Goal: Task Accomplishment & Management: Complete application form

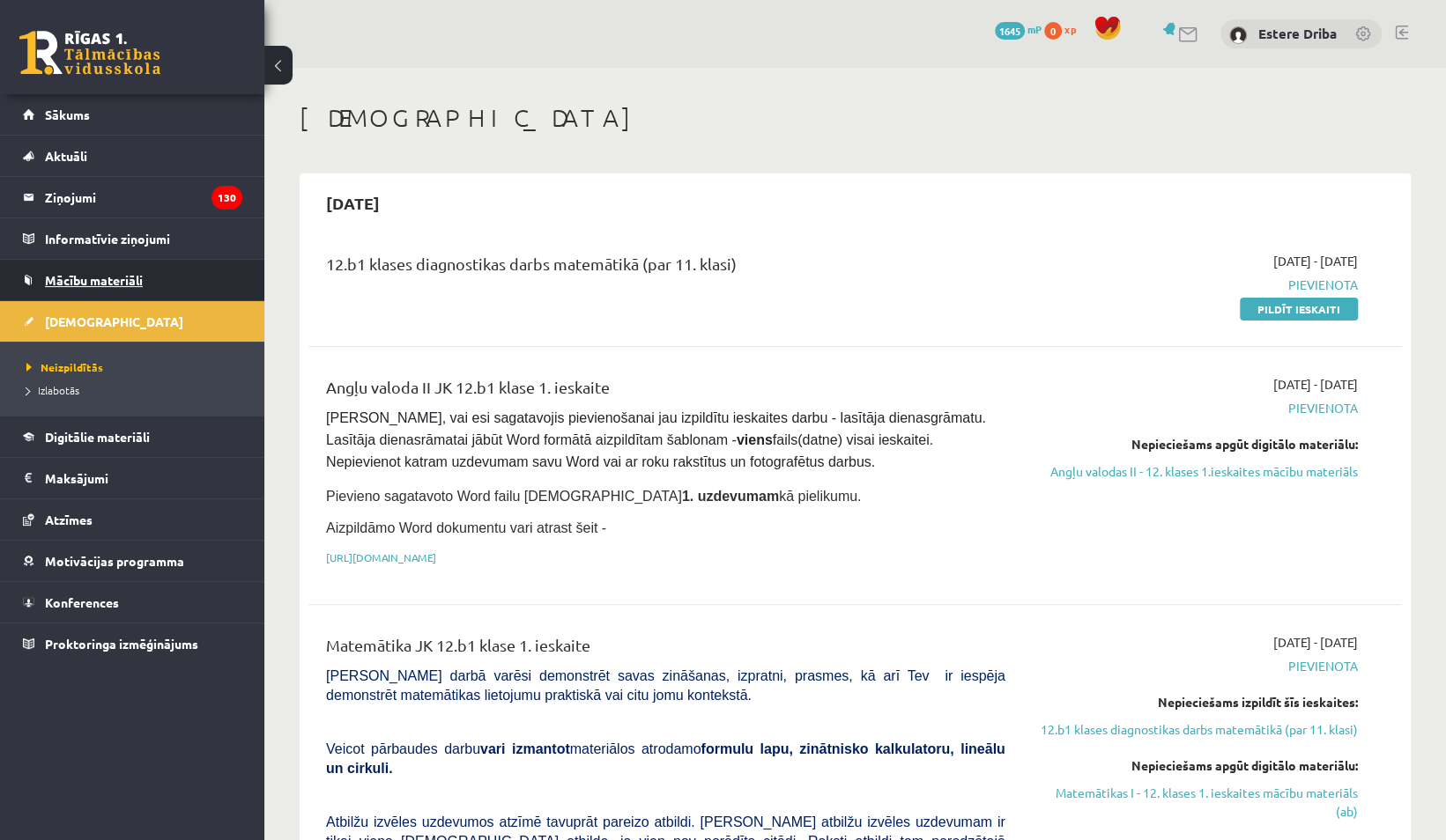
click at [114, 278] on span "Mācību materiāli" at bounding box center [93, 280] width 98 height 16
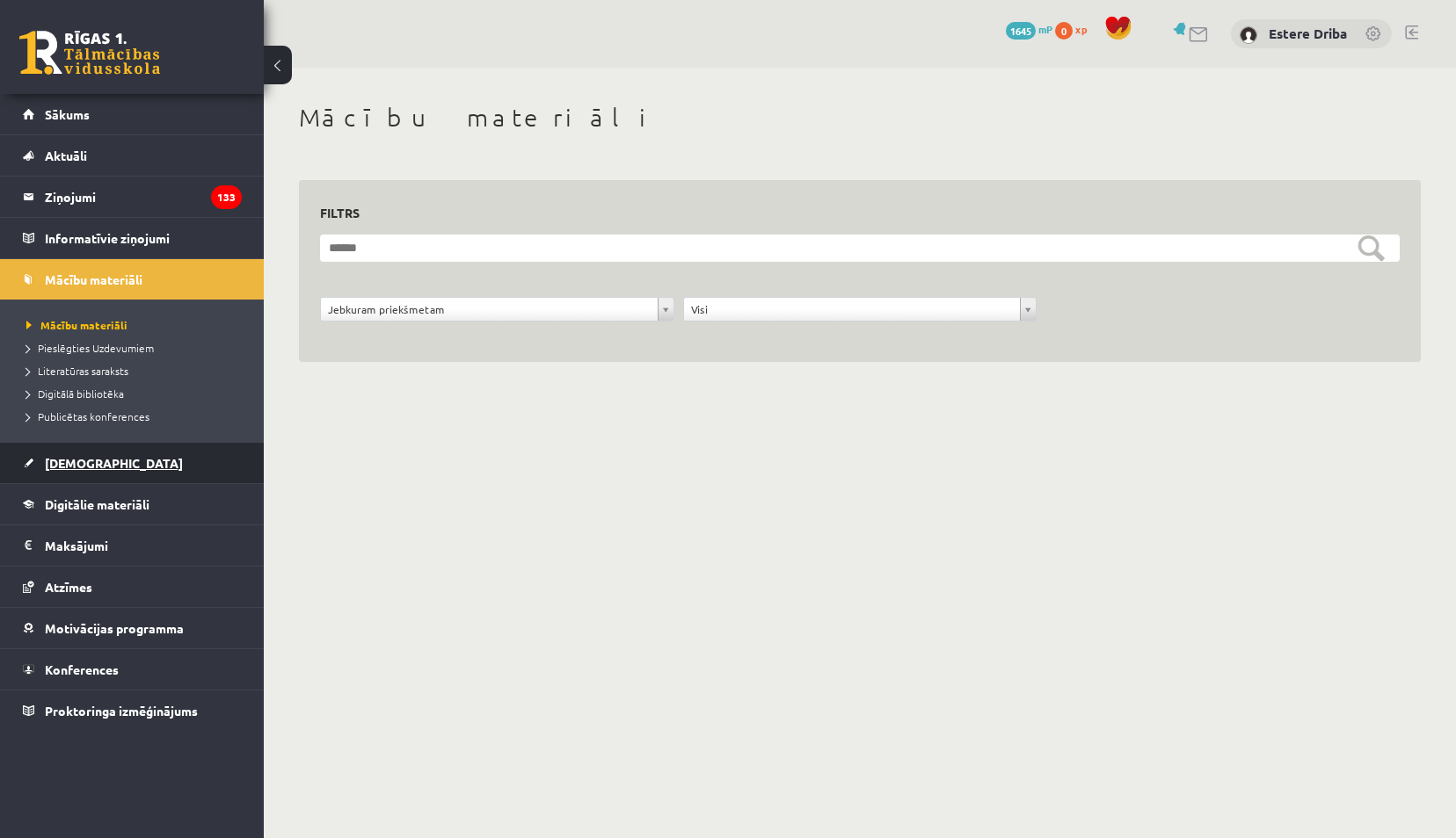
click at [104, 464] on link "[DEMOGRAPHIC_DATA]" at bounding box center [133, 464] width 219 height 41
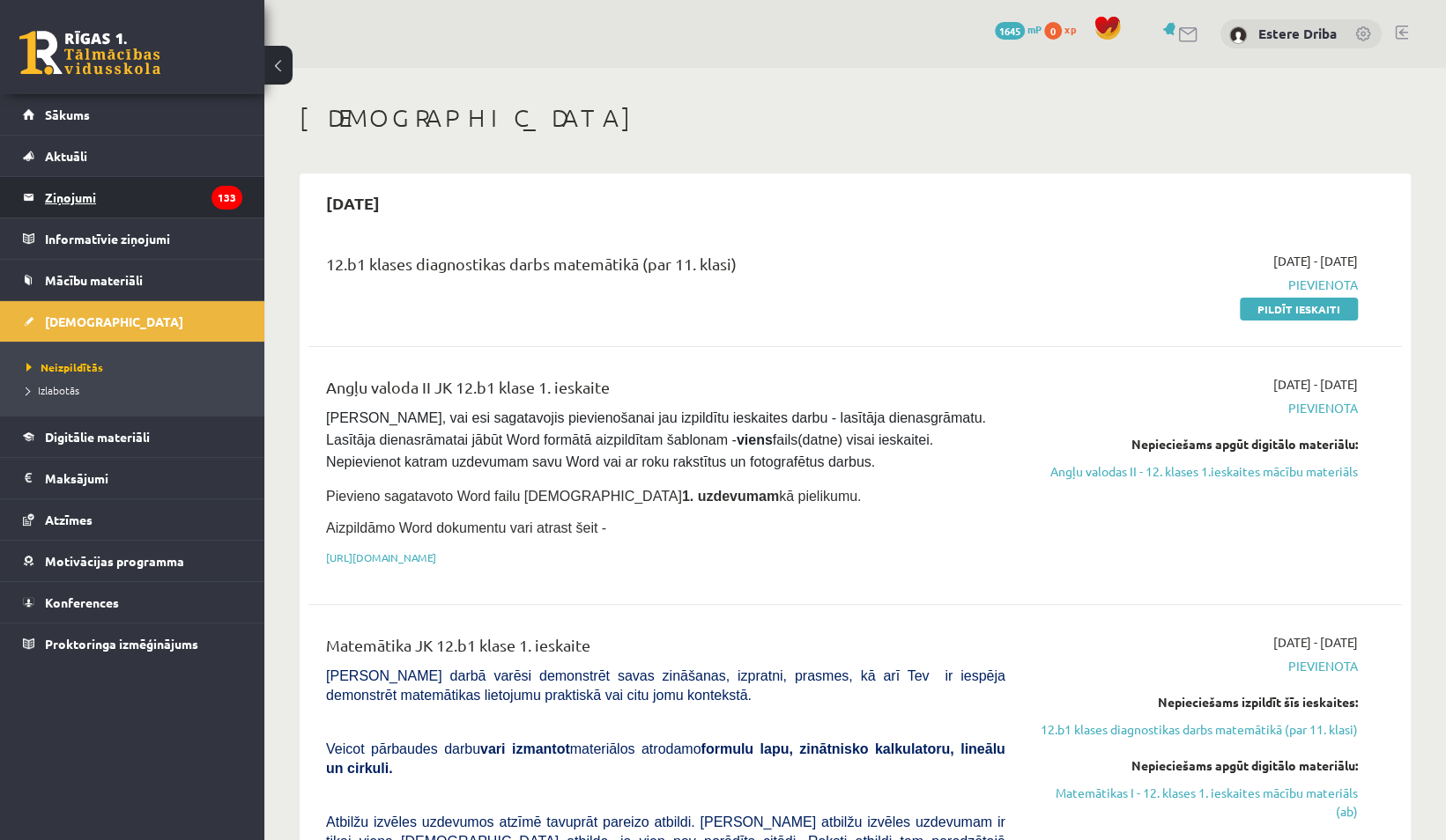
click at [155, 202] on legend "Ziņojumi 133" at bounding box center [143, 197] width 197 height 41
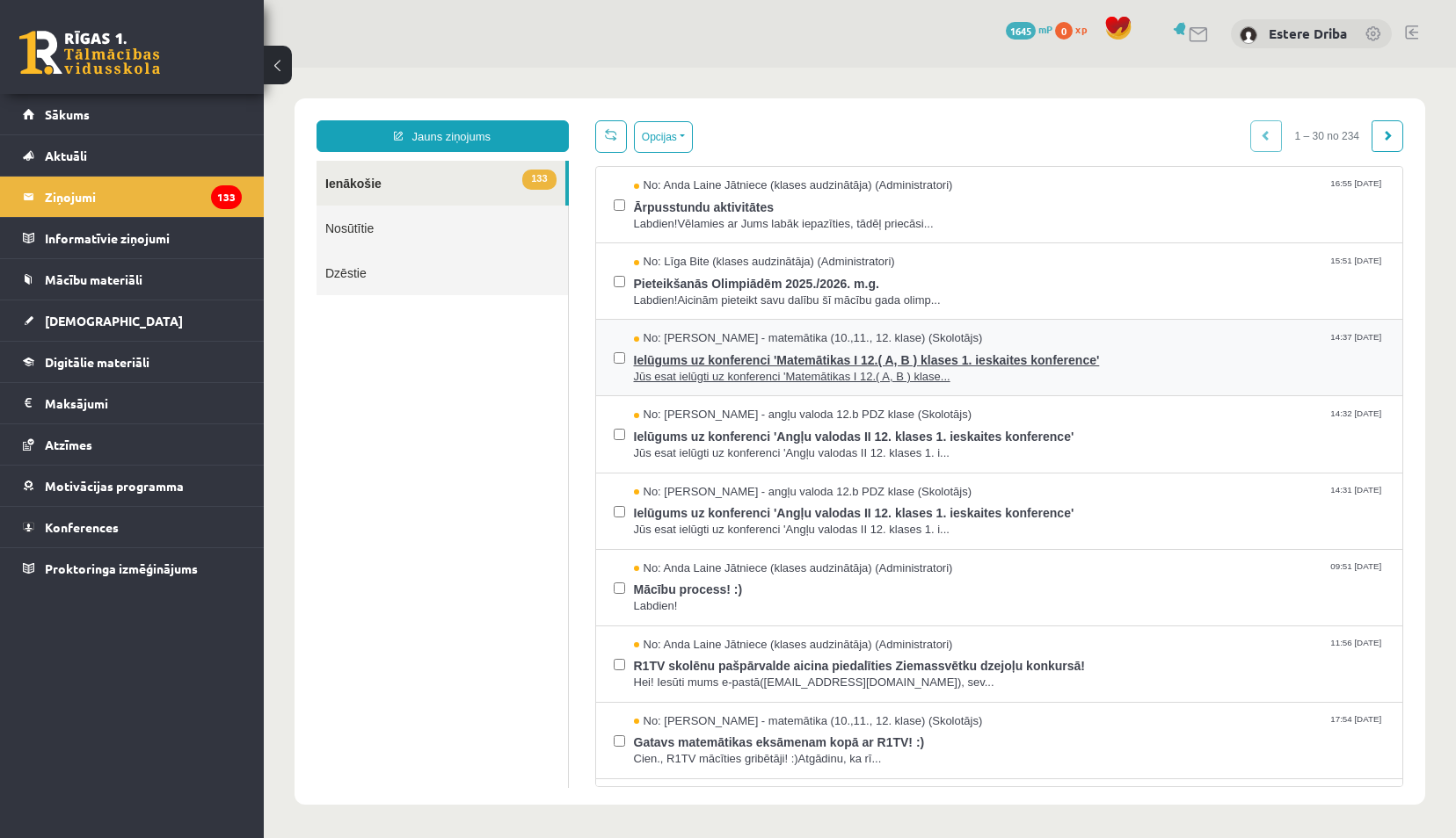
click at [721, 357] on span "Ielūgums uz konferenci 'Matemātikas I 12.( A, B ) klases 1. ieskaites konferenc…" at bounding box center [1009, 358] width 752 height 22
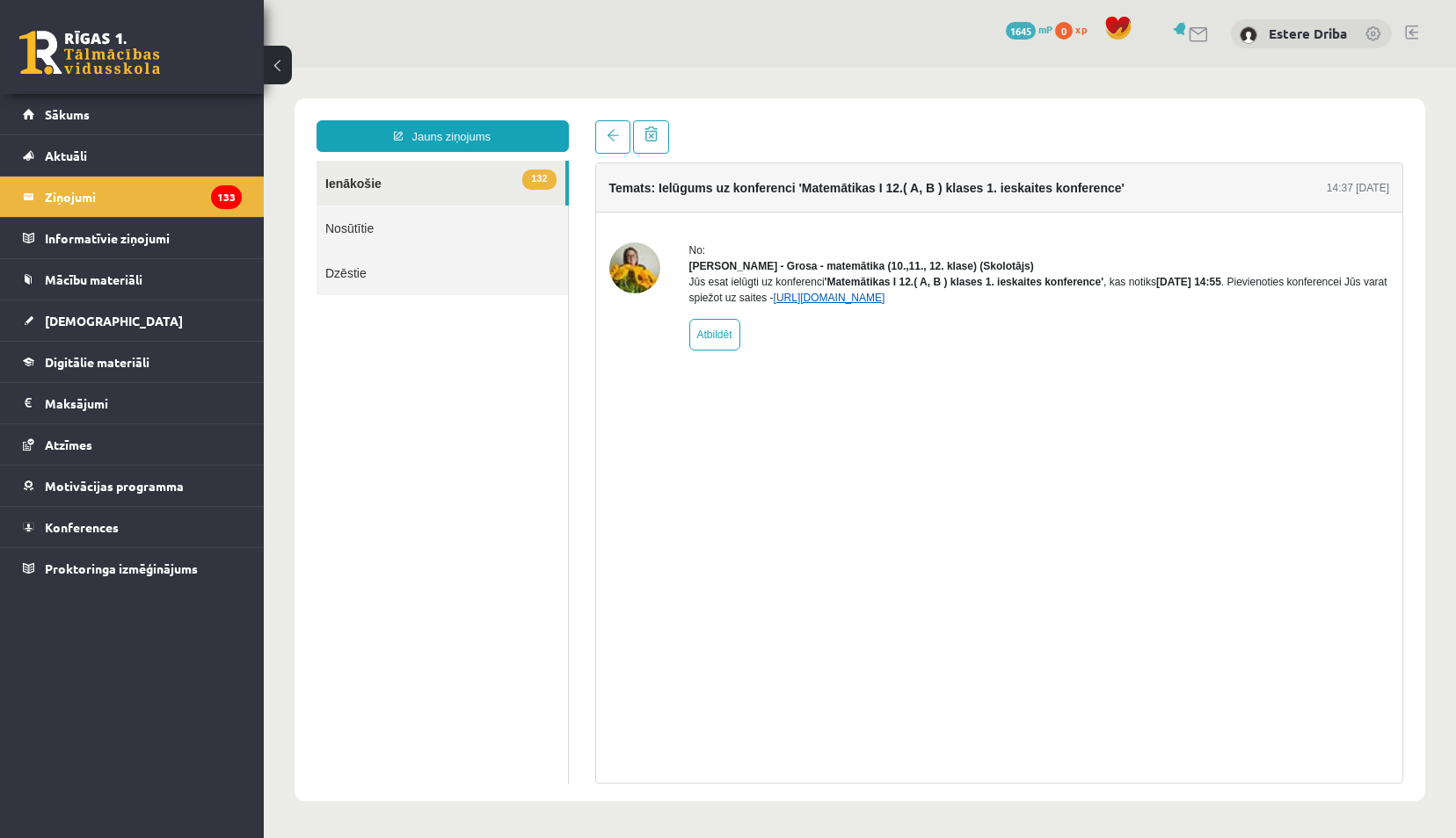
click at [885, 305] on link "https://eskola.r1tv.lv/conferences/4798/join" at bounding box center [828, 298] width 112 height 13
click at [111, 326] on link "[DEMOGRAPHIC_DATA]" at bounding box center [133, 321] width 219 height 41
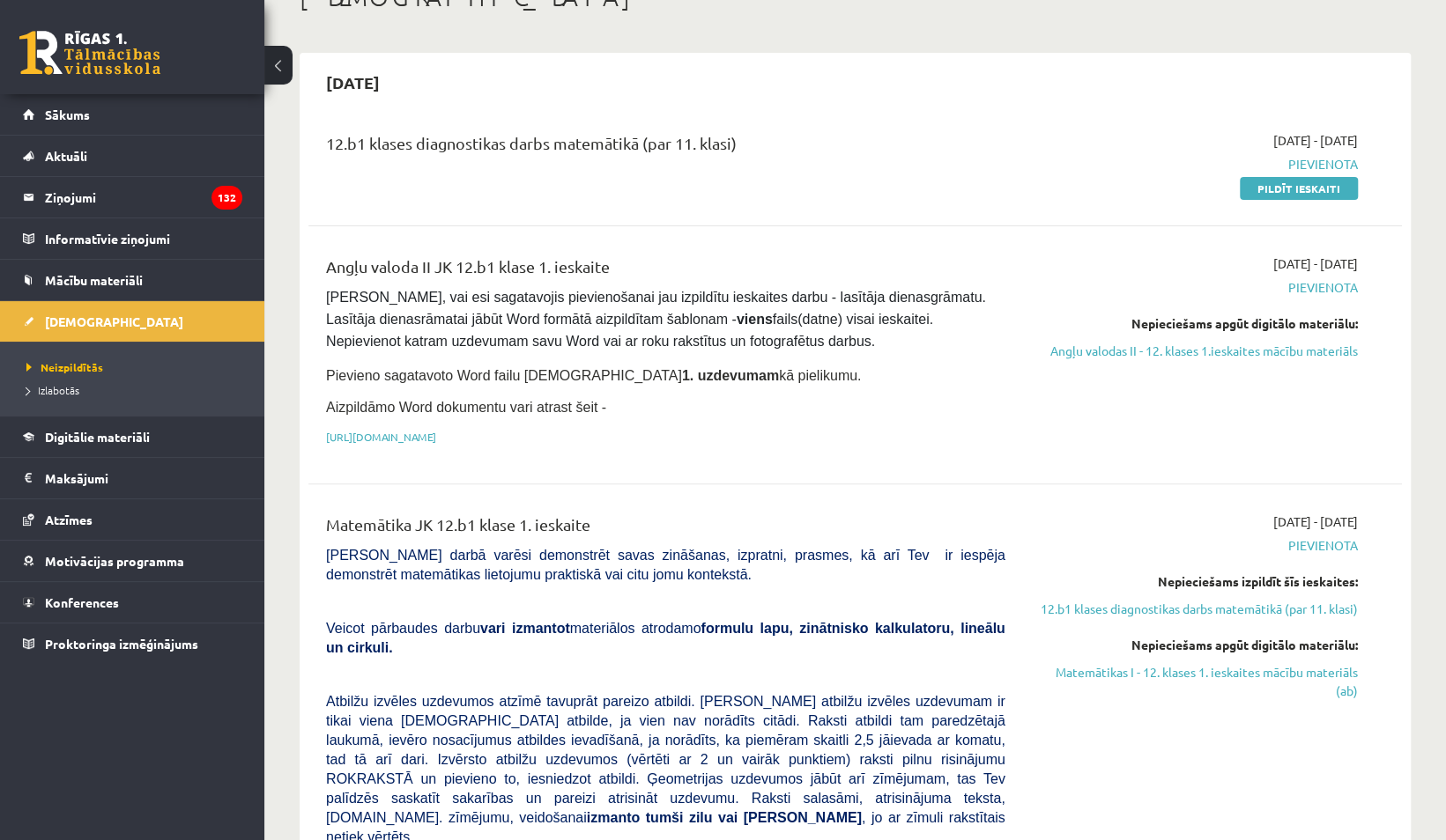
scroll to position [122, 0]
click at [1181, 346] on link "Angļu valodas II - 12. klases 1.ieskaites mācību materiāls" at bounding box center [1194, 350] width 326 height 18
click at [1150, 354] on link "Angļu valodas II - 12. klases 1.ieskaites mācību materiāls" at bounding box center [1194, 350] width 326 height 18
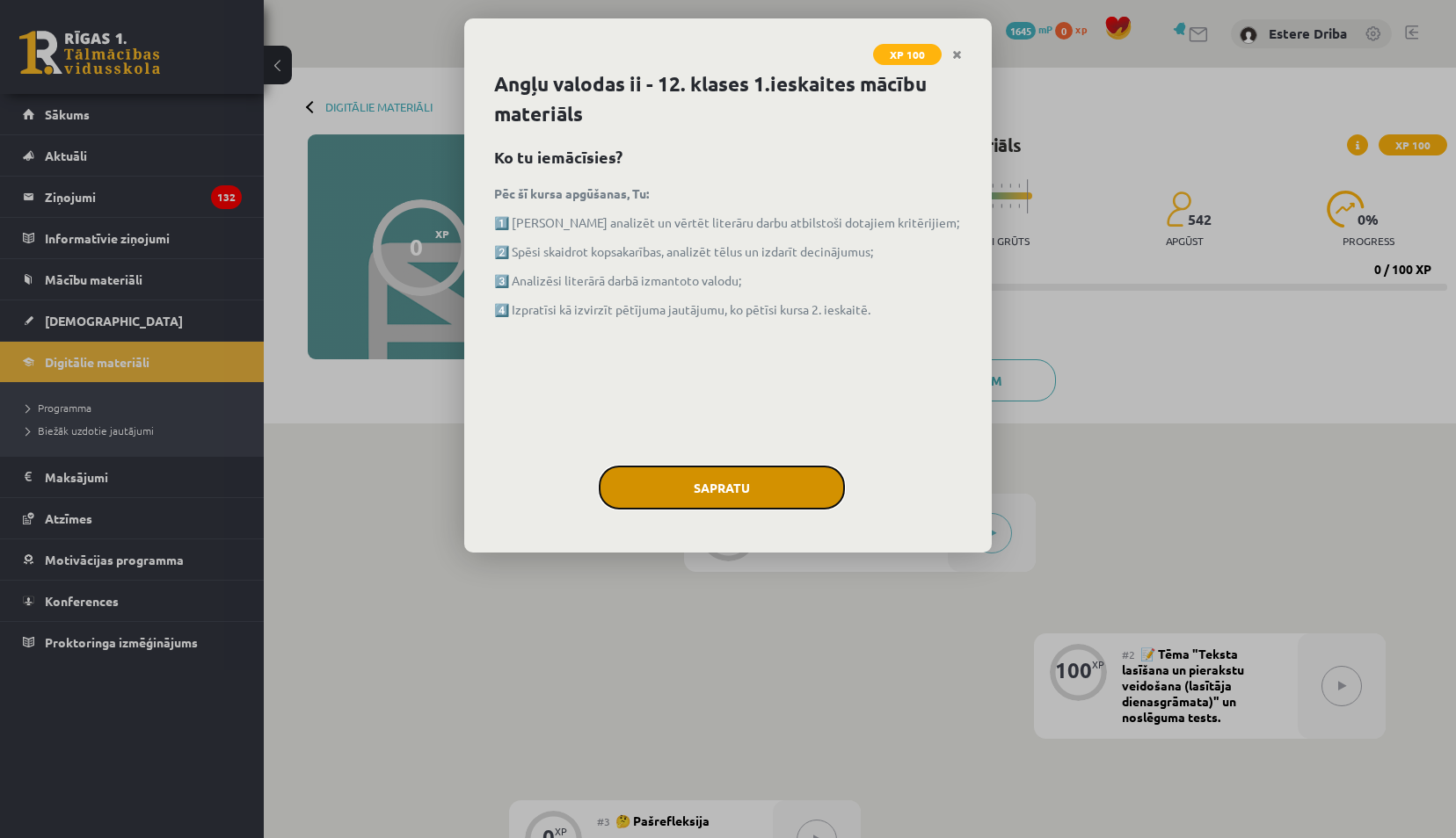
click at [698, 478] on button "Sapratu" at bounding box center [722, 487] width 246 height 44
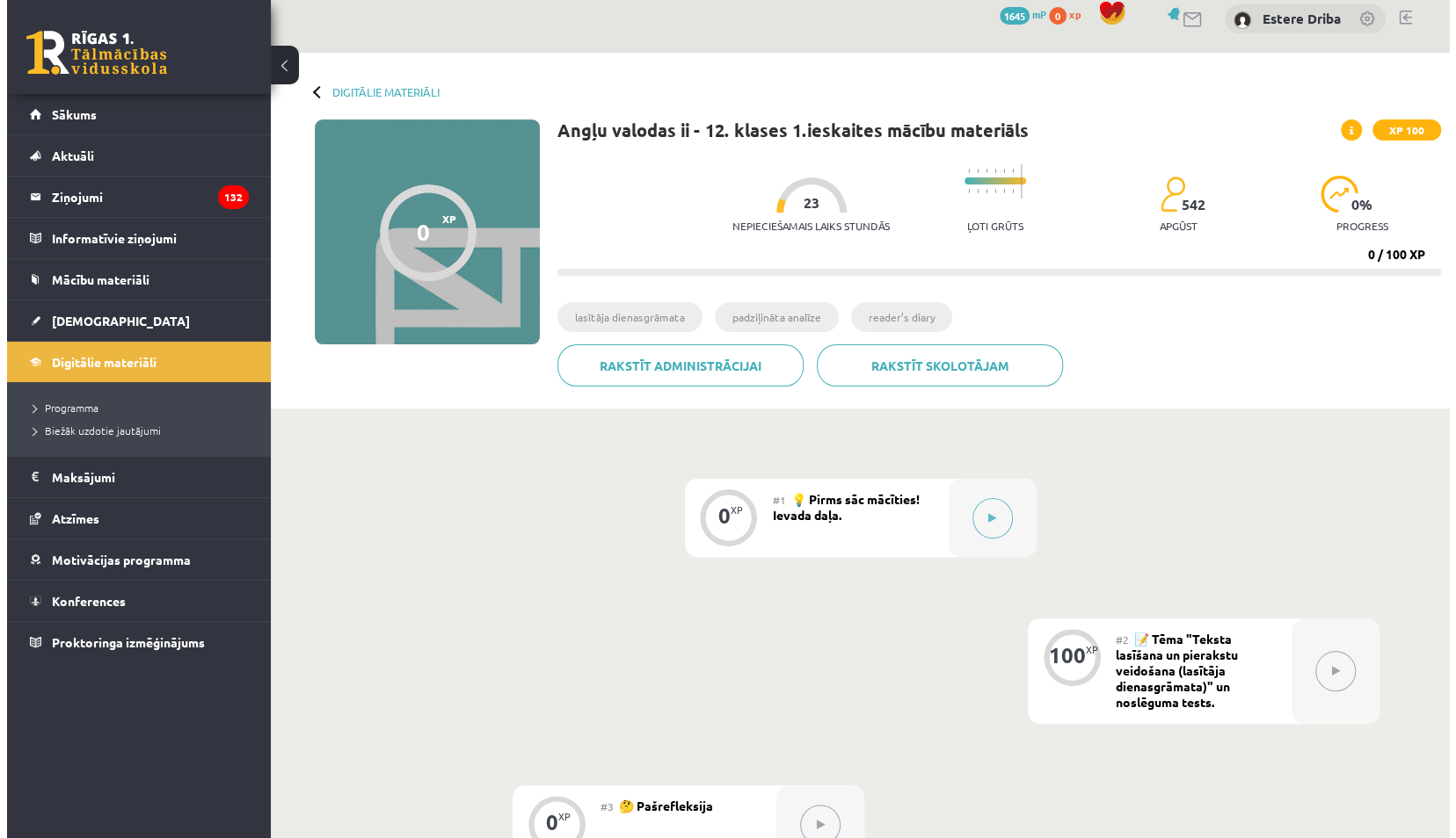
scroll to position [16, 0]
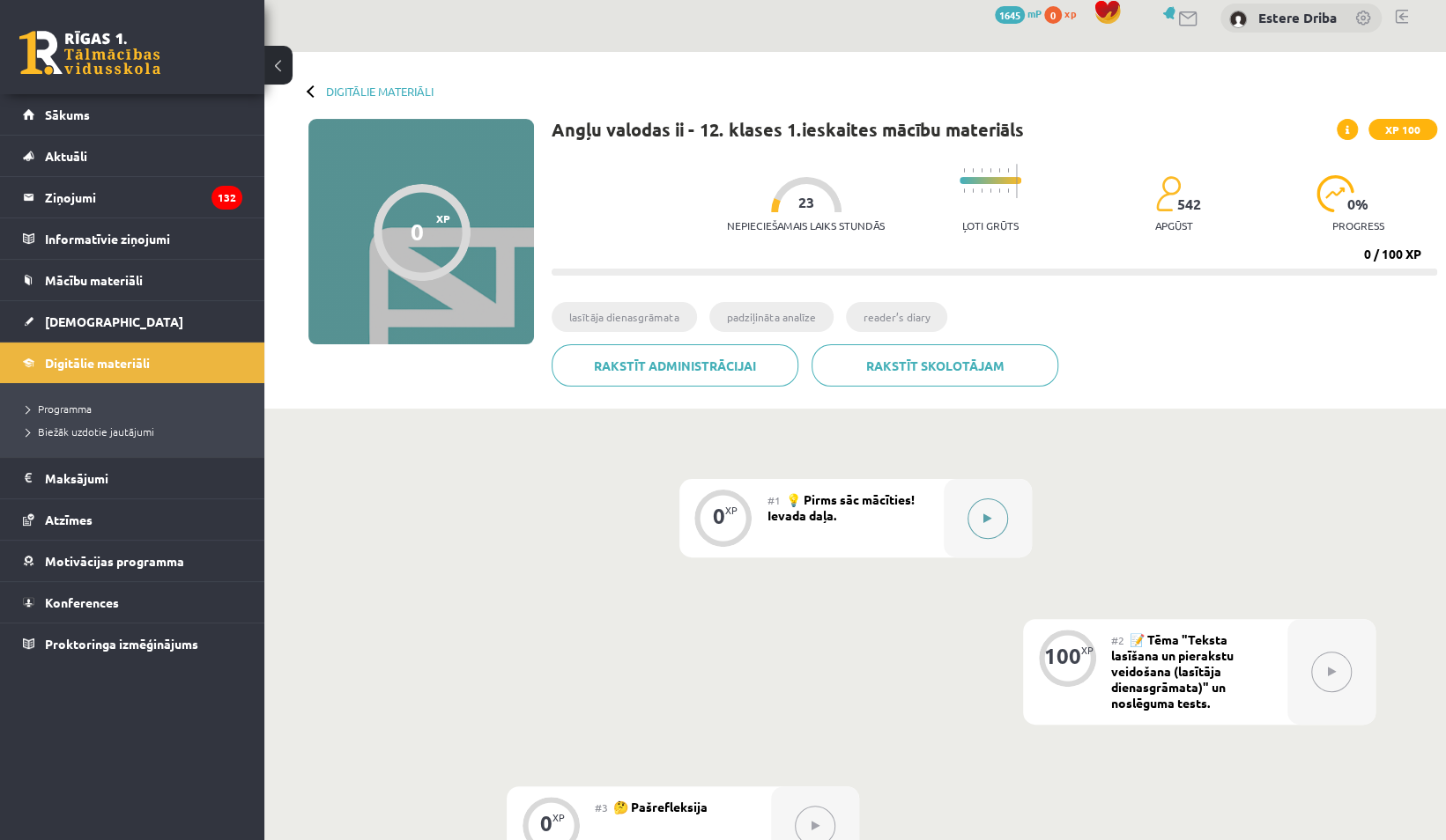
click at [994, 521] on button at bounding box center [988, 519] width 41 height 41
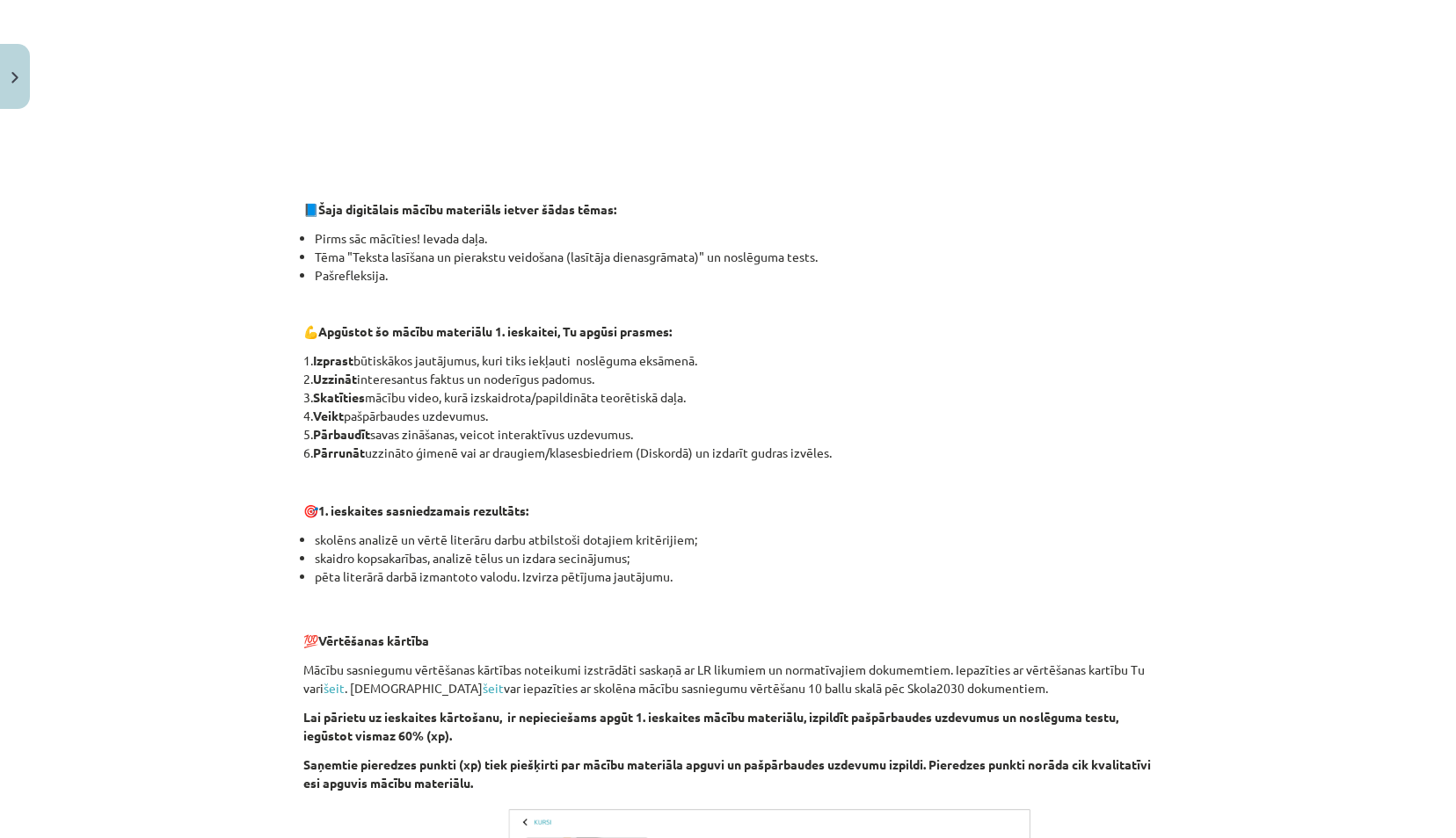
scroll to position [1011, 0]
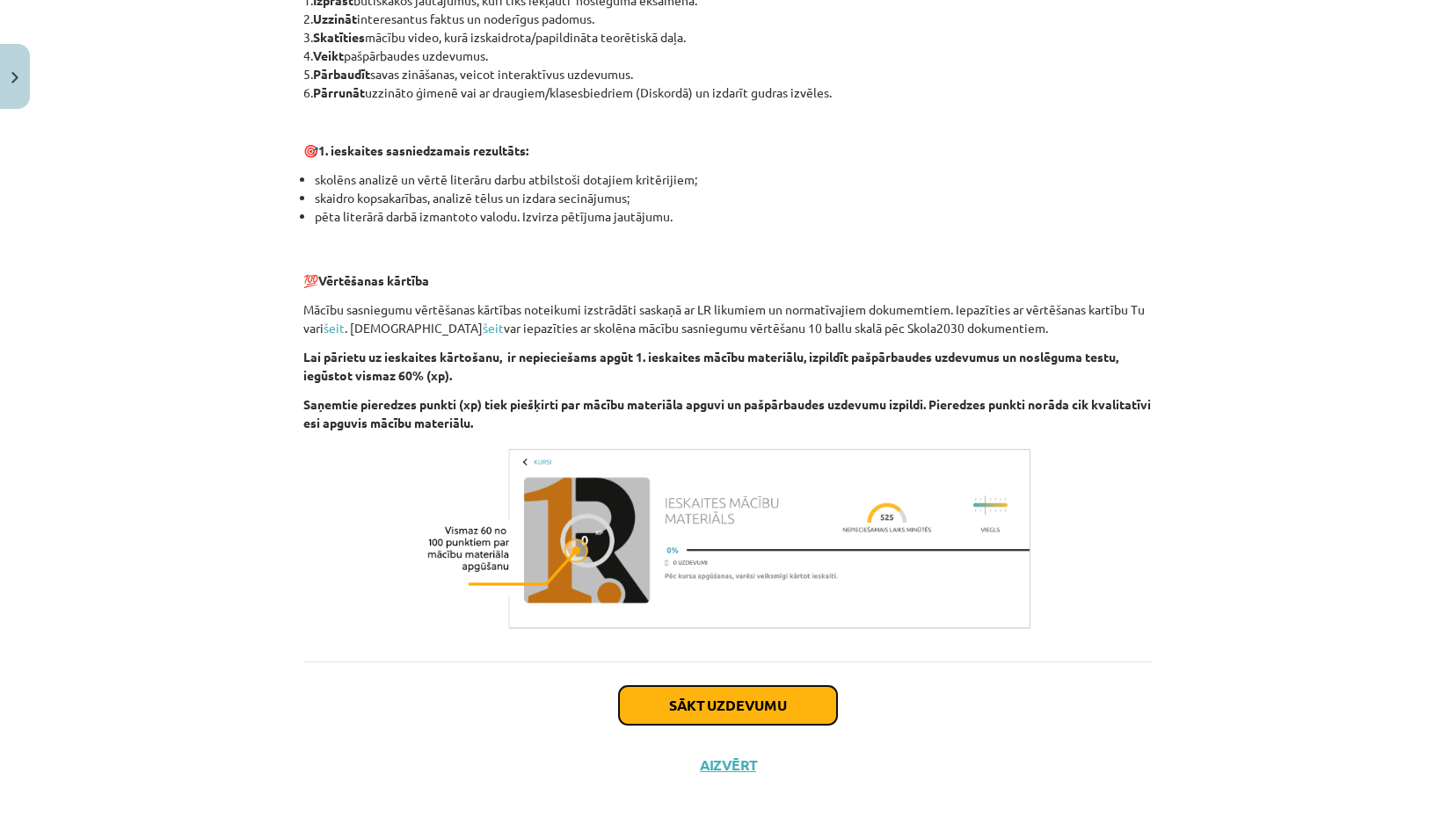
click at [728, 701] on button "Sākt uzdevumu" at bounding box center [728, 706] width 218 height 39
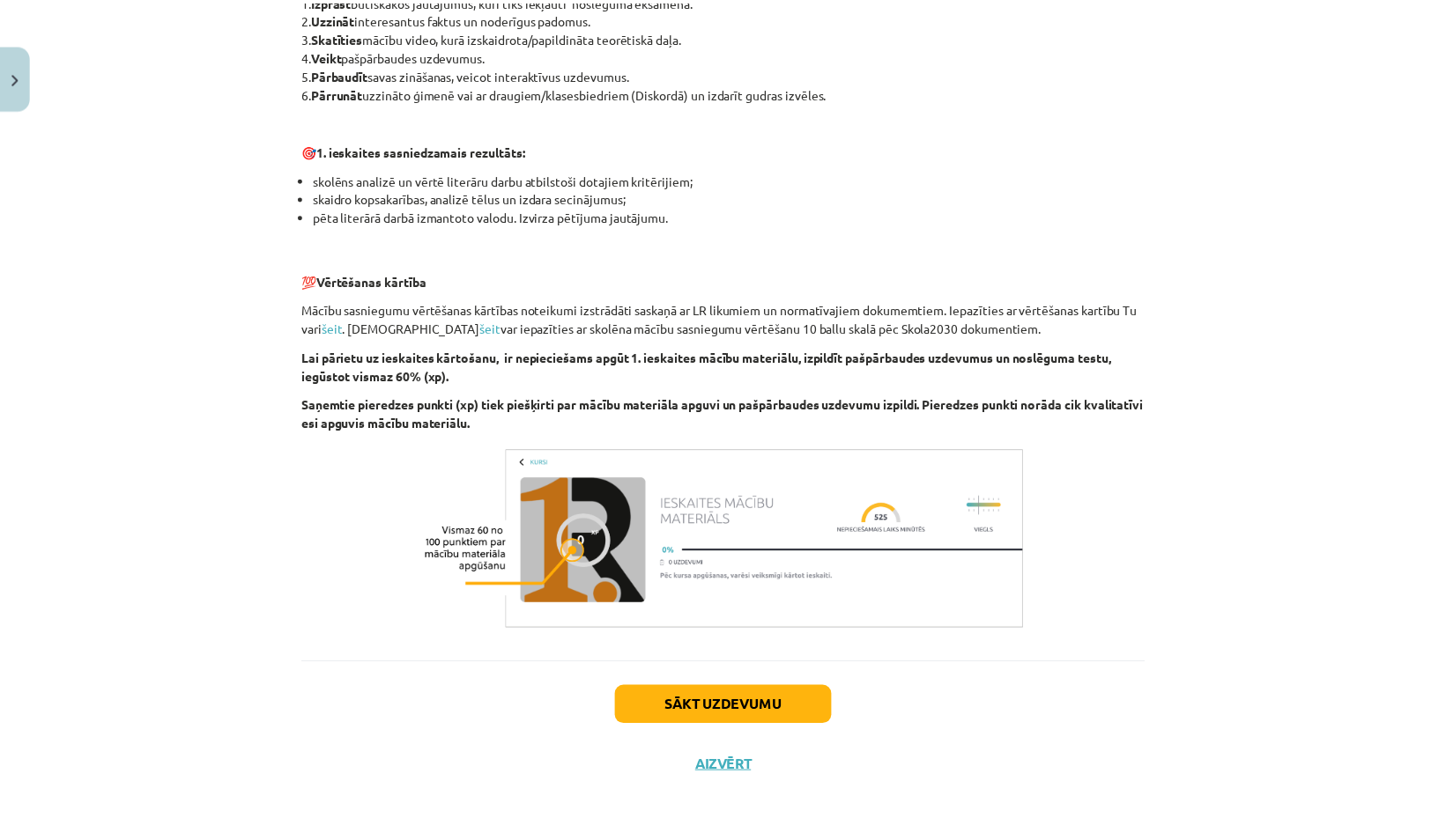
scroll to position [0, 0]
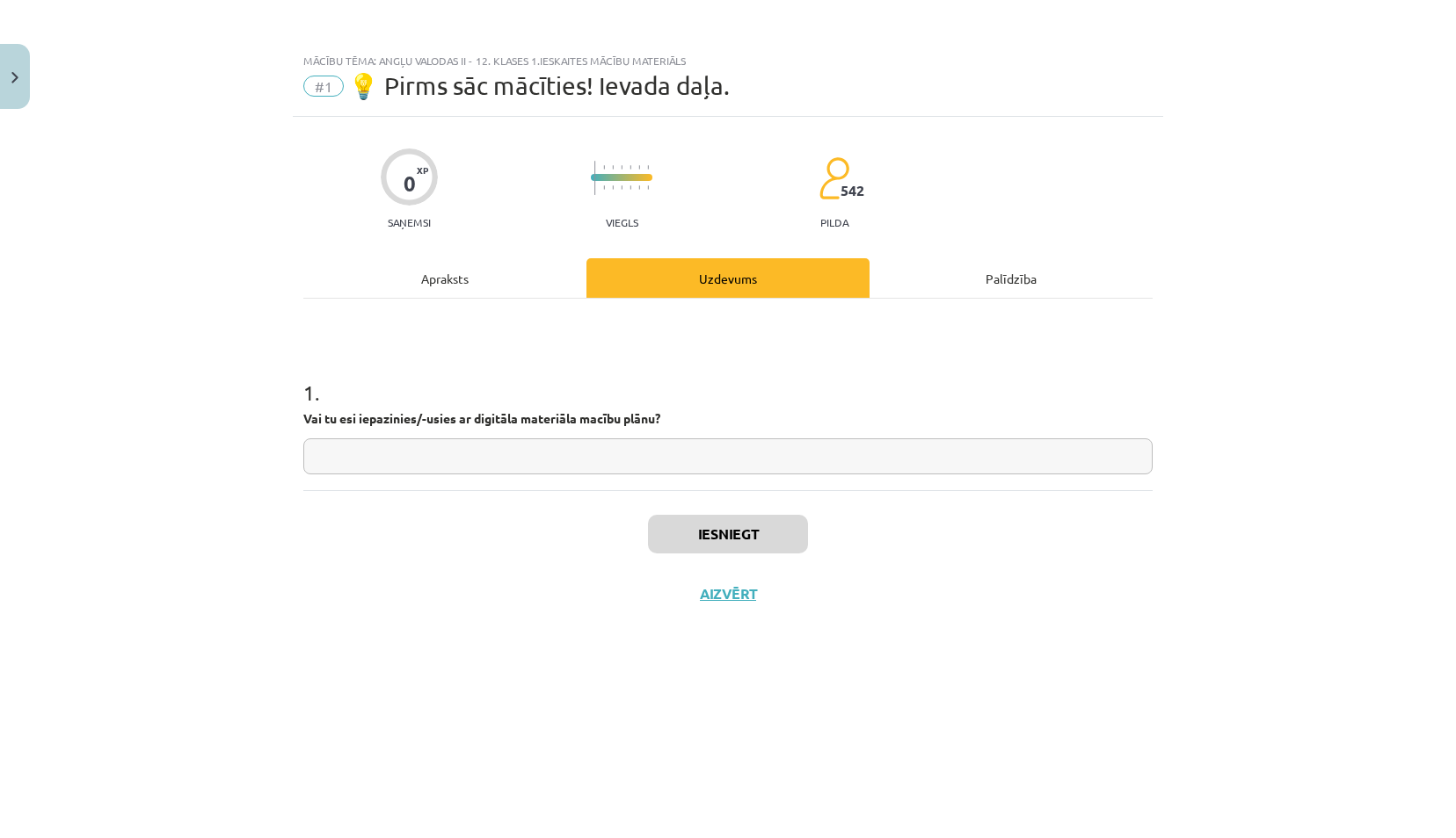
click at [555, 467] on input "text" at bounding box center [728, 456] width 849 height 36
click at [730, 592] on button "Aizvērt" at bounding box center [728, 594] width 67 height 17
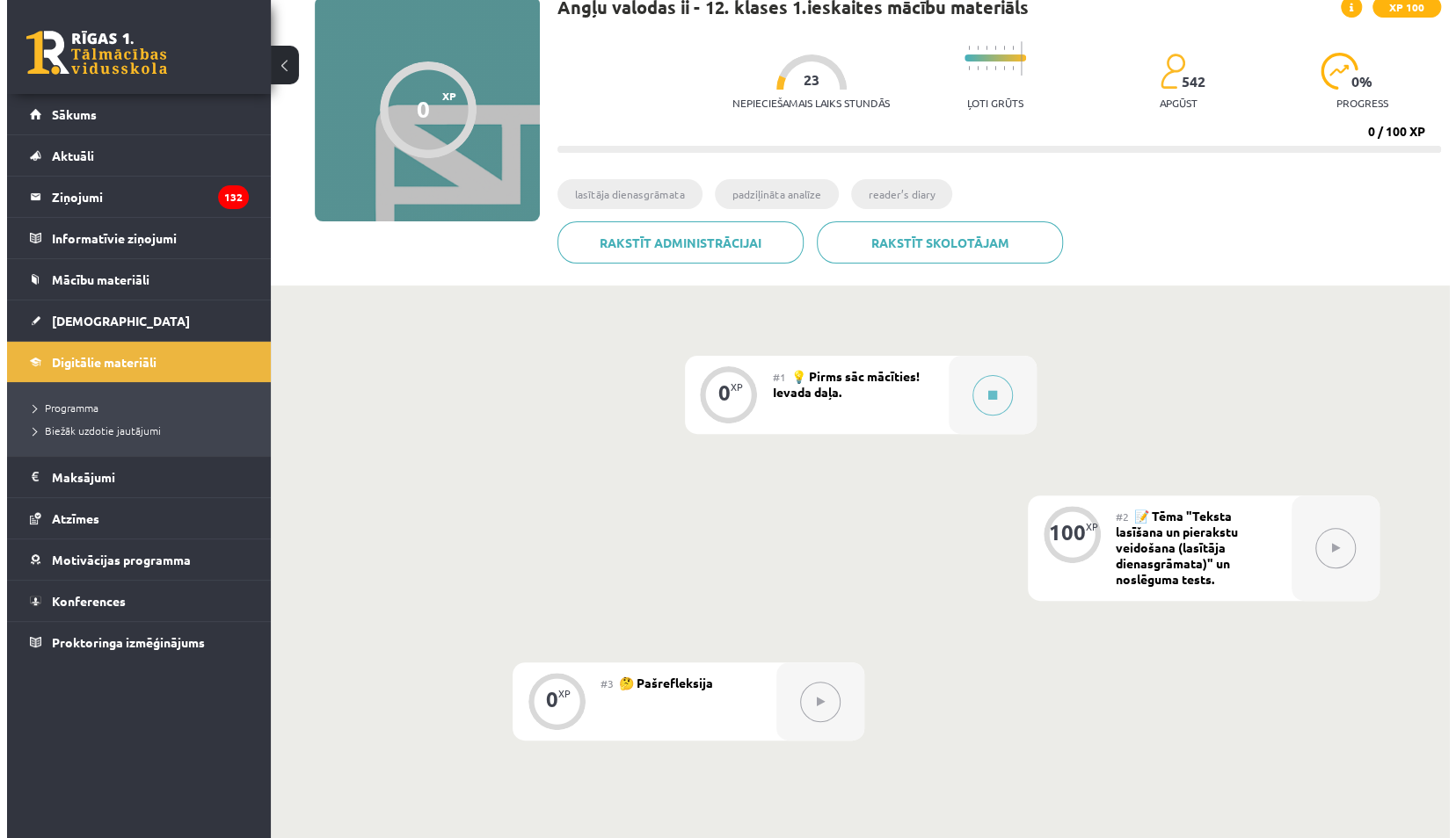
scroll to position [140, 0]
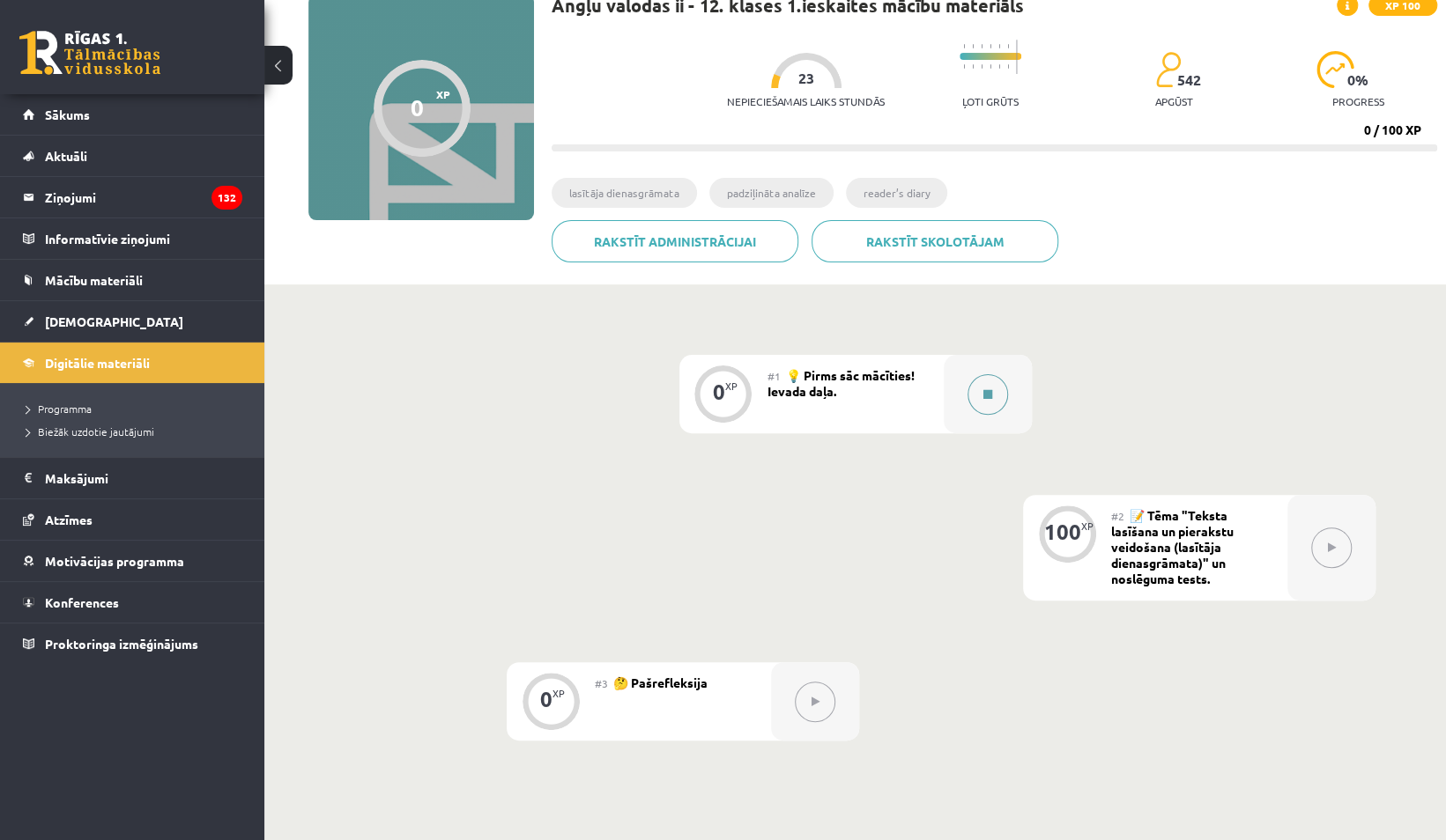
click at [986, 398] on icon at bounding box center [987, 395] width 9 height 11
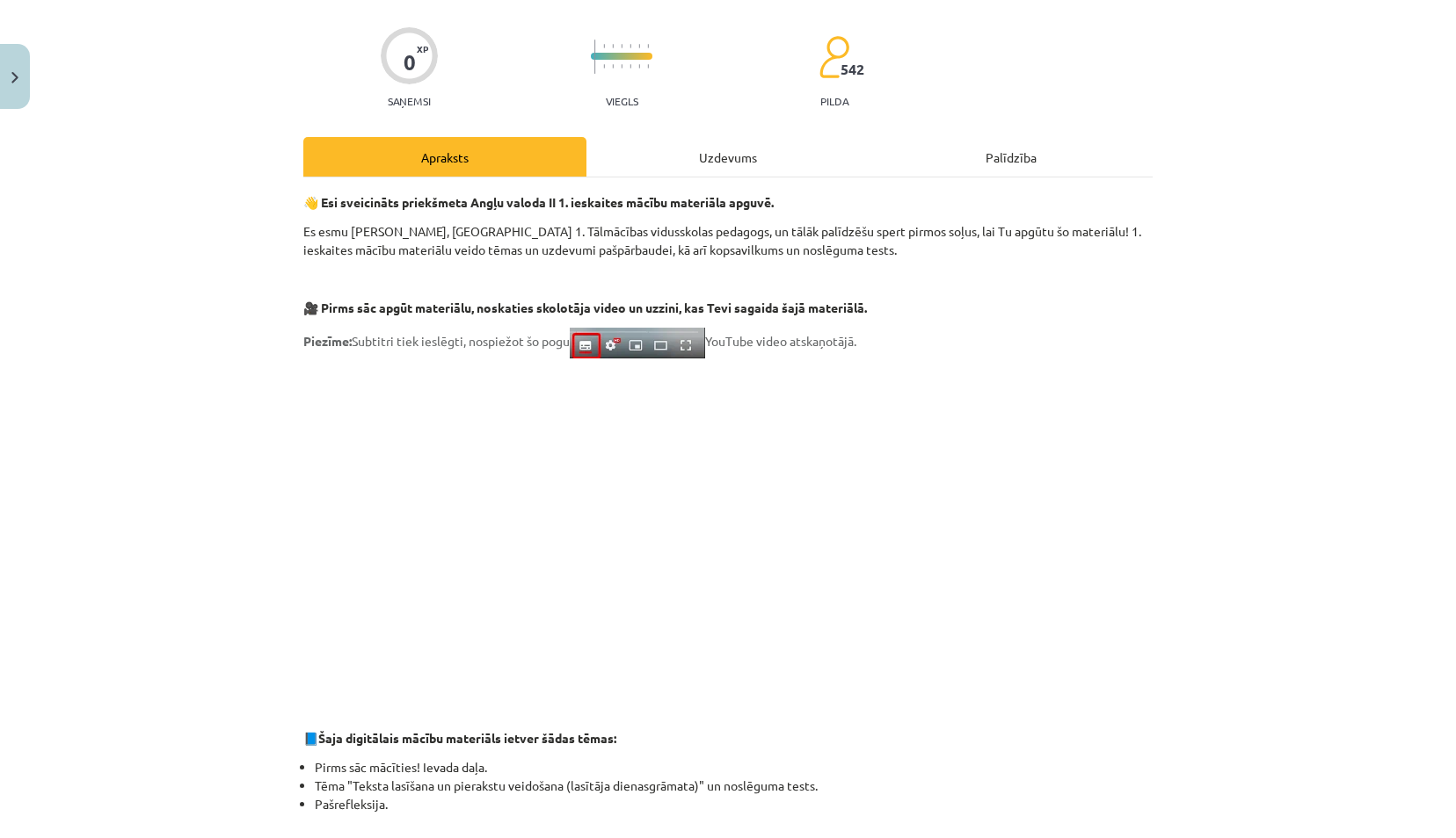
scroll to position [122, 0]
click at [717, 154] on div "Uzdevums" at bounding box center [728, 155] width 283 height 40
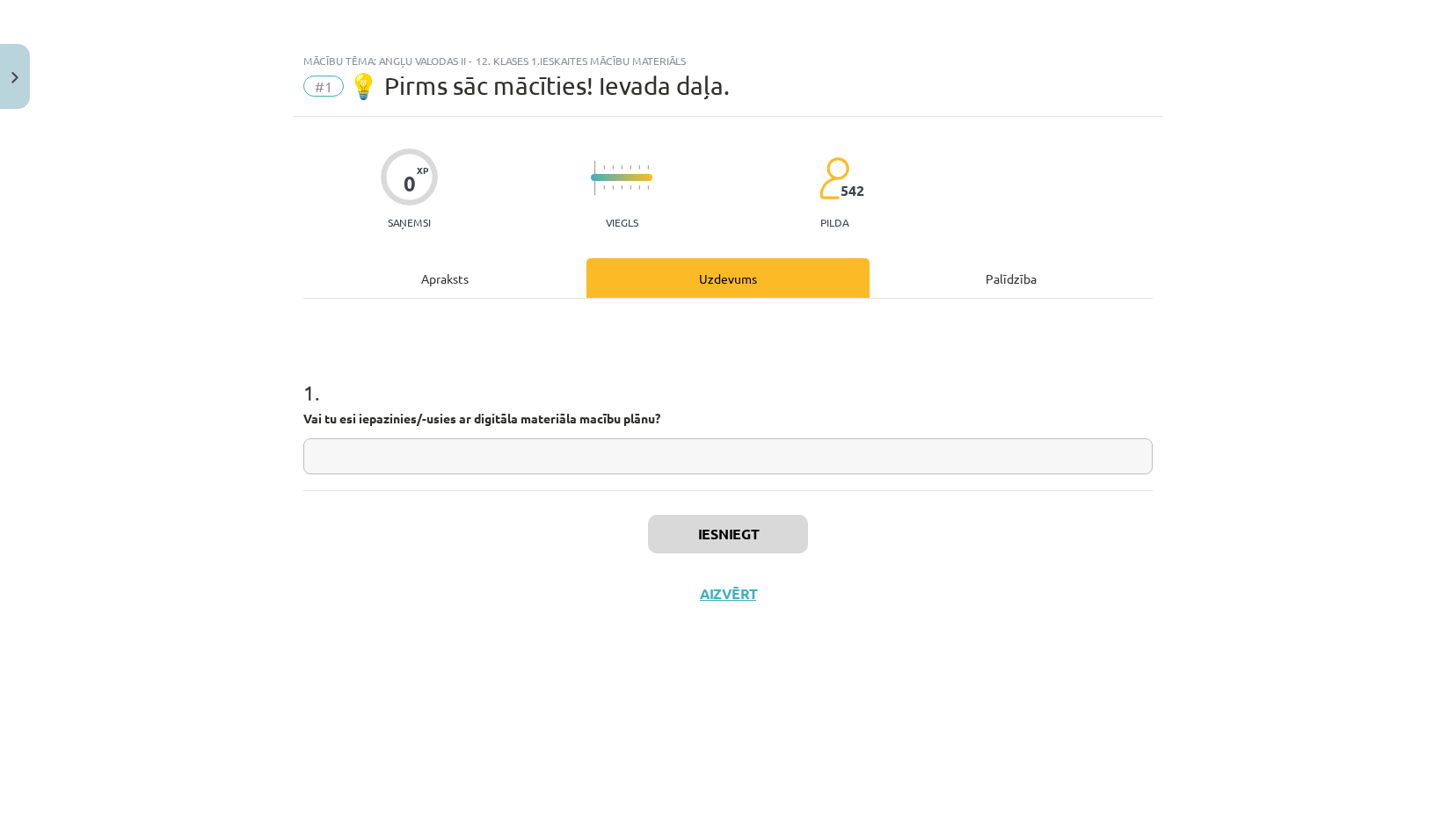
scroll to position [0, 0]
click at [465, 277] on div "Apraksts" at bounding box center [445, 277] width 283 height 40
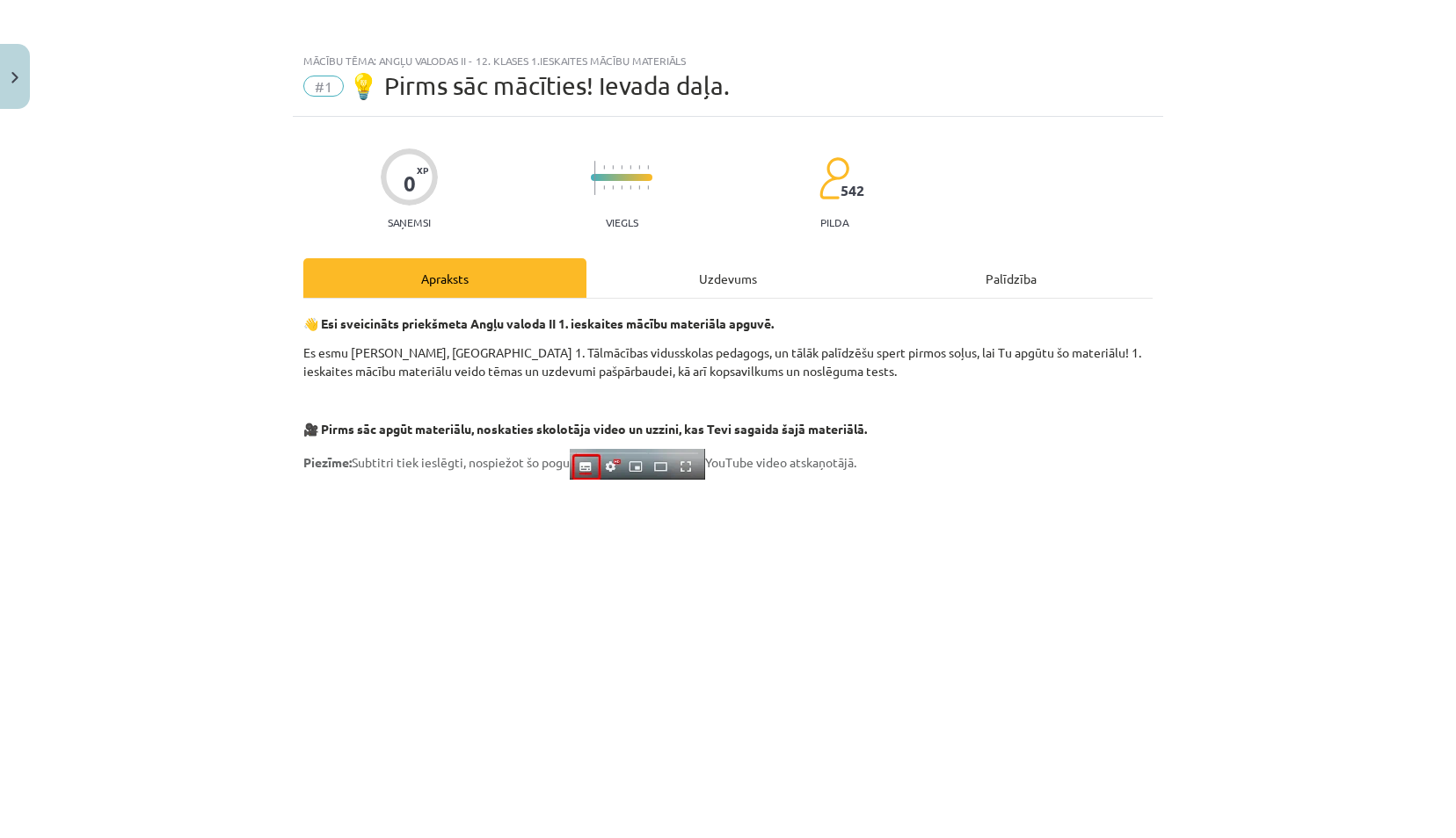
click at [757, 277] on div "Uzdevums" at bounding box center [728, 277] width 283 height 40
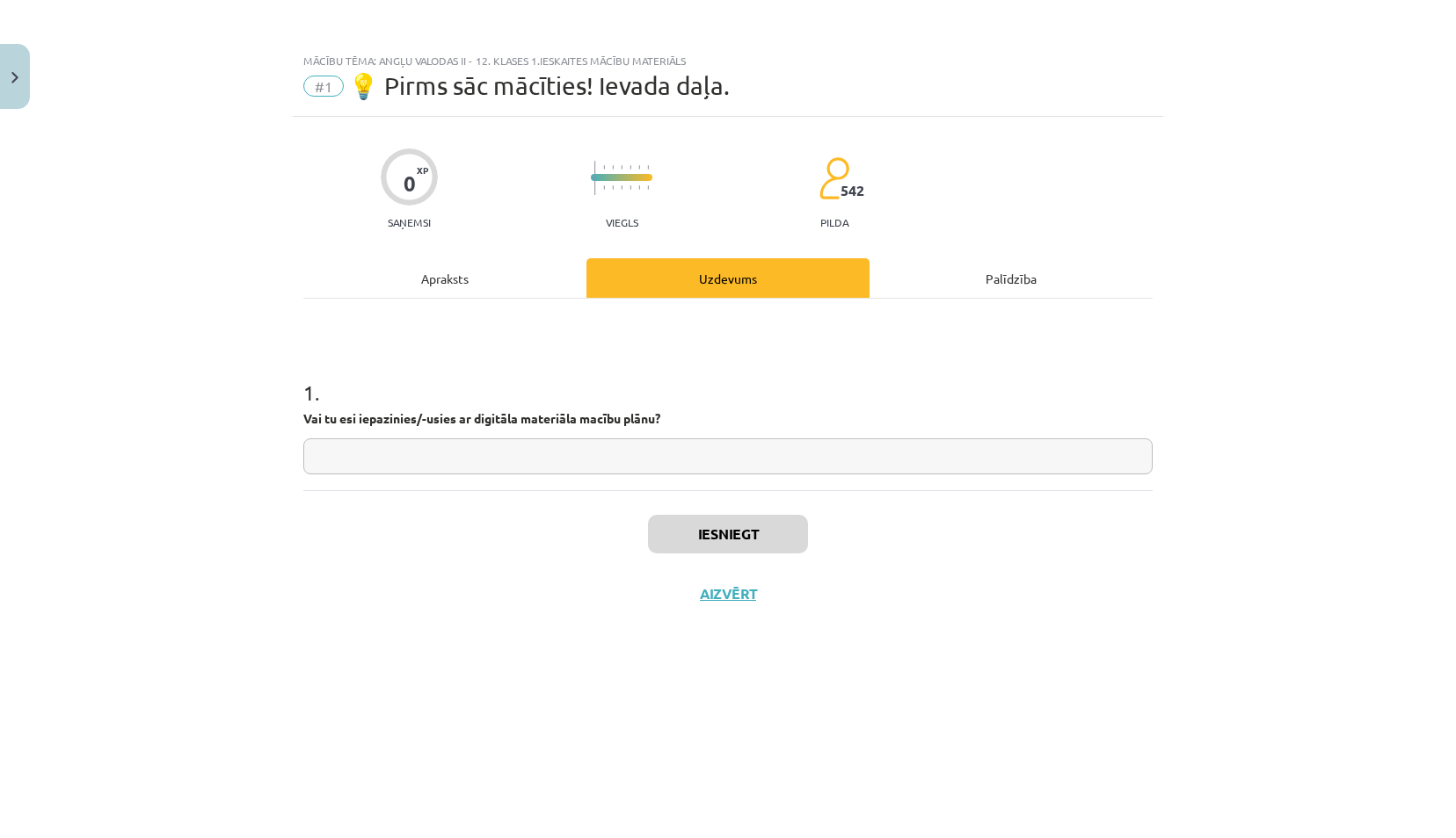
click at [471, 274] on div "Apraksts" at bounding box center [445, 277] width 283 height 40
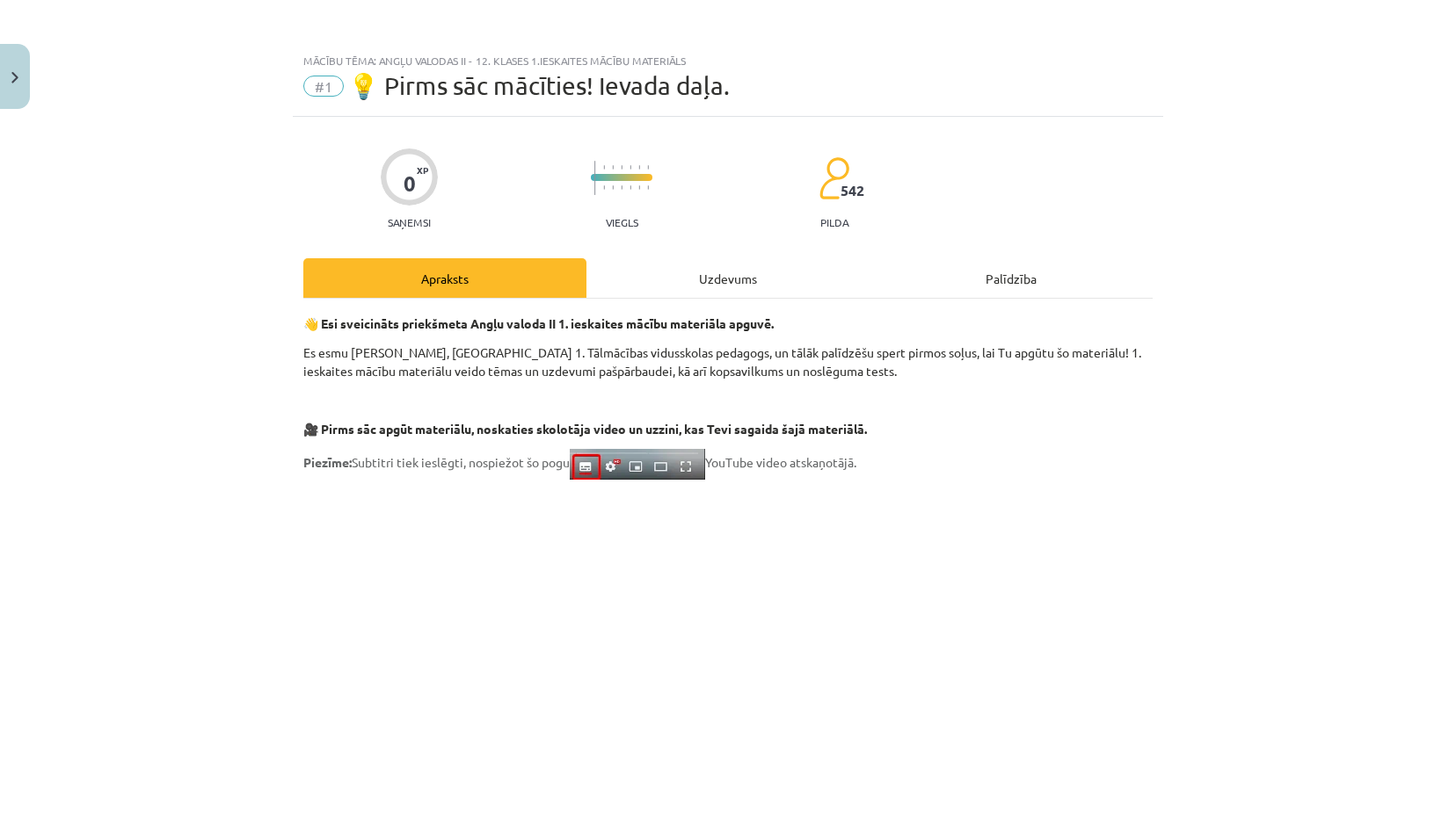
click at [733, 274] on div "Uzdevums" at bounding box center [728, 277] width 283 height 40
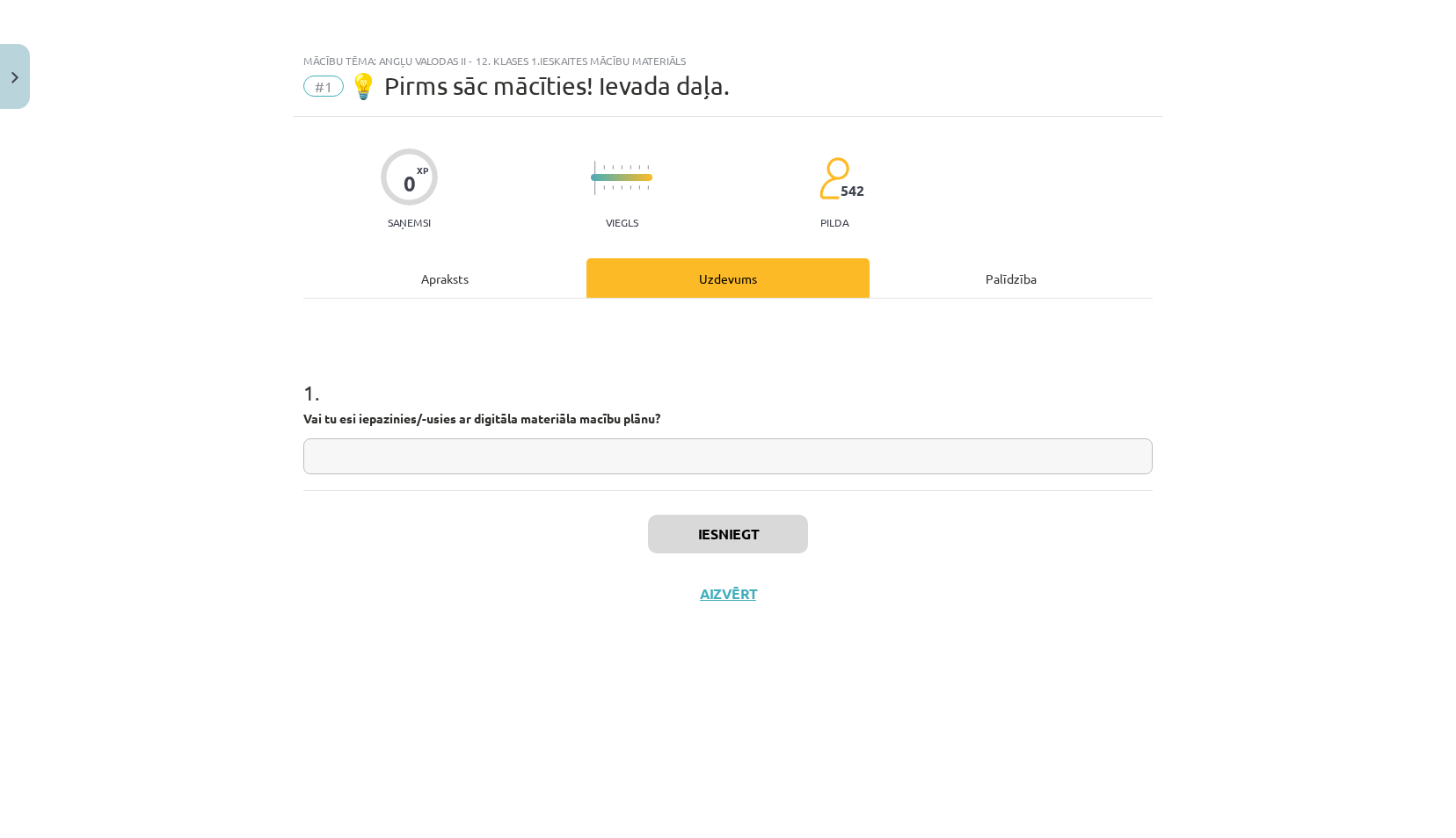
click at [620, 449] on input "text" at bounding box center [728, 456] width 849 height 36
type input "*"
click at [556, 446] on input "*" at bounding box center [728, 456] width 849 height 36
click at [601, 464] on input "*" at bounding box center [728, 456] width 849 height 36
type input "**"
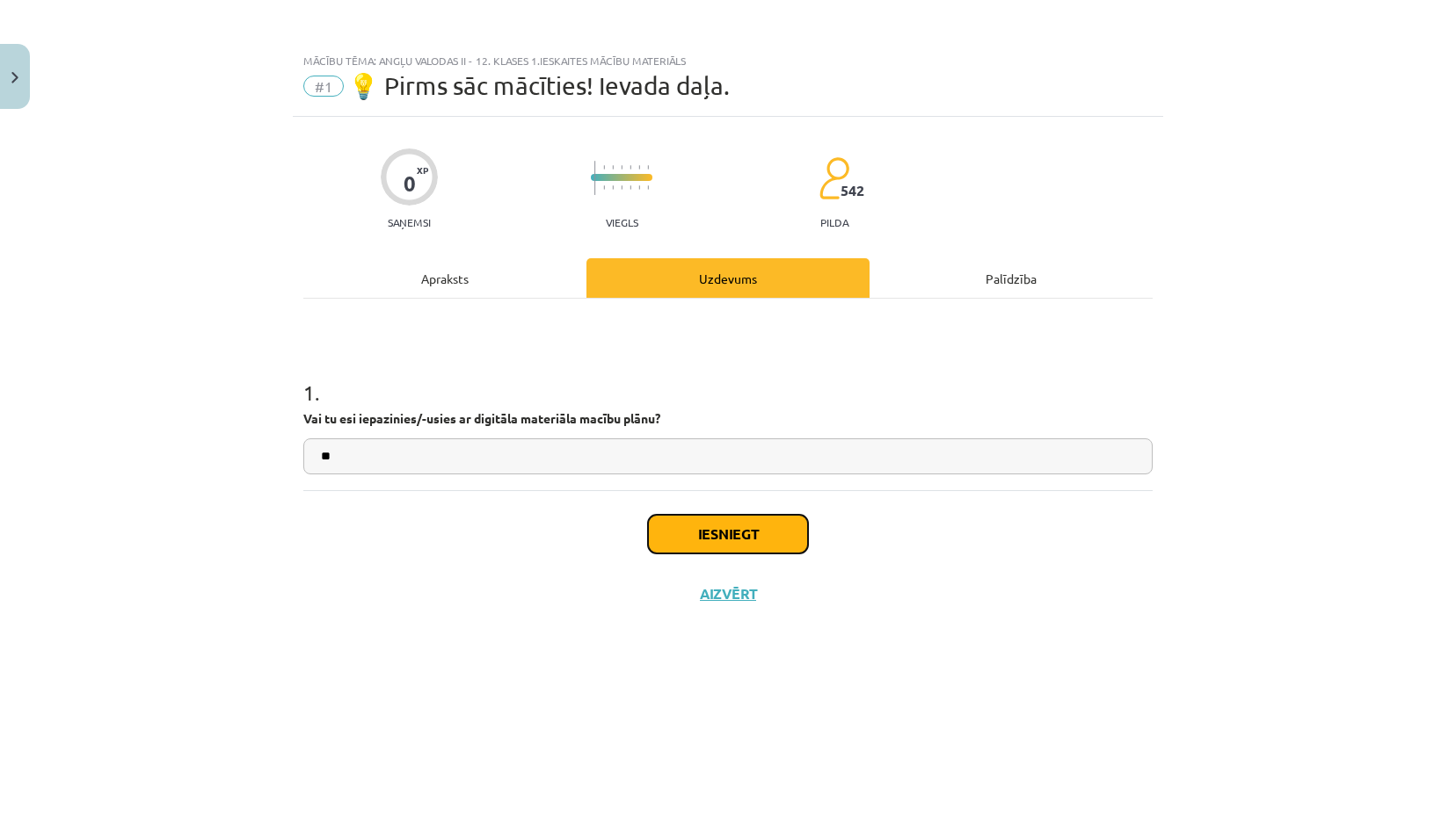
click at [726, 540] on button "Iesniegt" at bounding box center [728, 534] width 160 height 39
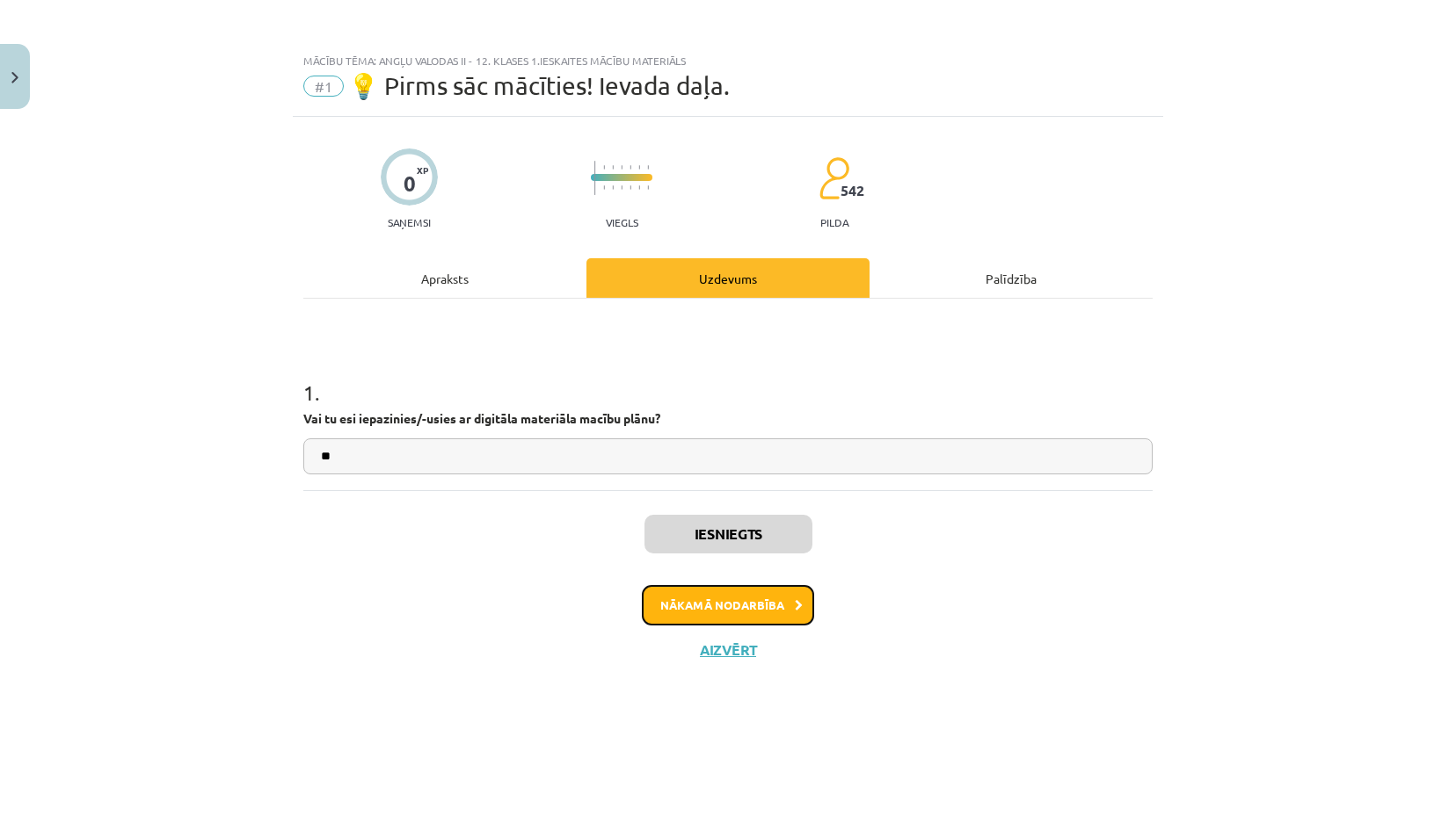
click at [777, 603] on button "Nākamā nodarbība" at bounding box center [728, 605] width 173 height 41
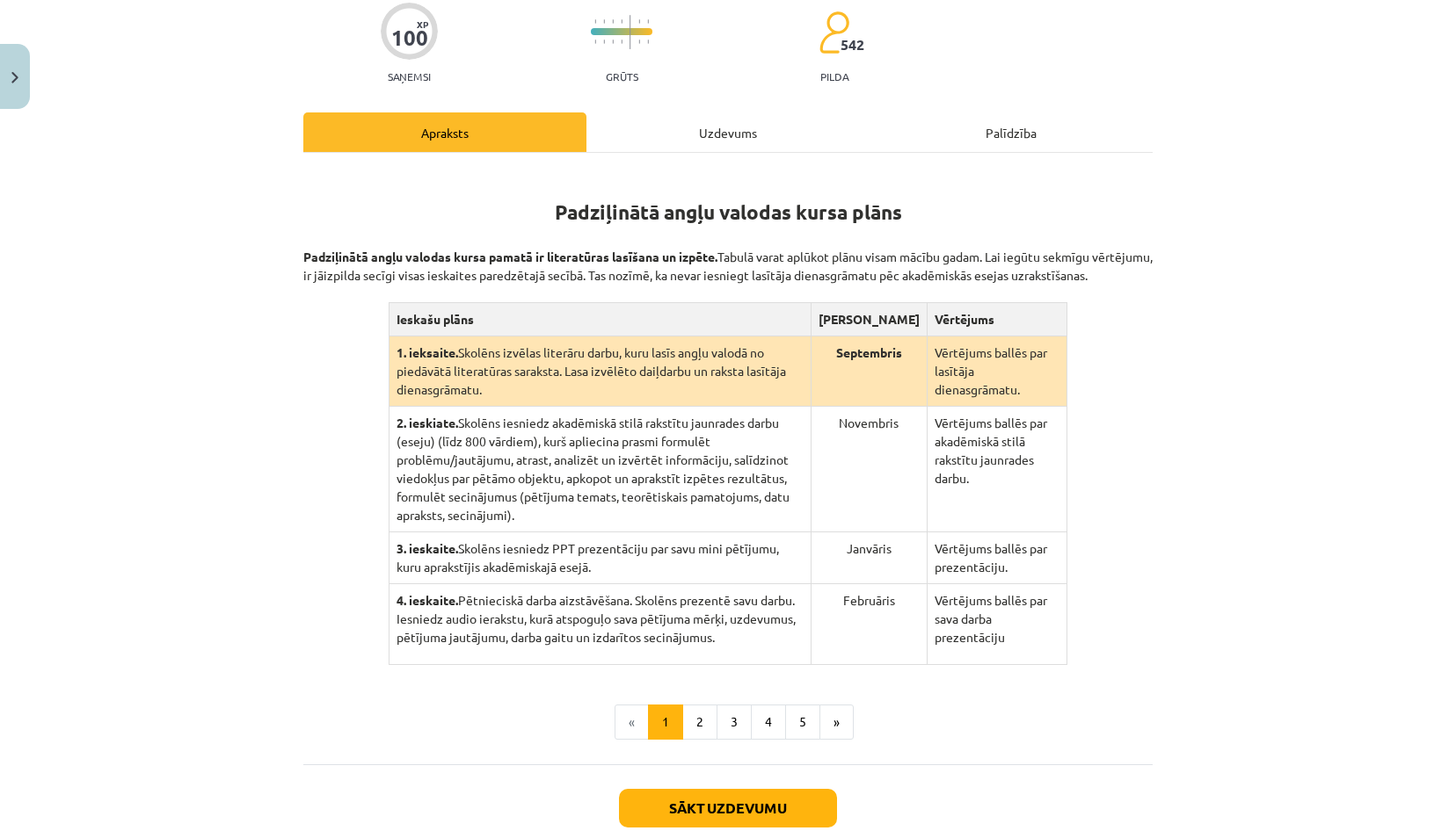
scroll to position [255, 0]
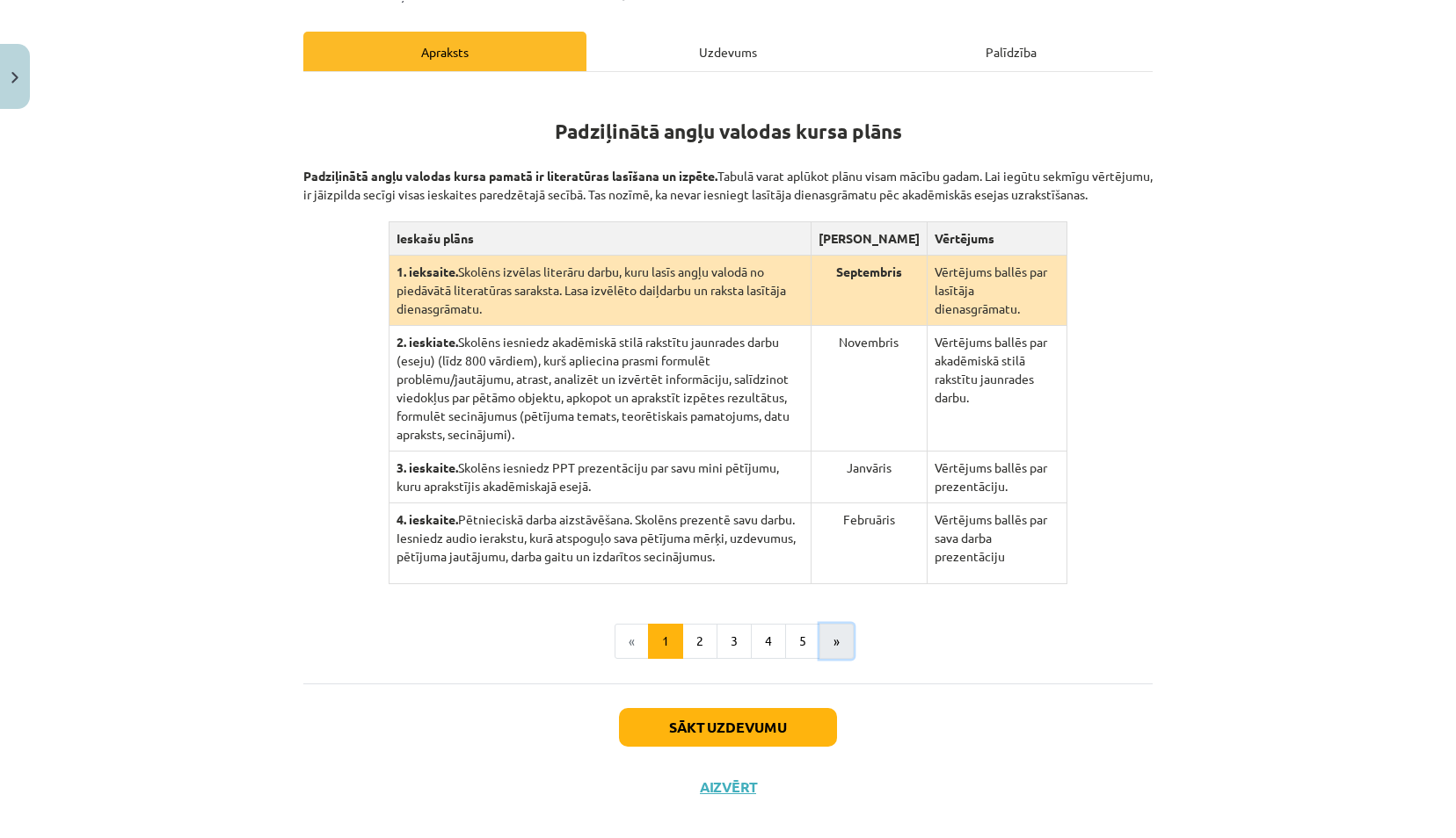
click at [821, 624] on button "»" at bounding box center [836, 641] width 34 height 35
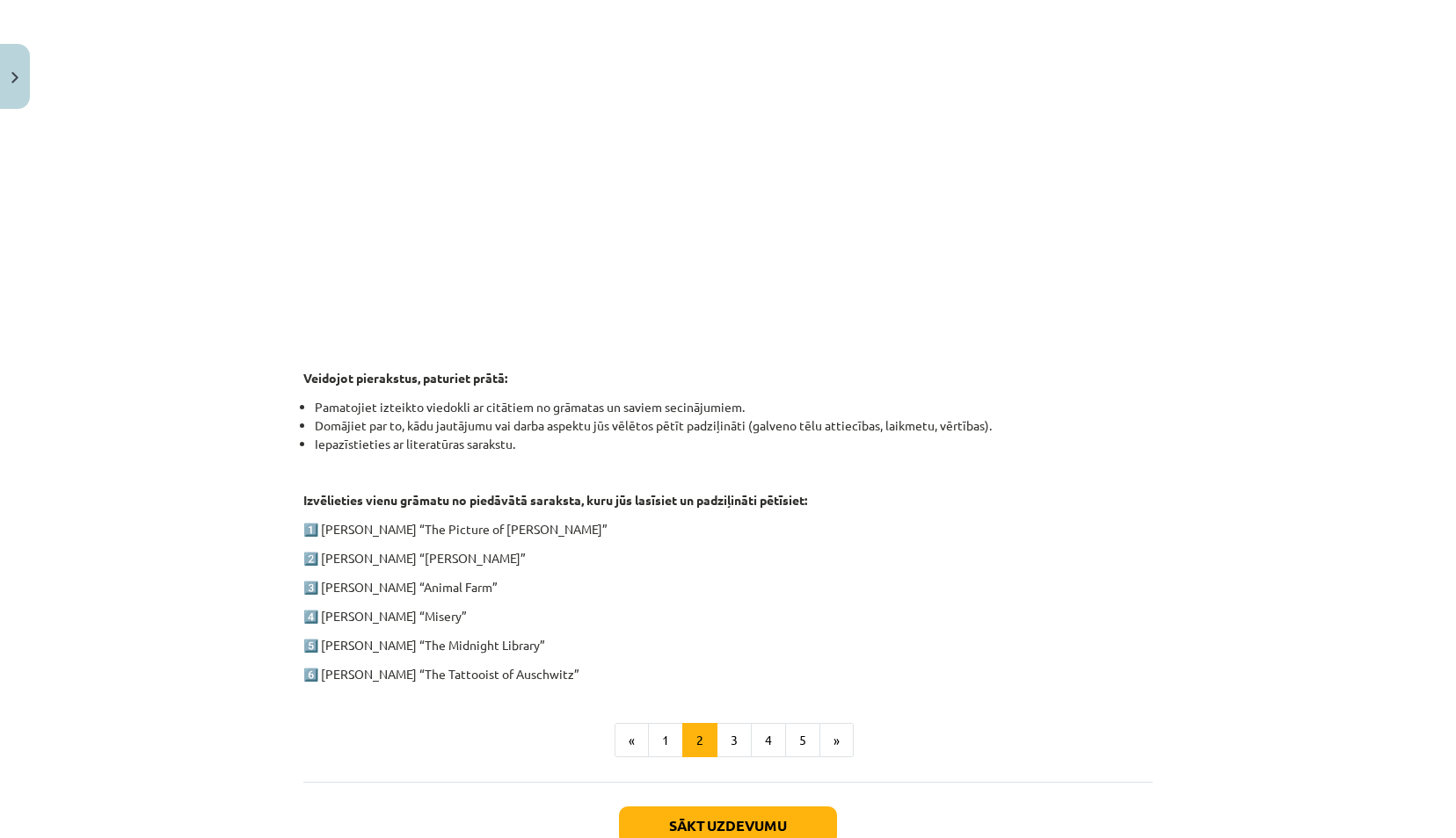
scroll to position [560, 0]
click at [734, 731] on button "3" at bounding box center [734, 739] width 35 height 35
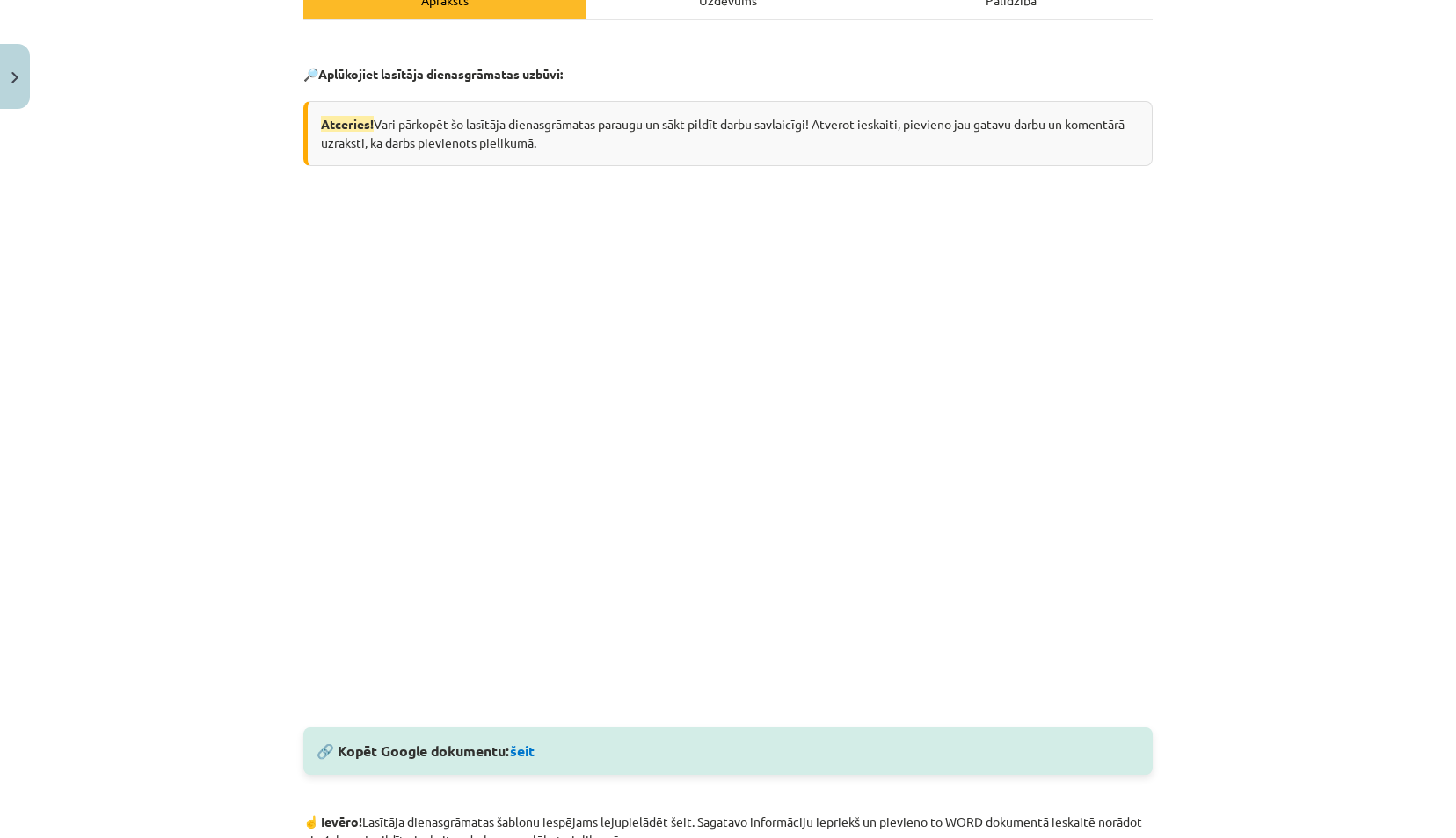
scroll to position [307, 0]
click at [528, 745] on link "šeit" at bounding box center [522, 750] width 24 height 18
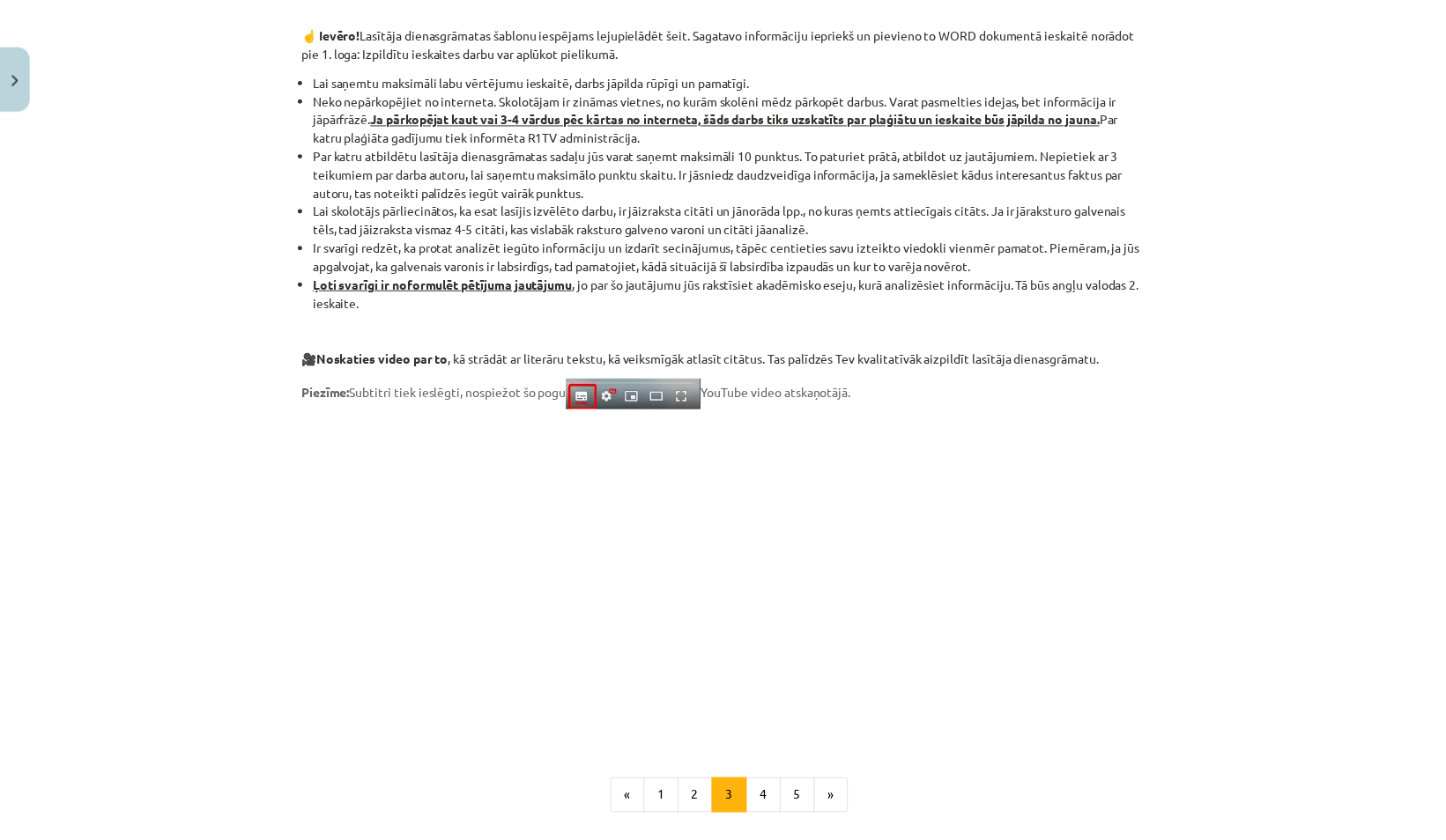
scroll to position [1276, 0]
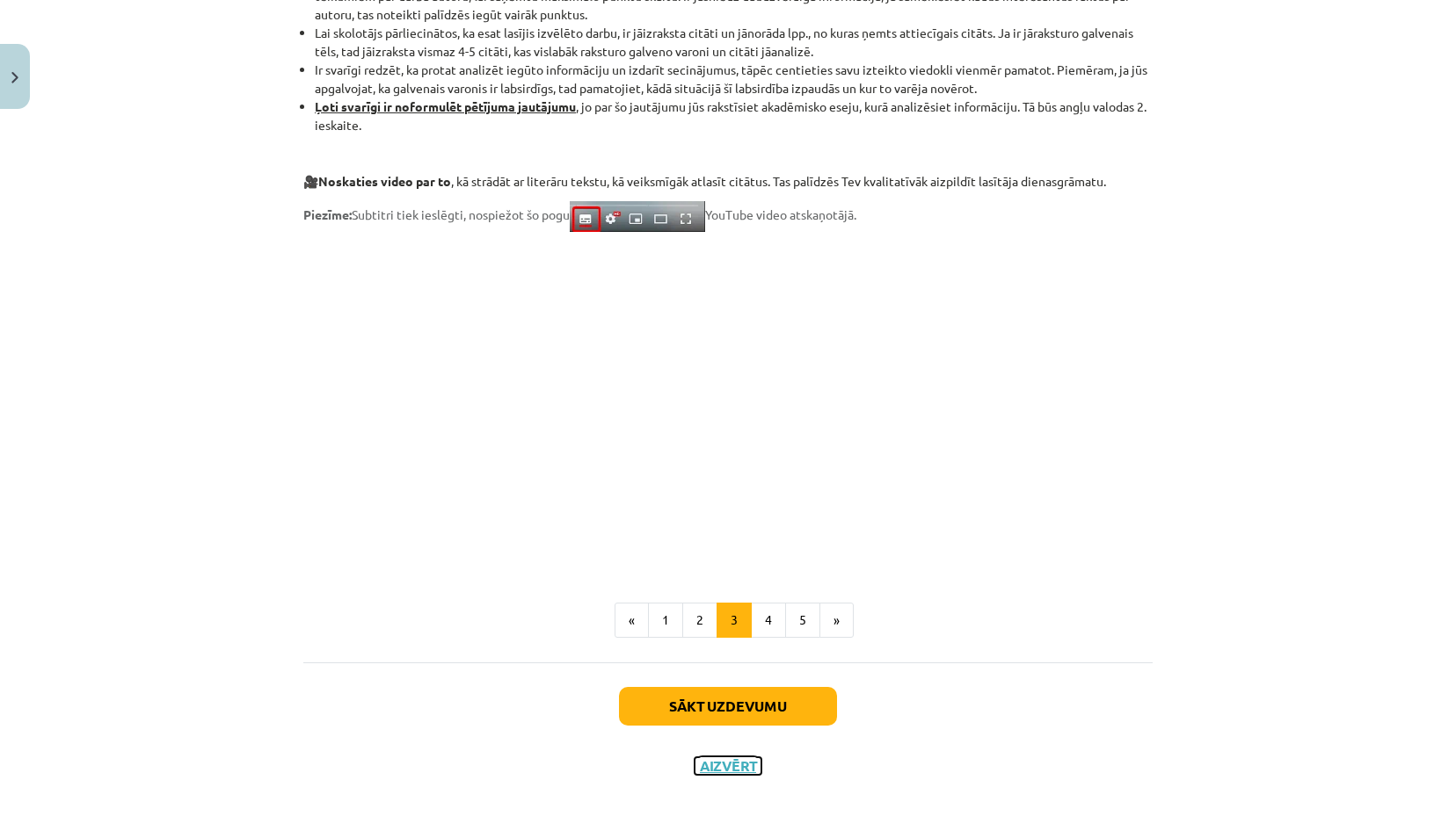
click at [714, 764] on button "Aizvērt" at bounding box center [728, 766] width 67 height 17
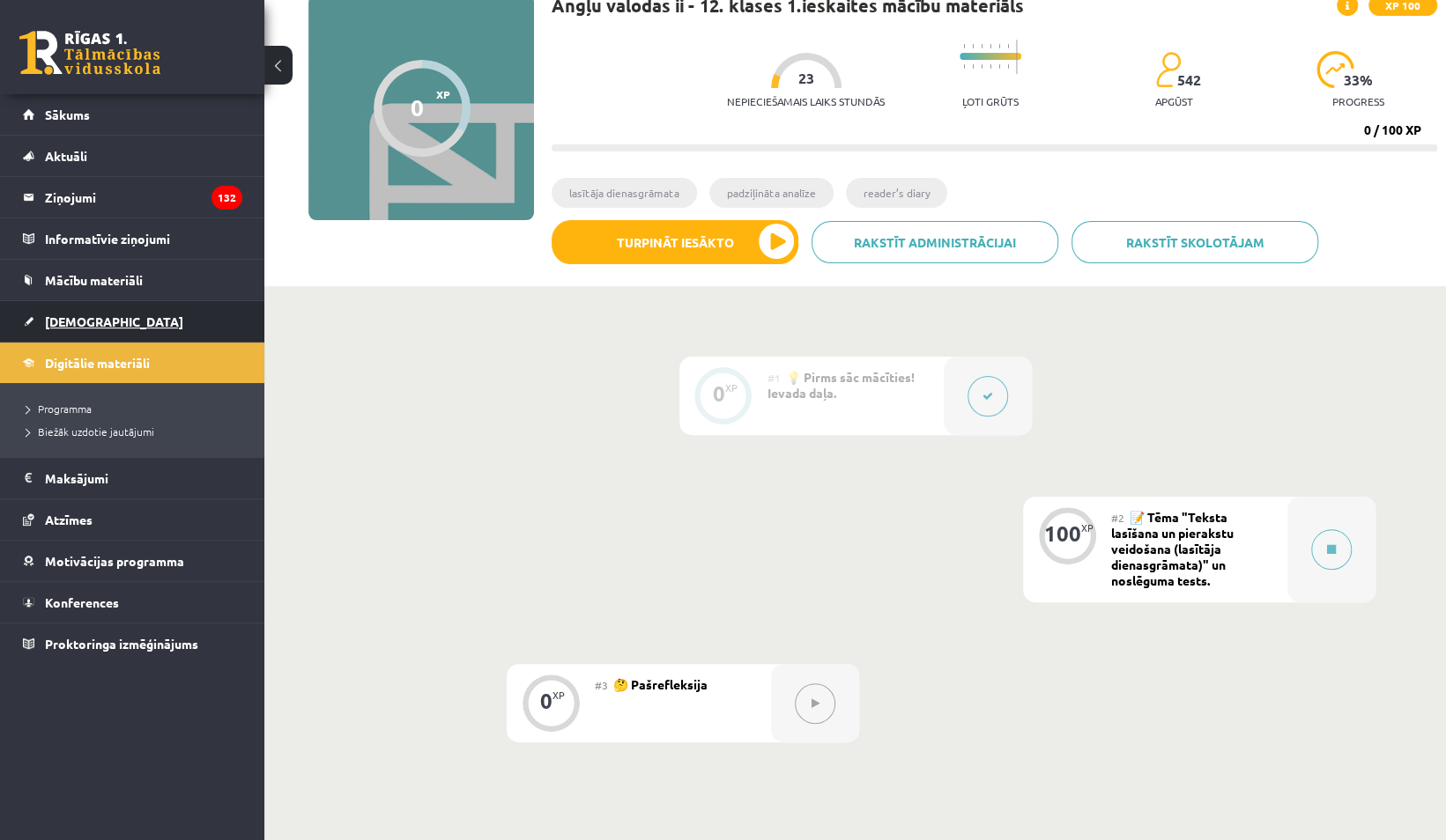
click at [91, 324] on span "[DEMOGRAPHIC_DATA]" at bounding box center [114, 322] width 138 height 16
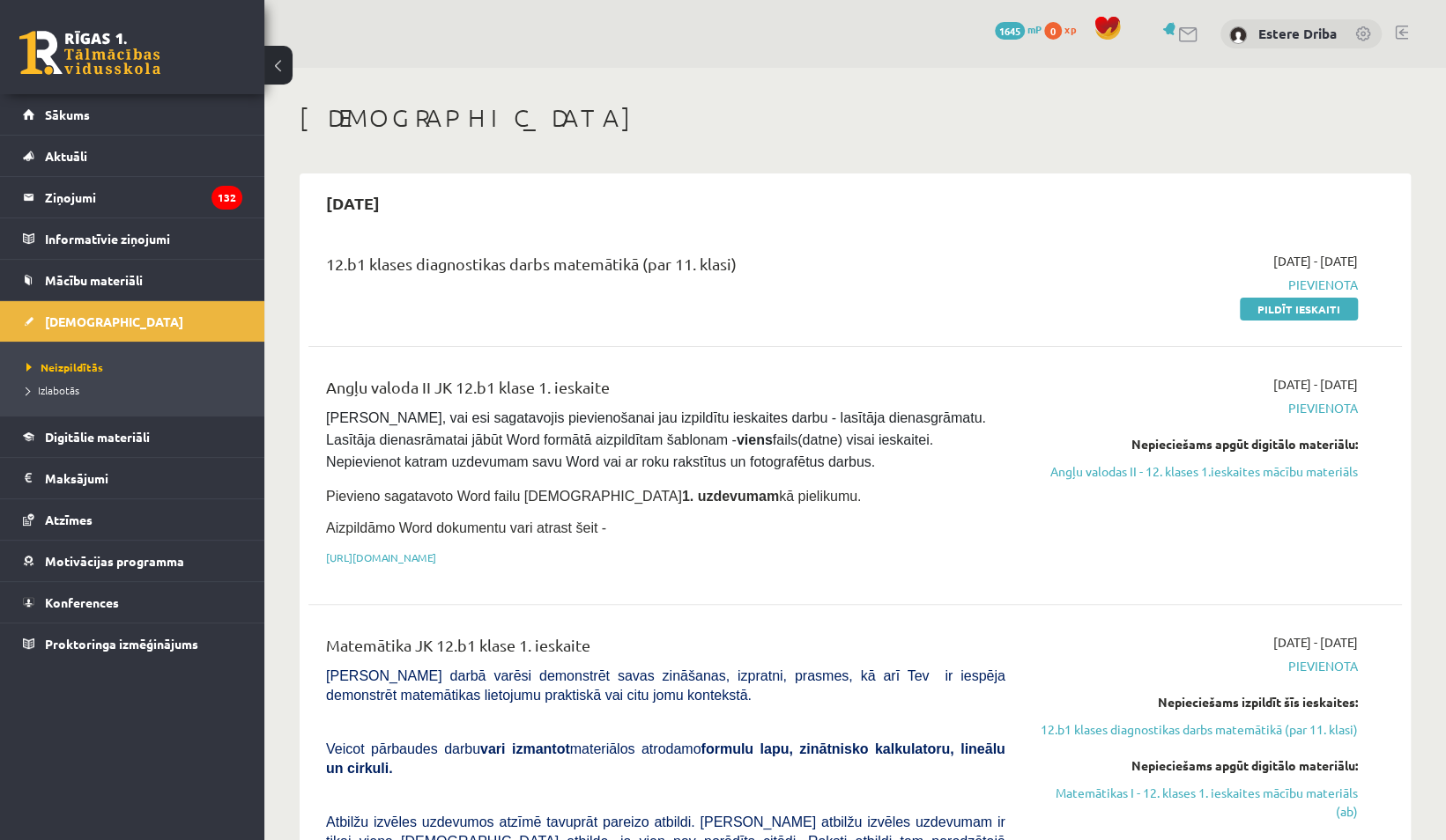
drag, startPoint x: 1255, startPoint y: 312, endPoint x: 816, endPoint y: 56, distance: 508.2
click at [1255, 312] on link "Pildīt ieskaiti" at bounding box center [1298, 309] width 118 height 23
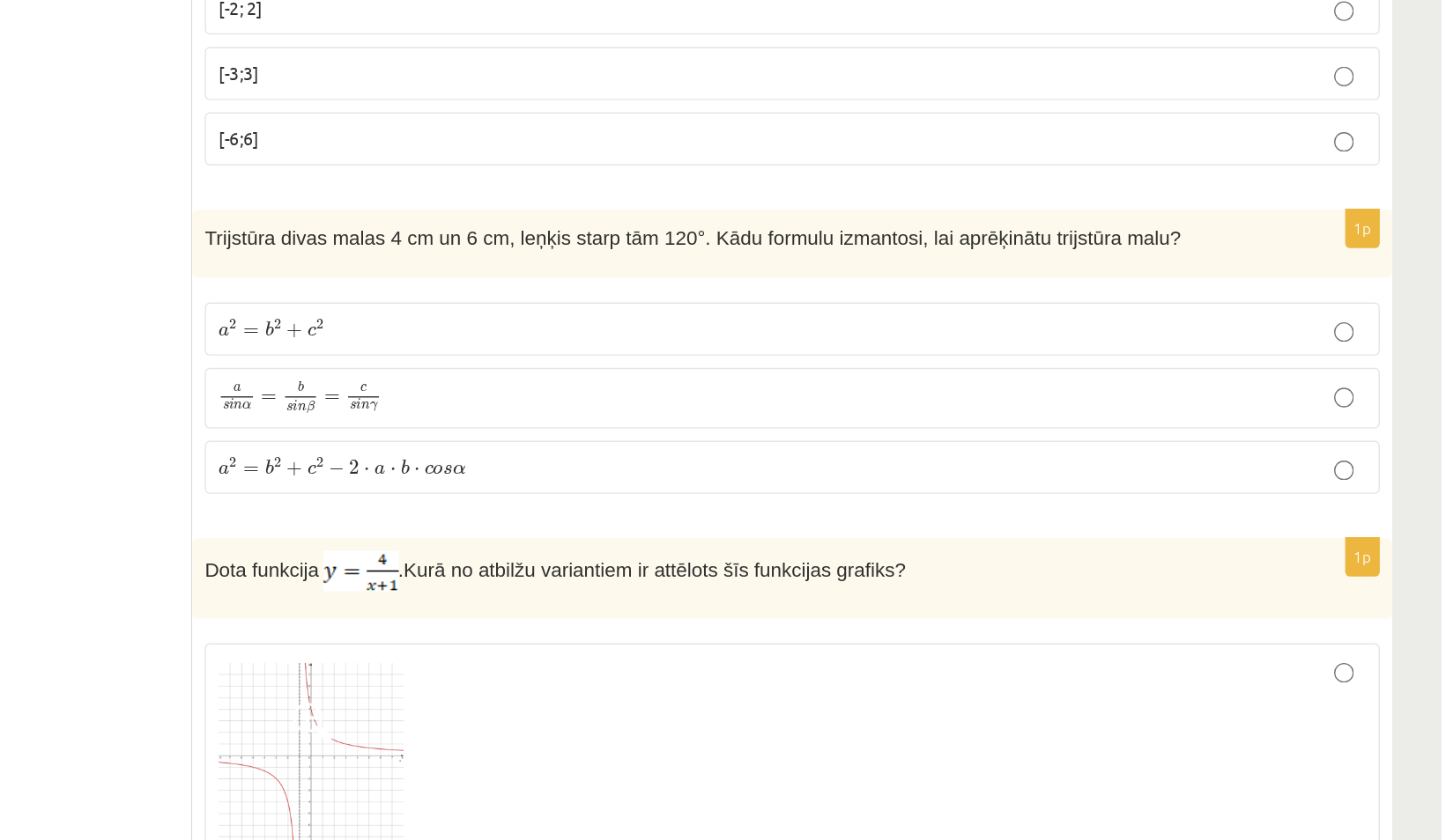
scroll to position [810, 0]
click at [662, 567] on span "a 2 = b 2 + c 2 − 2 ⋅ a ⋅ b ⋅ c o s α" at bounding box center [661, 574] width 176 height 14
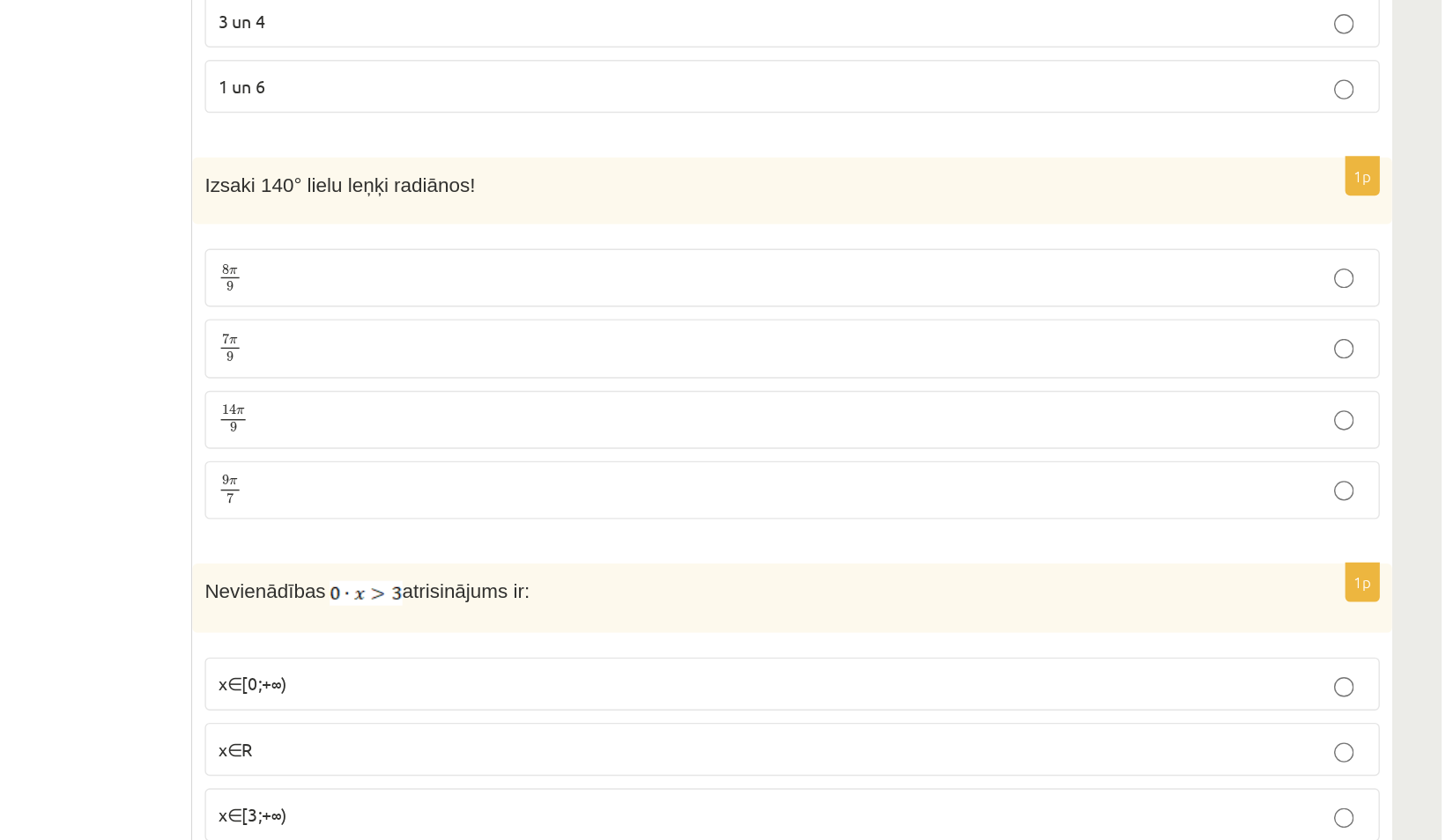
scroll to position [2139, 0]
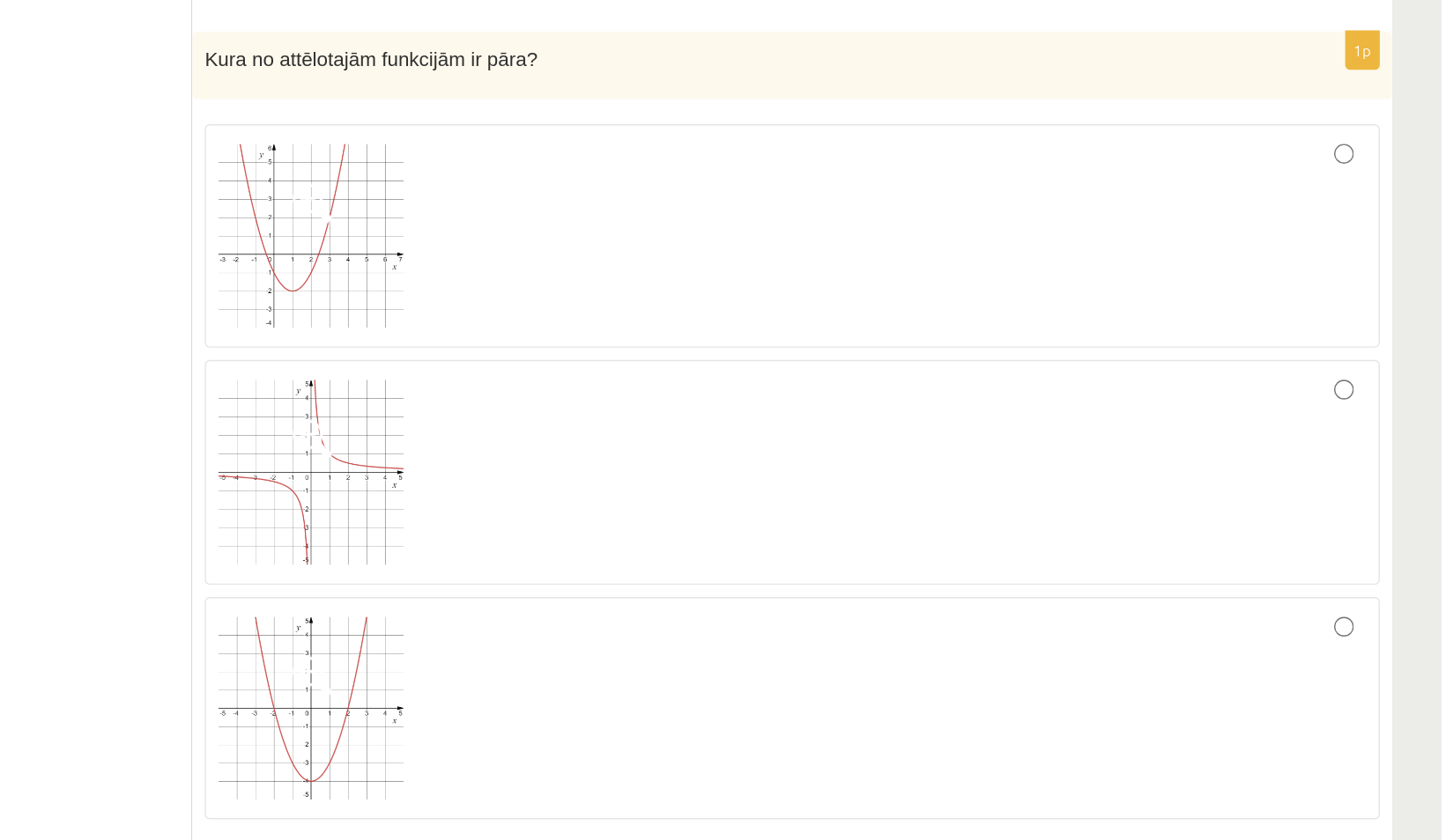
scroll to position [5268, 0]
click at [624, 521] on img at bounding box center [640, 578] width 132 height 132
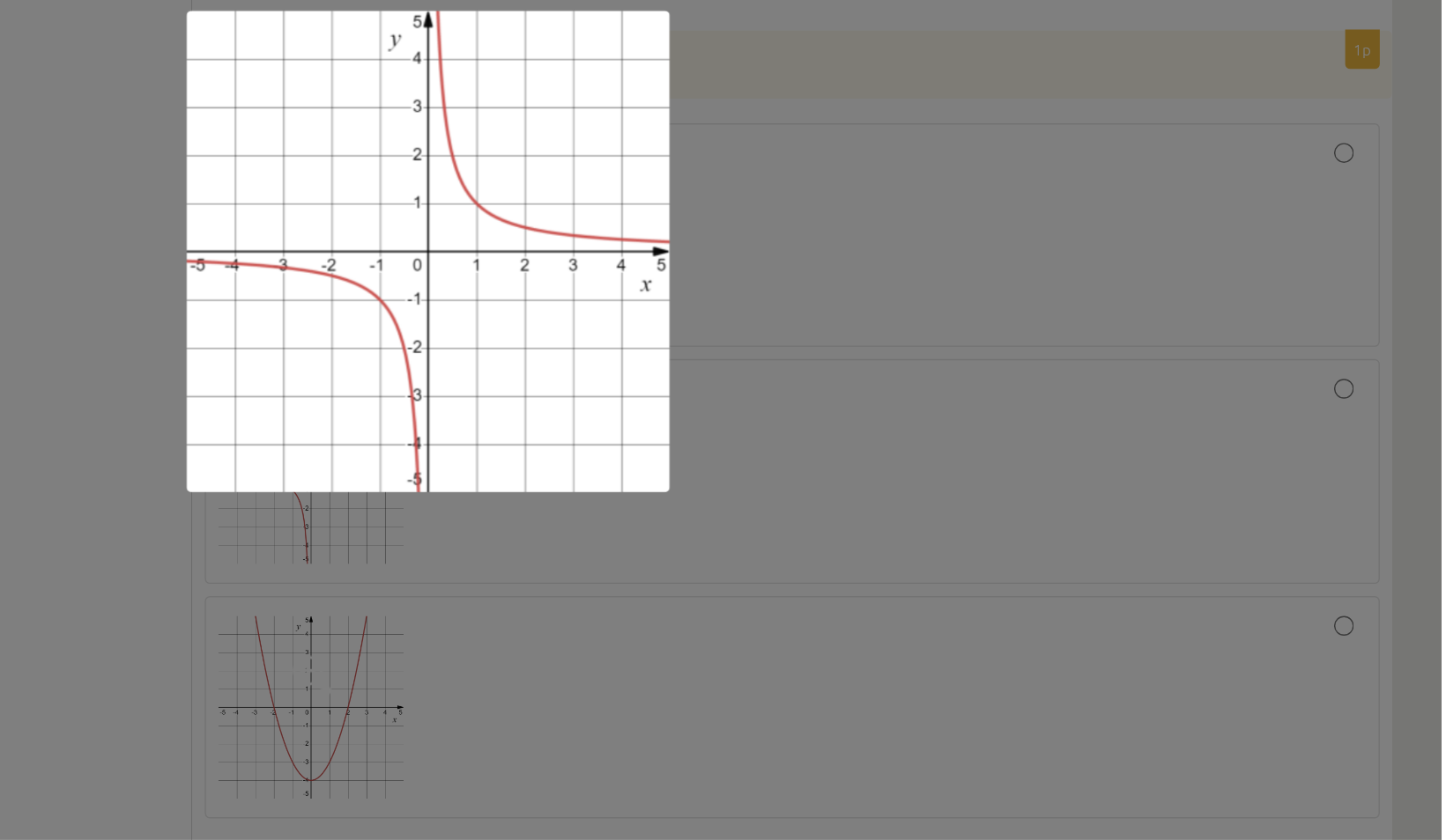
click at [483, 637] on div at bounding box center [723, 420] width 1446 height 840
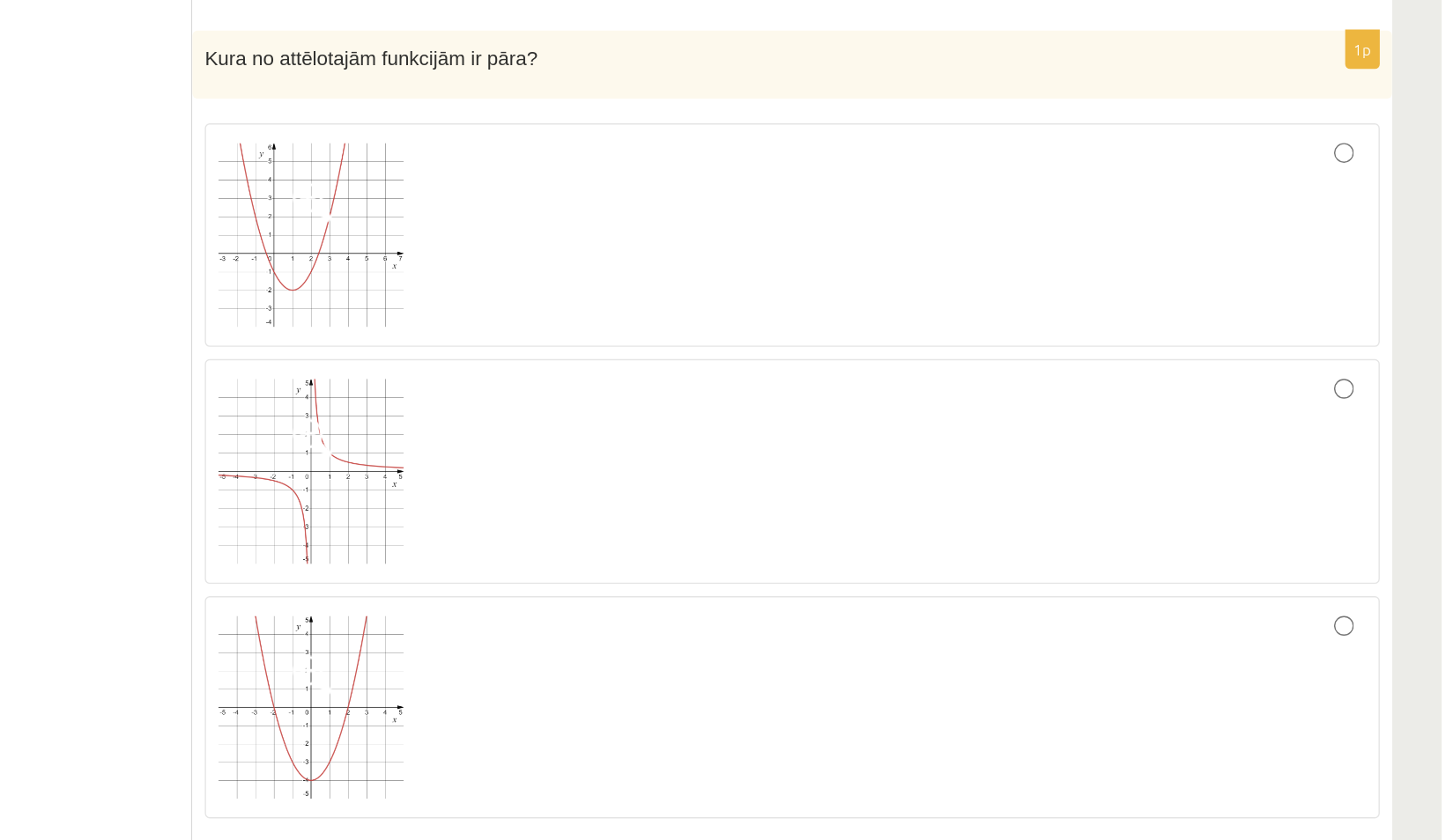
drag, startPoint x: 908, startPoint y: 549, endPoint x: 1056, endPoint y: 503, distance: 155.0
click at [1056, 507] on div at bounding box center [983, 577] width 819 height 141
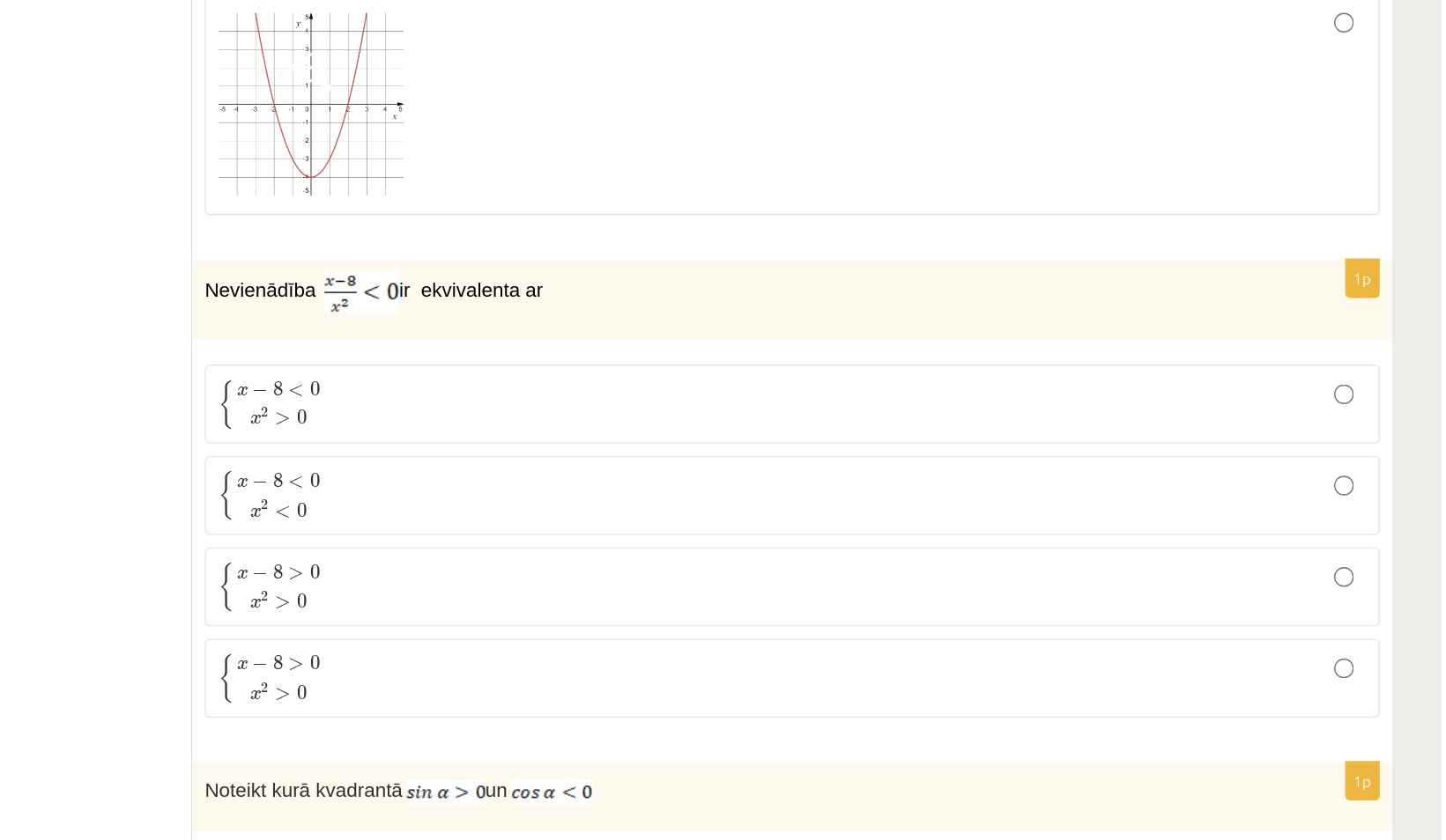
scroll to position [5707, 0]
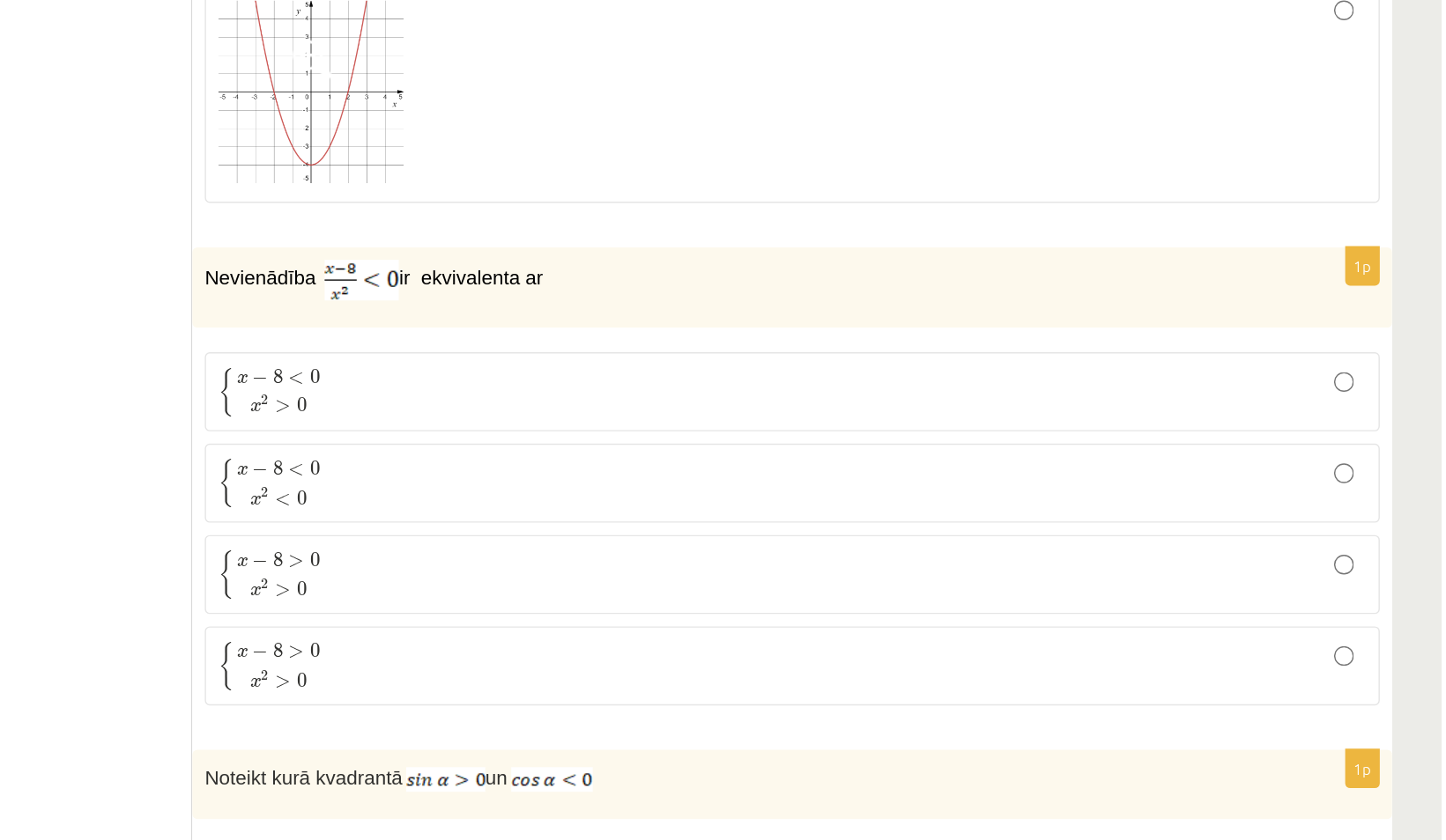
click at [685, 568] on p "{ x − 8 < 0 x 2 < 0 { x − 8 < 0 x 2 < 0" at bounding box center [983, 586] width 819 height 37
click at [686, 503] on p "{ x − 8 < 0 x 2 > 0 { x − 8 < 0 x 2 > 0" at bounding box center [983, 521] width 819 height 37
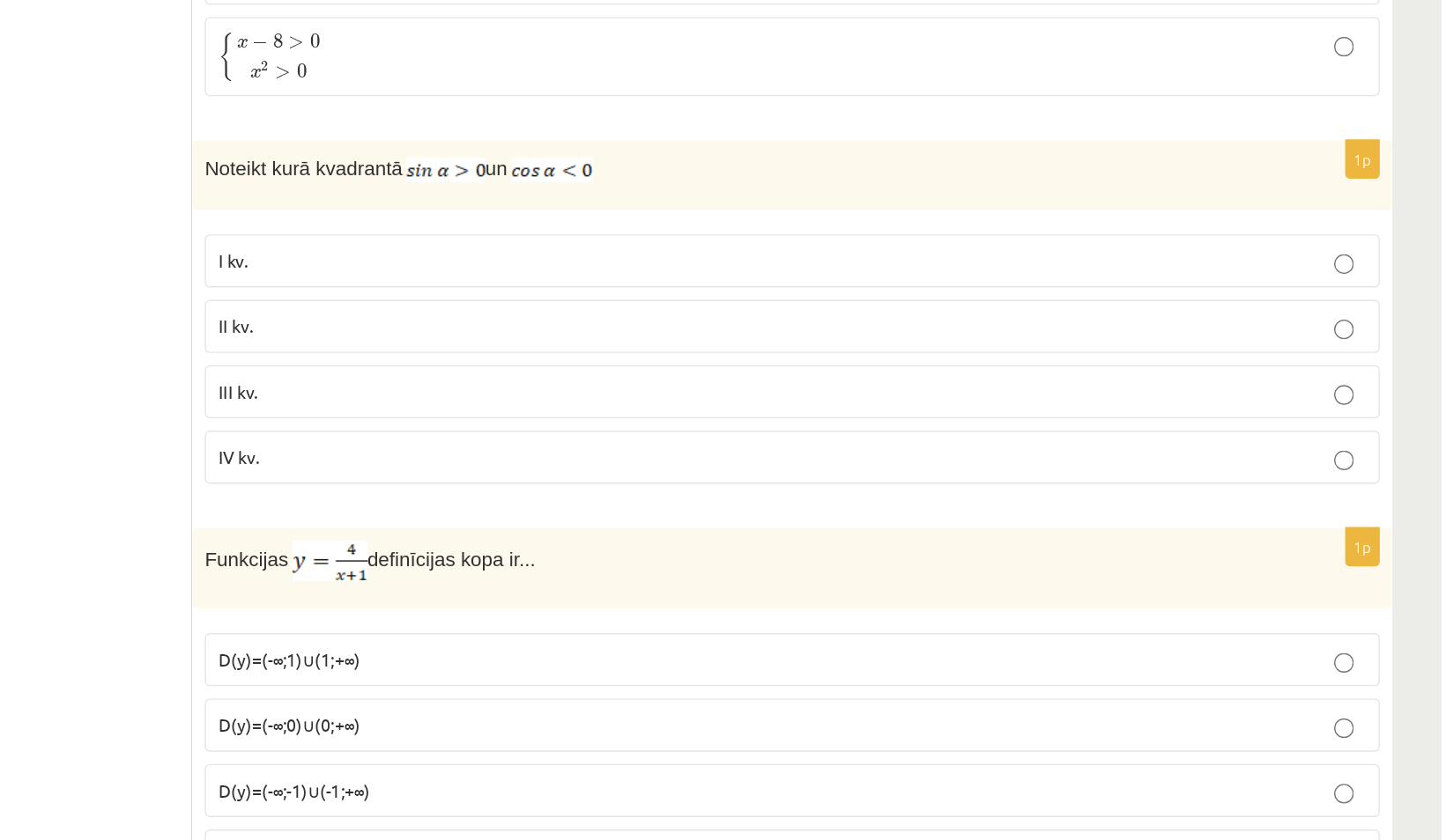
scroll to position [6143, 0]
click at [633, 510] on p "III kv." at bounding box center [983, 519] width 819 height 18
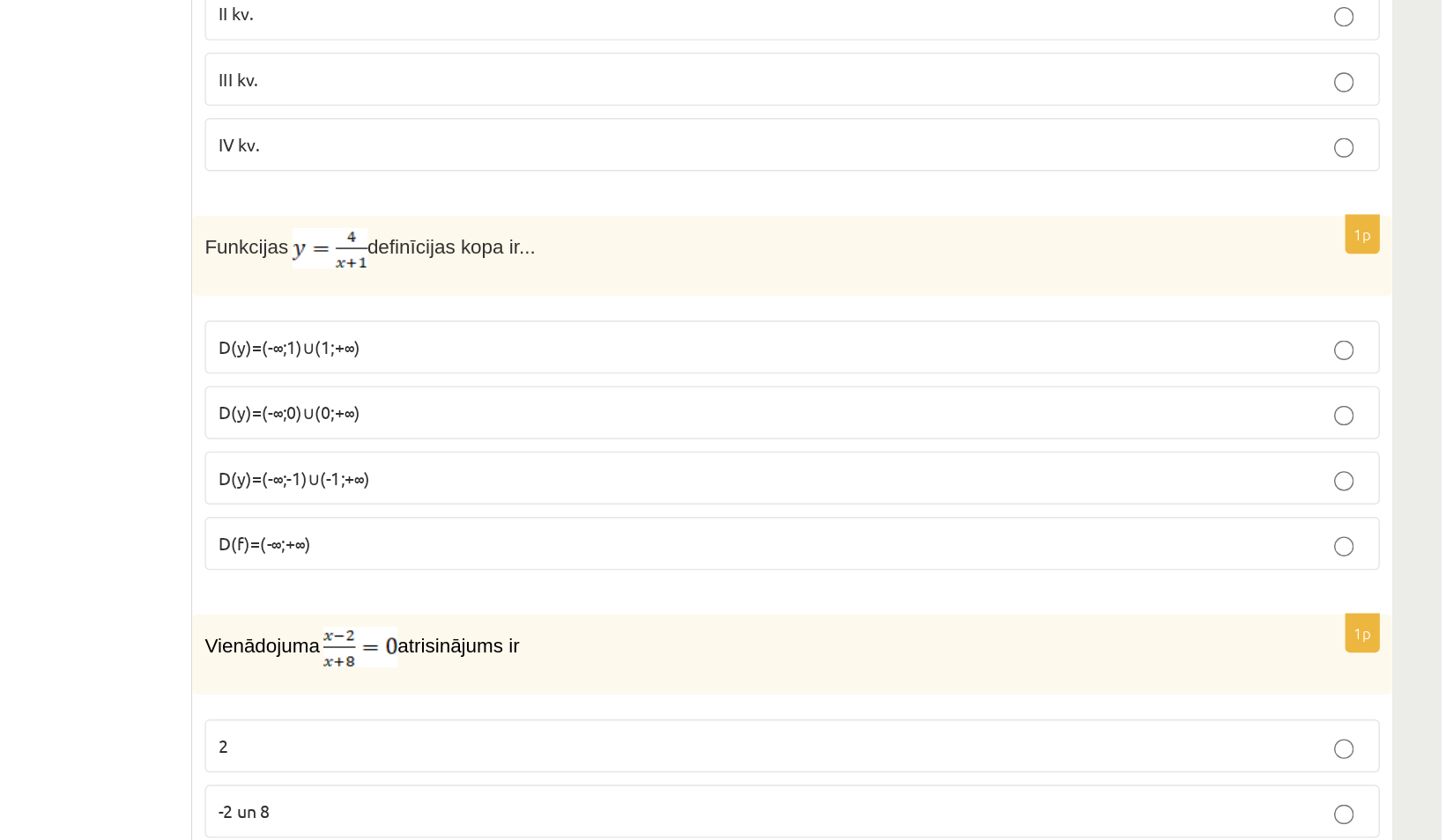
scroll to position [6366, 0]
click at [755, 478] on p "D(y)=(-∞;1)∪(1;+∞)" at bounding box center [983, 487] width 819 height 18
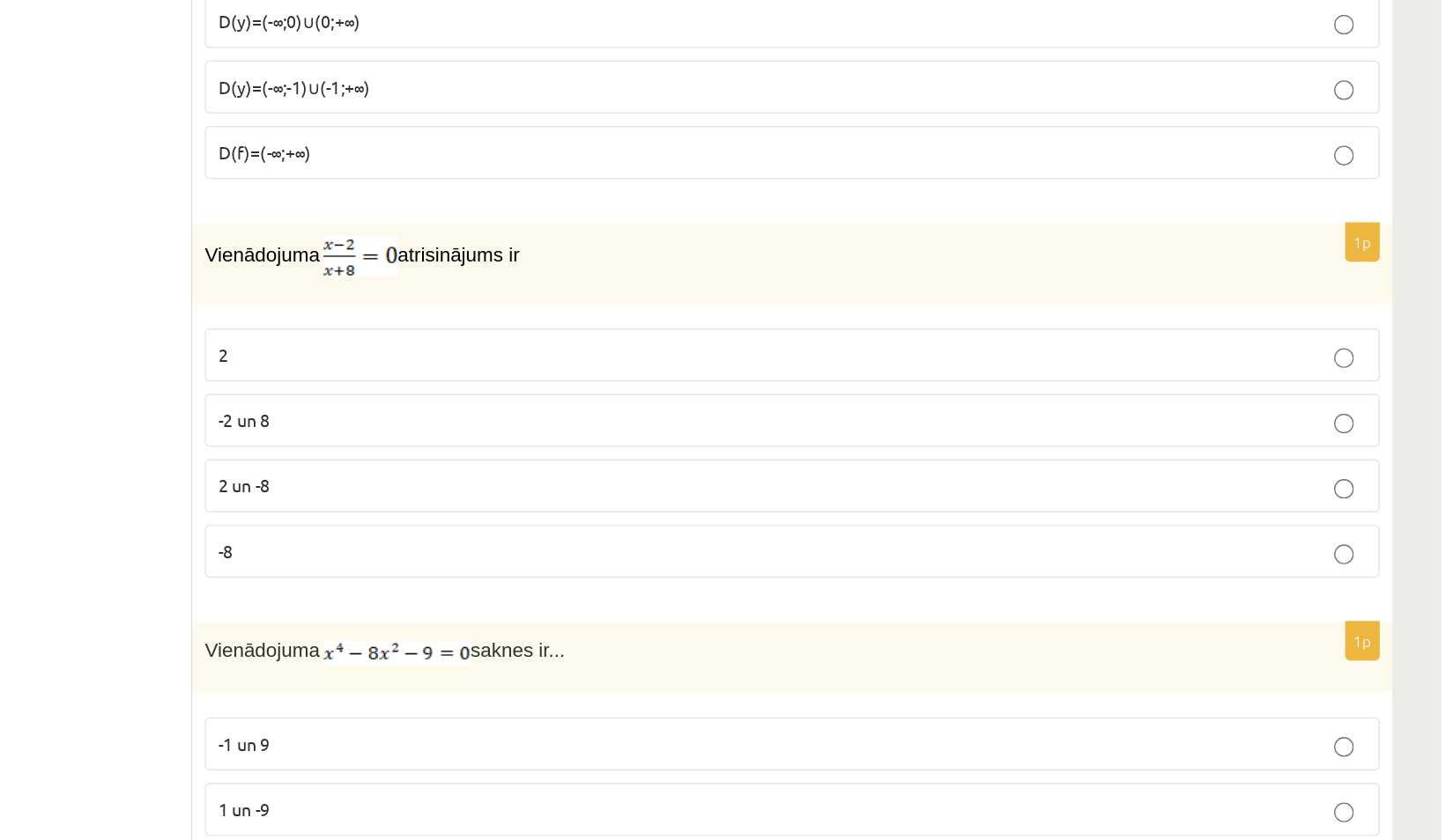
scroll to position [6644, 0]
click at [655, 484] on p "2" at bounding box center [983, 493] width 819 height 18
click at [699, 624] on p "-8" at bounding box center [983, 633] width 819 height 18
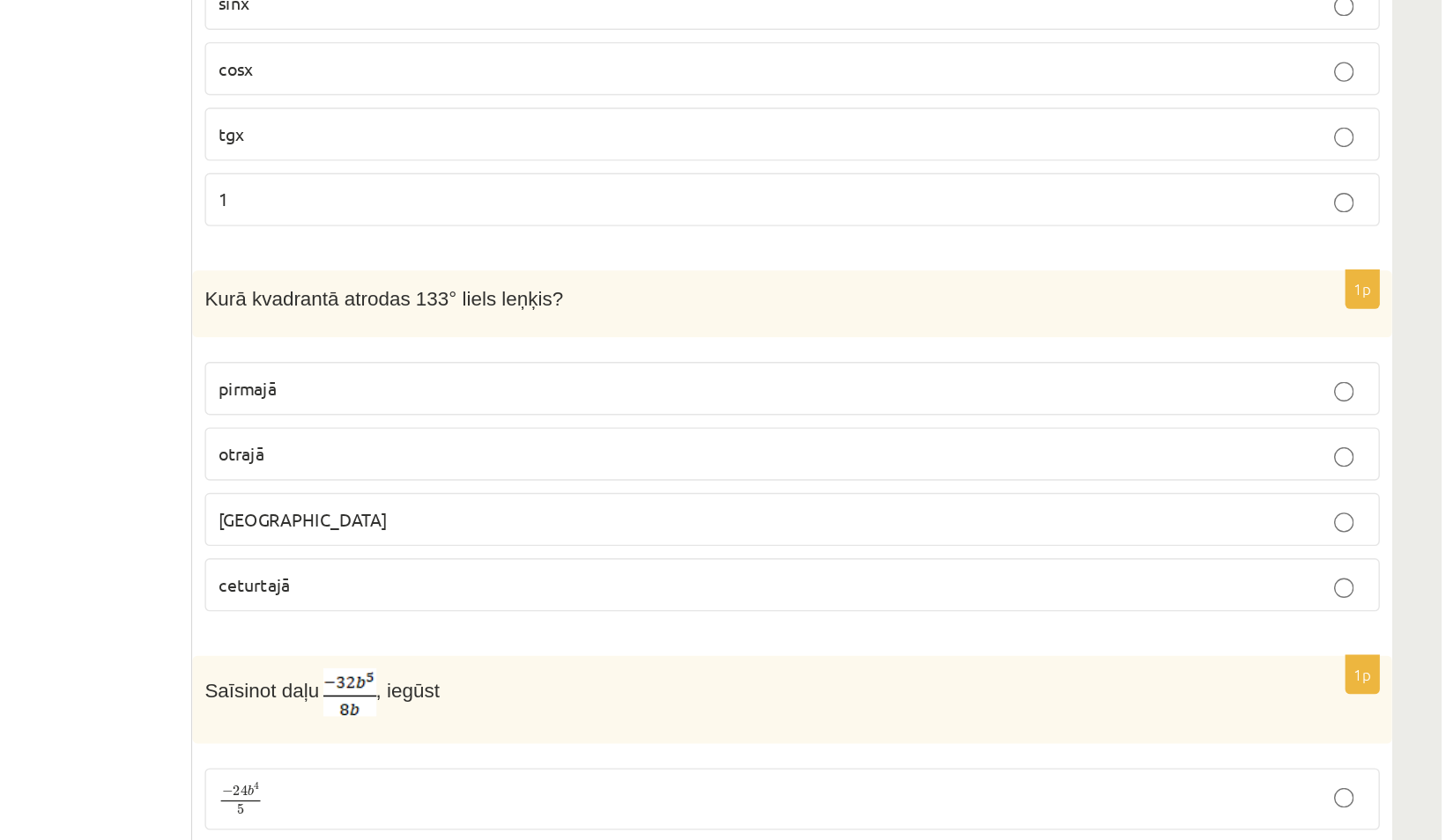
scroll to position [4435, 0]
click at [629, 362] on p "otrajā" at bounding box center [983, 370] width 819 height 18
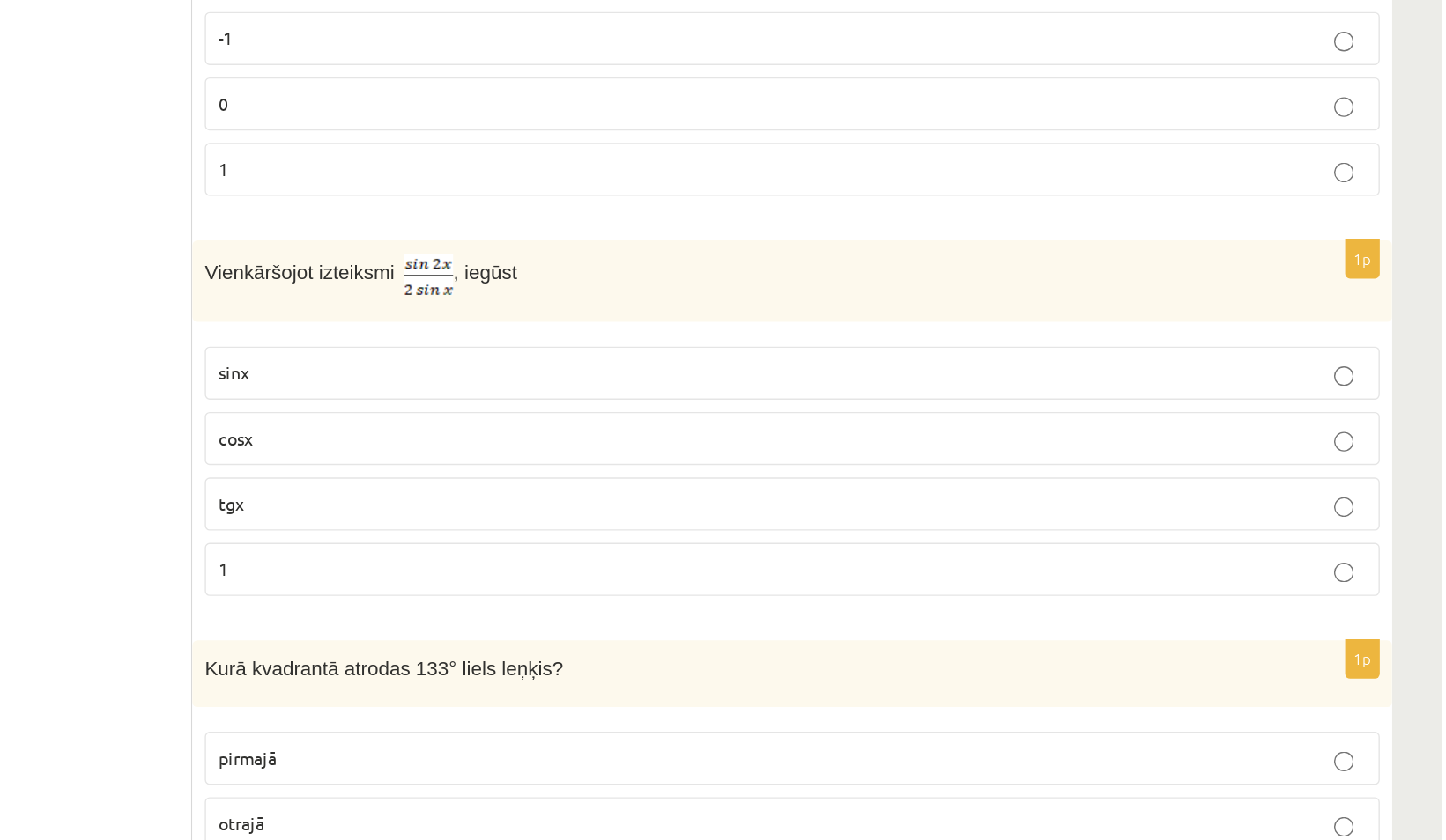
scroll to position [4218, 0]
click at [693, 305] on p "cosx" at bounding box center [983, 314] width 819 height 18
click at [683, 352] on p "tgx" at bounding box center [983, 361] width 819 height 18
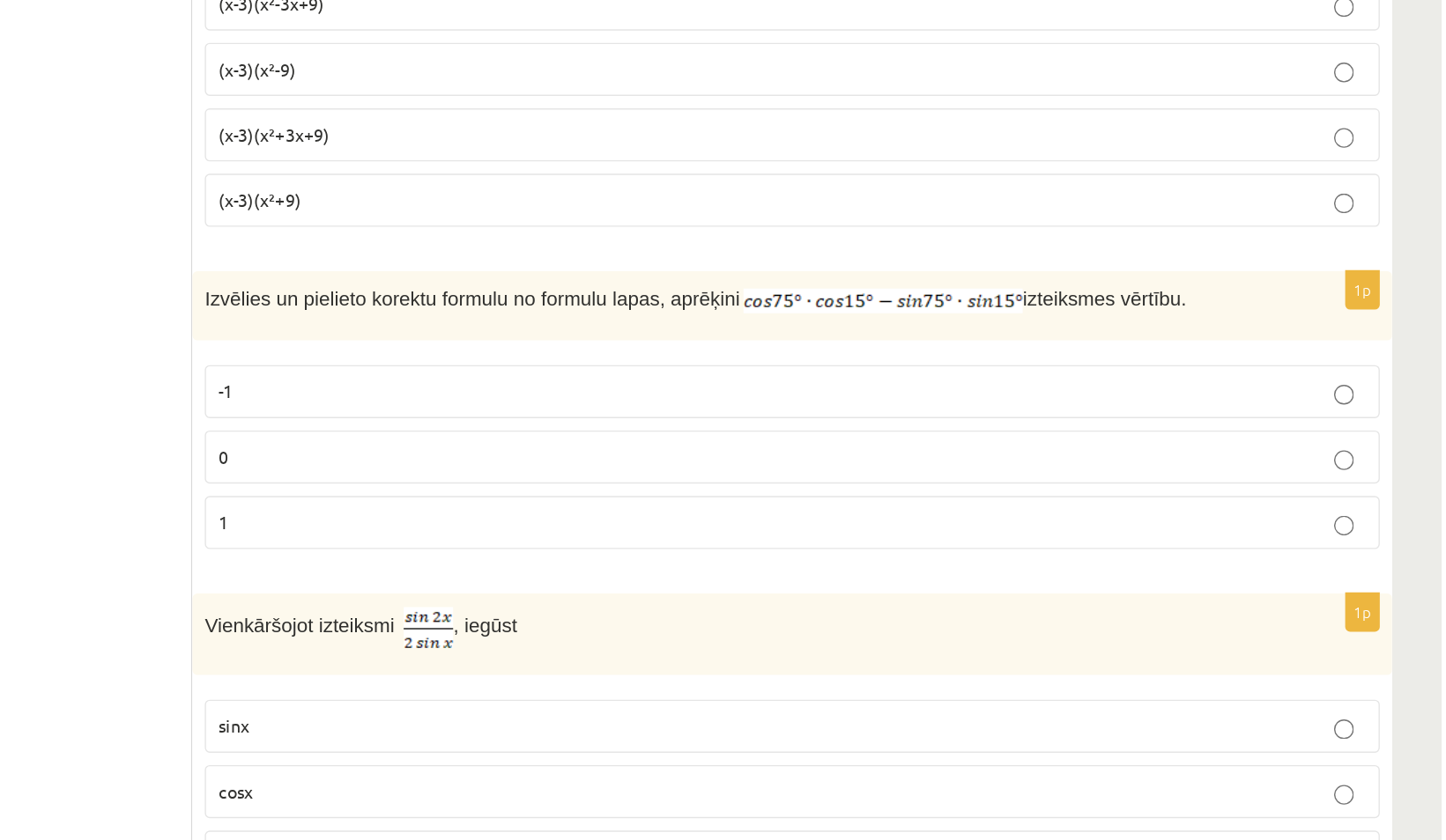
scroll to position [3966, 0]
click at [707, 317] on p "0" at bounding box center [983, 326] width 819 height 18
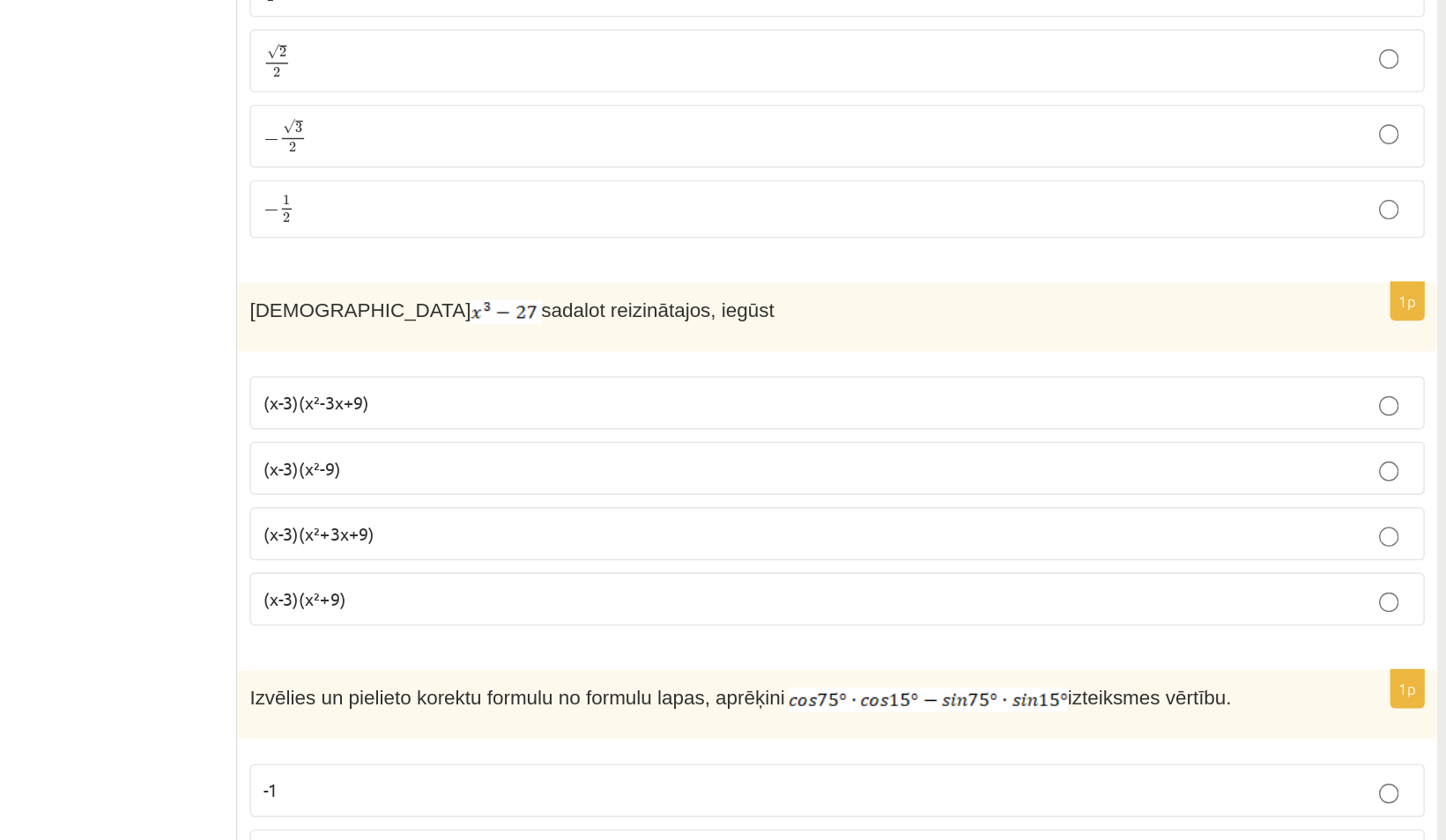
scroll to position [3657, 0]
click at [714, 350] on p "(x-3)(x²-9)" at bounding box center [983, 359] width 819 height 18
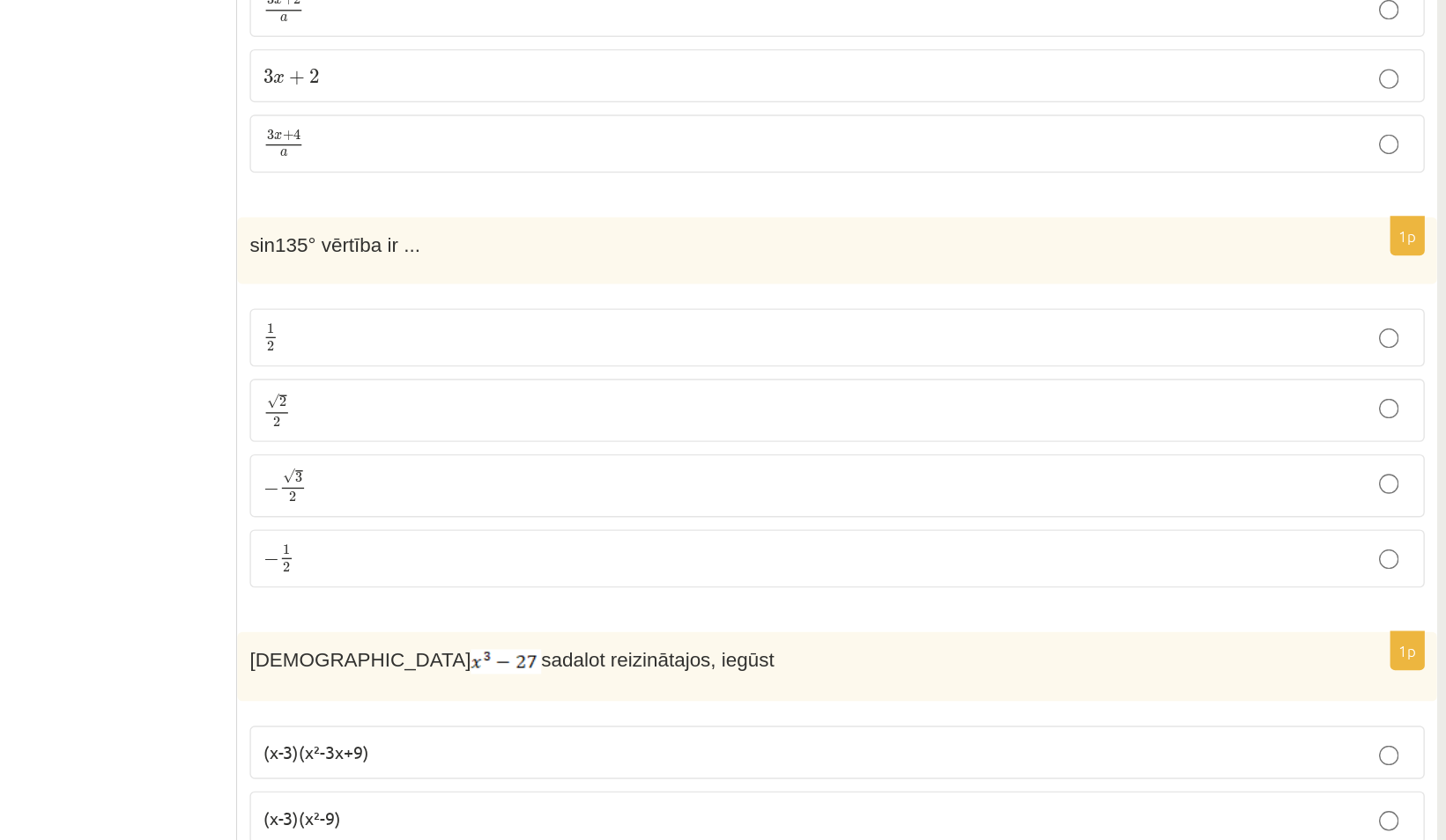
scroll to position [3431, 0]
click at [743, 336] on label "− √ 3 2 − 3 2" at bounding box center [983, 348] width 838 height 45
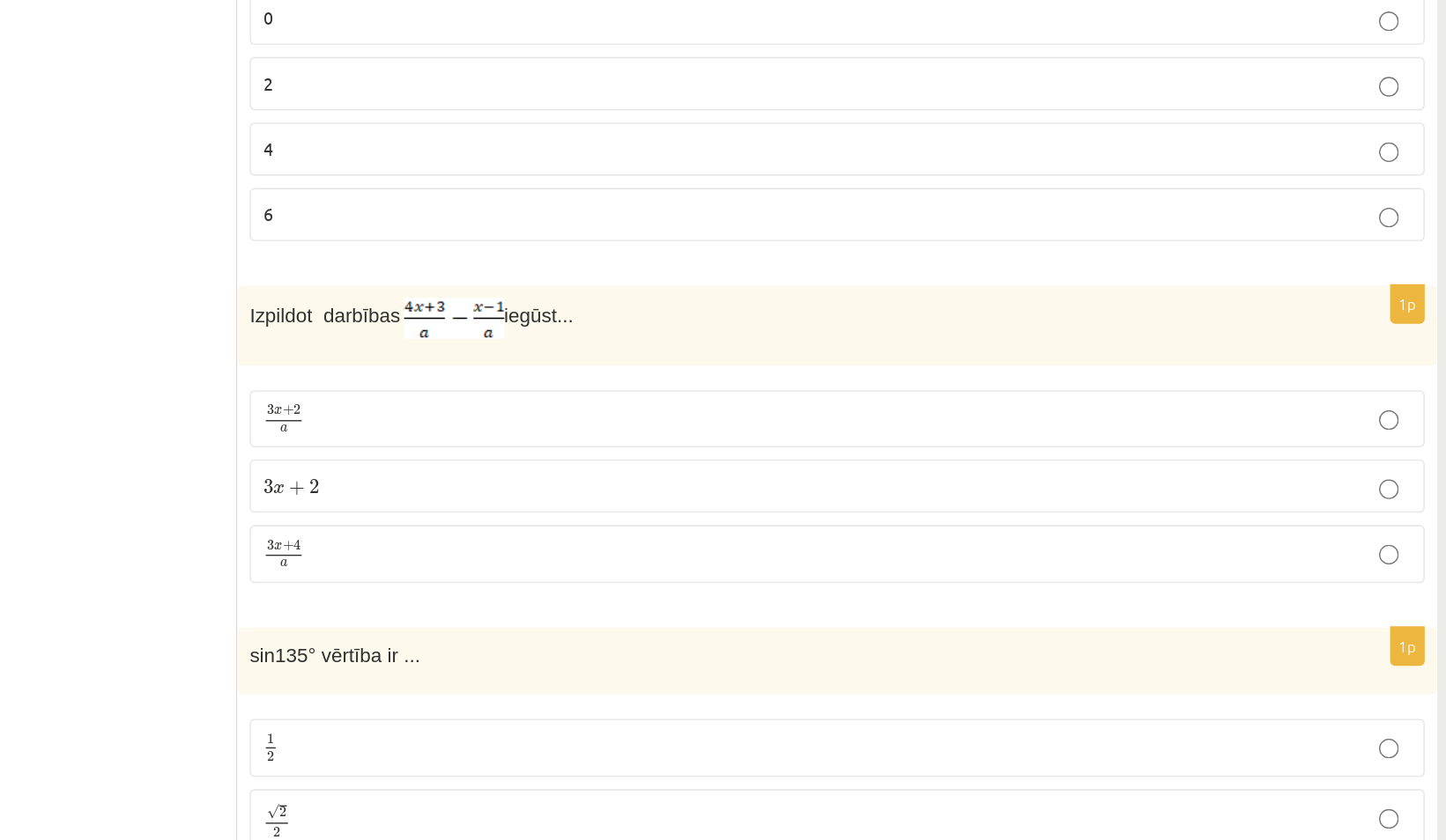
scroll to position [3139, 0]
click at [652, 289] on p "3 x + 2 a 3 x + 2 a" at bounding box center [983, 299] width 819 height 21
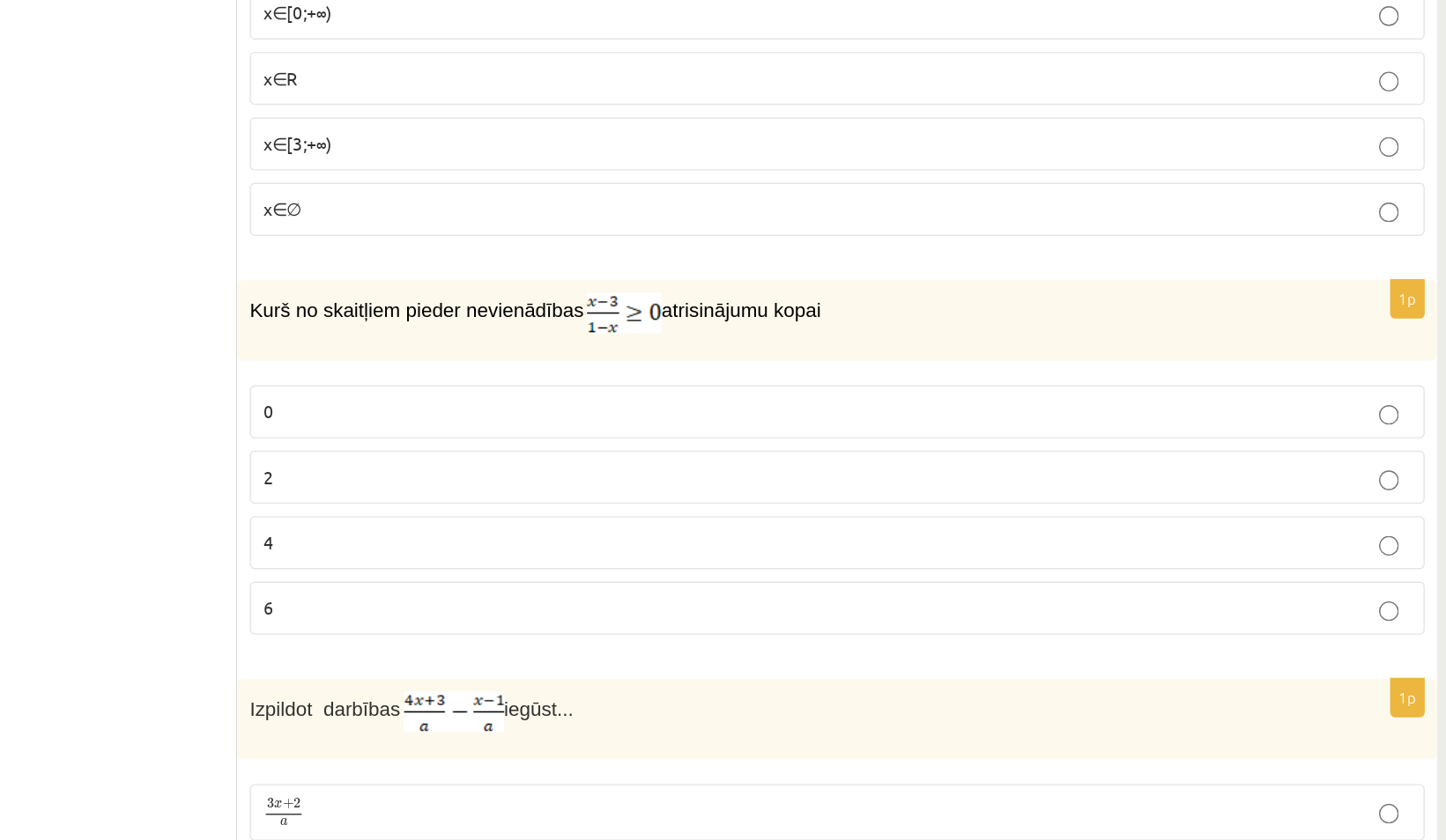
scroll to position [2858, 0]
click at [647, 332] on p "2" at bounding box center [983, 341] width 819 height 18
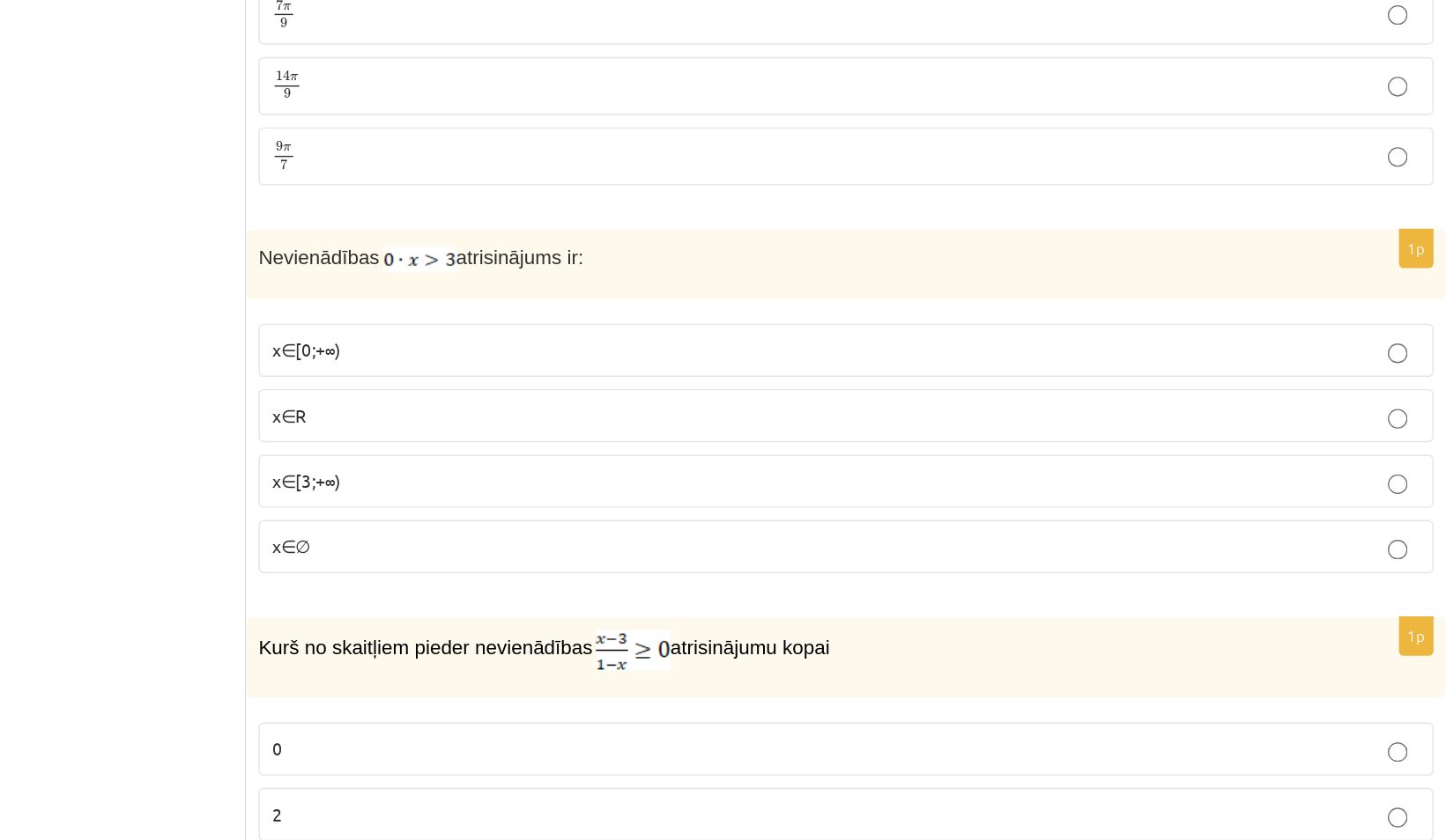
scroll to position [2615, 0]
click at [657, 336] on p "x∈[3;+∞)" at bounding box center [983, 345] width 819 height 18
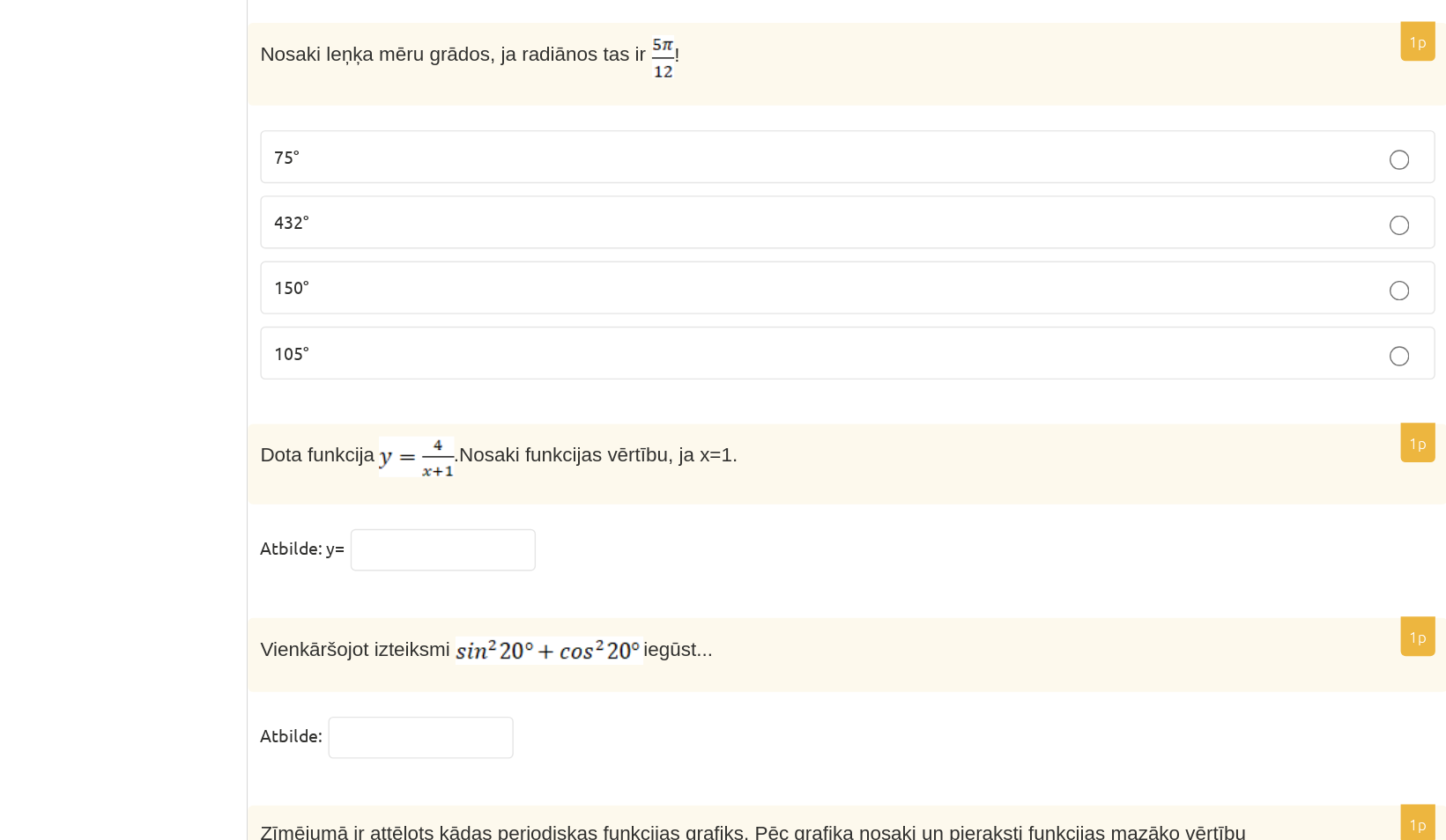
scroll to position [8362, 0]
click at [690, 456] on input "text" at bounding box center [694, 471] width 132 height 30
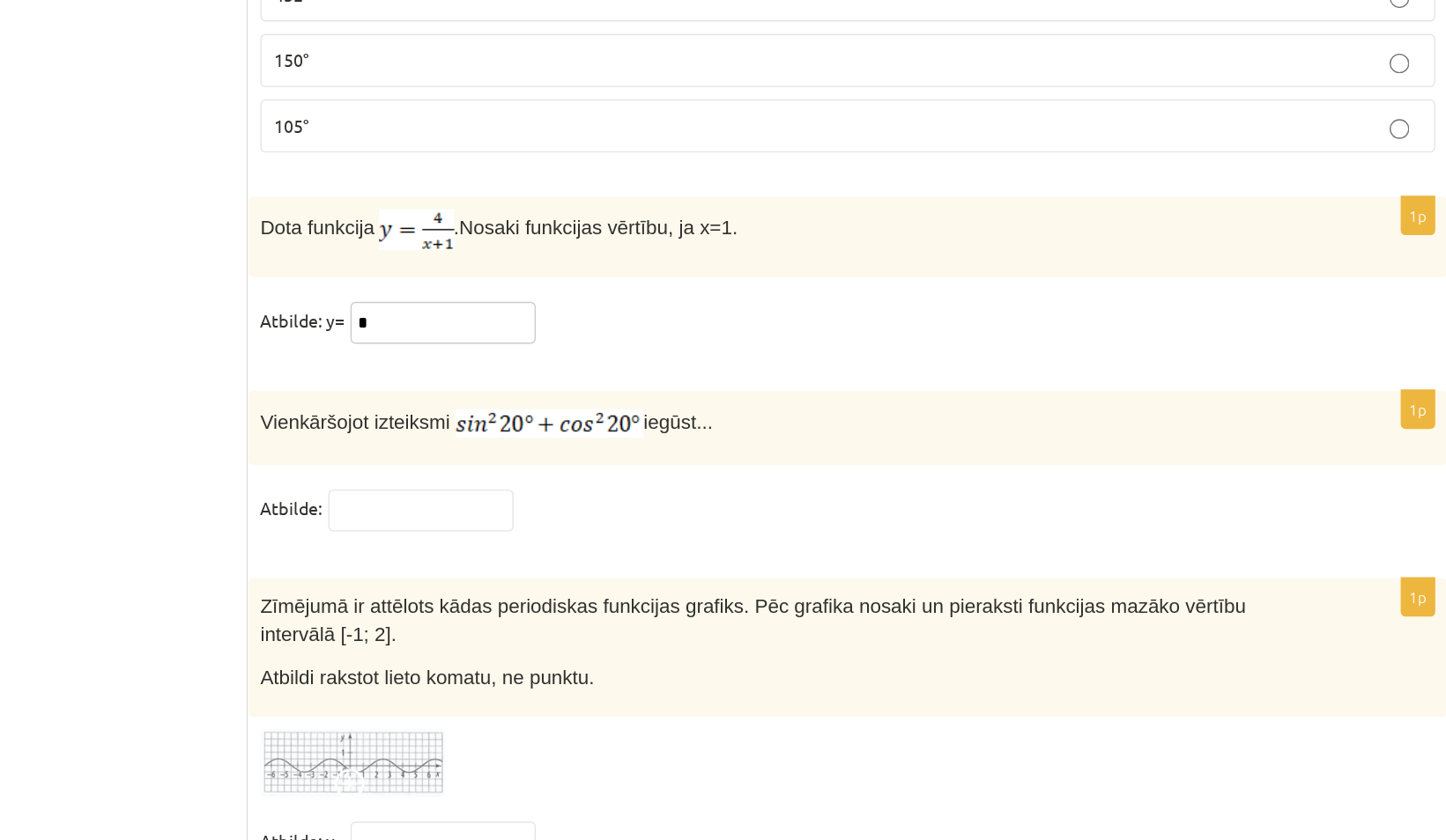
type input "*"
click at [657, 761] on img at bounding box center [630, 786] width 132 height 49
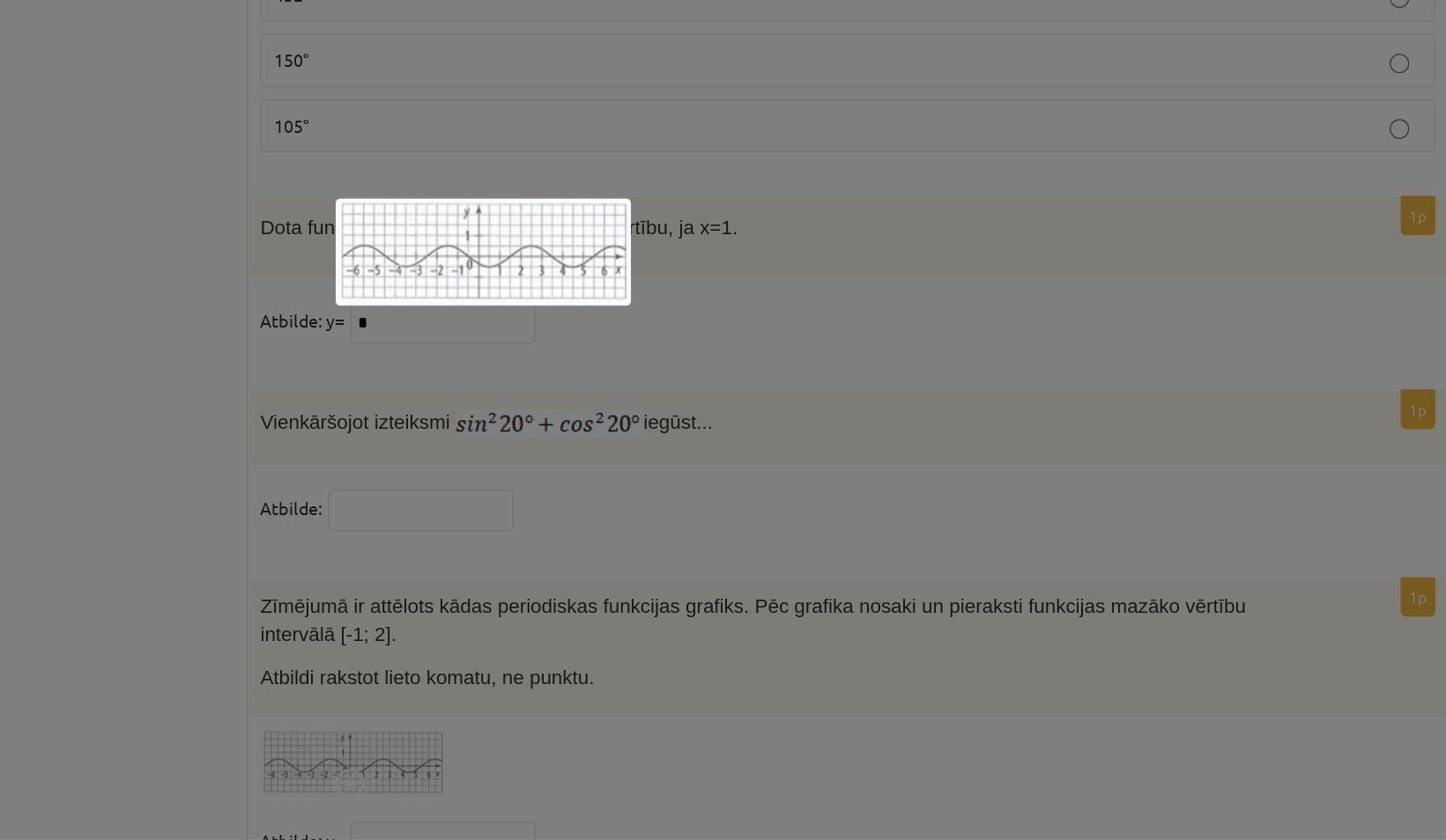
click at [483, 595] on div at bounding box center [723, 420] width 1446 height 840
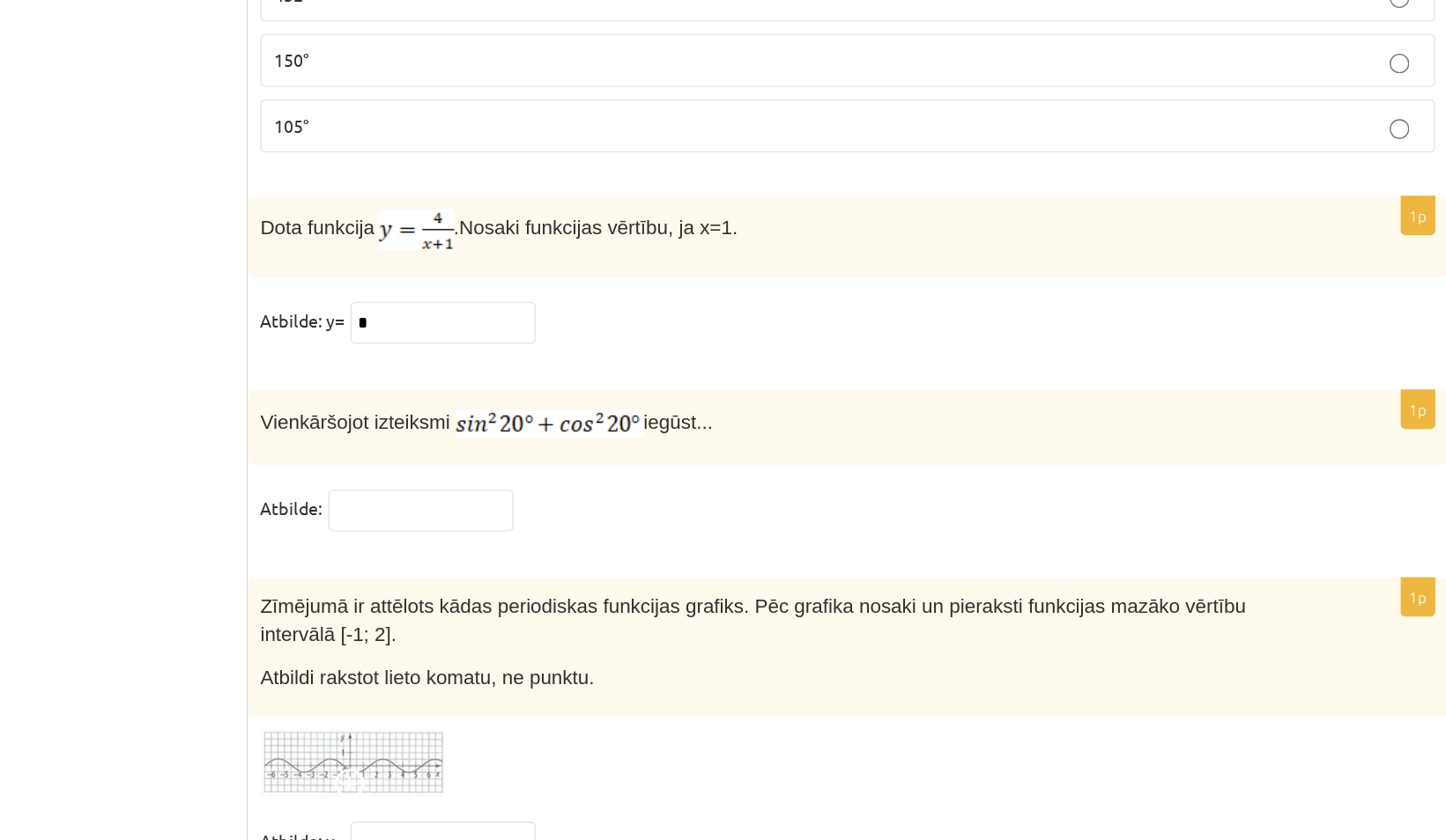
click at [613, 761] on img at bounding box center [630, 786] width 132 height 49
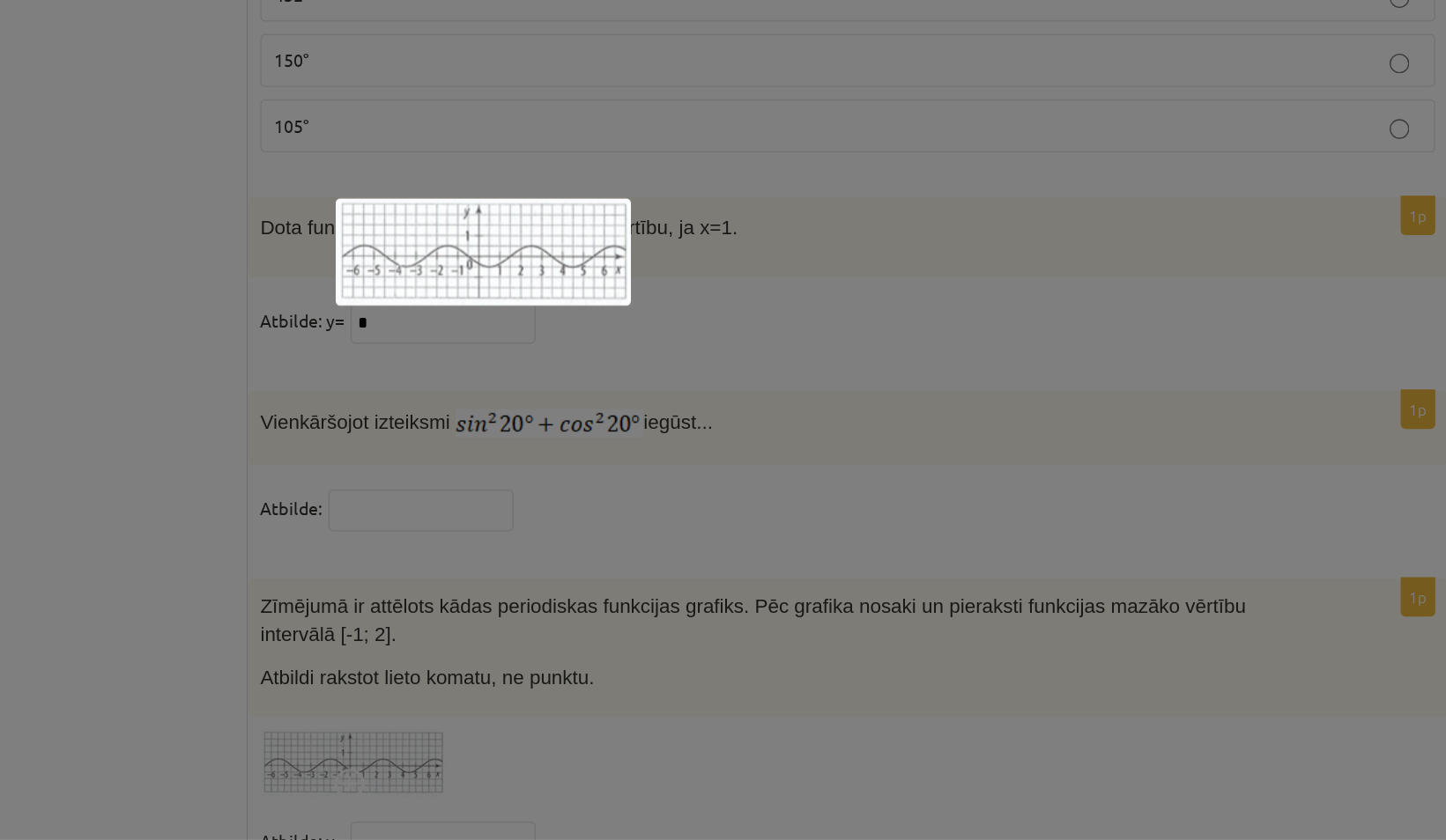
click at [491, 659] on div at bounding box center [723, 420] width 1446 height 840
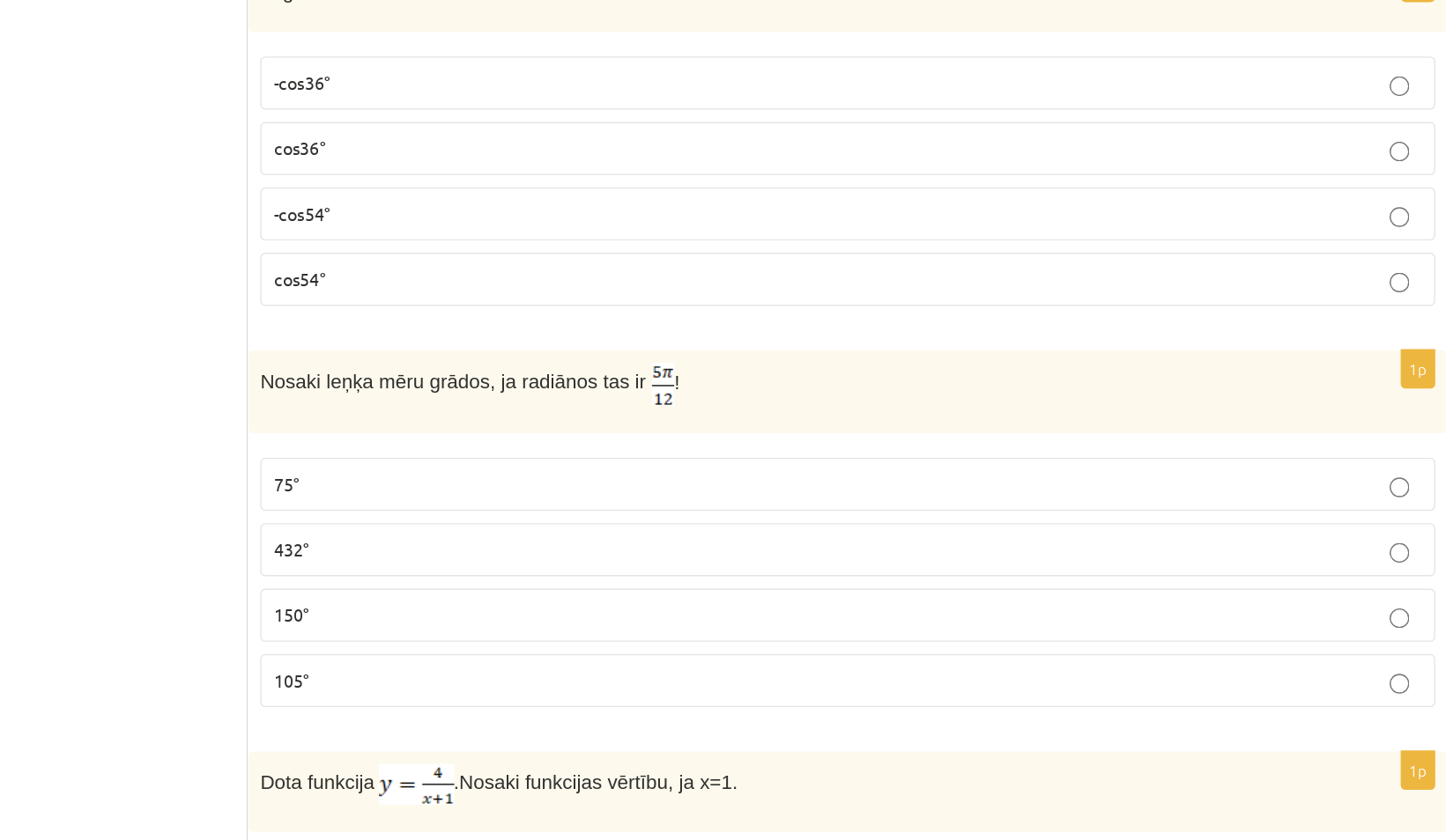
scroll to position [8045, 0]
click at [620, 499] on p "75°" at bounding box center [983, 508] width 819 height 18
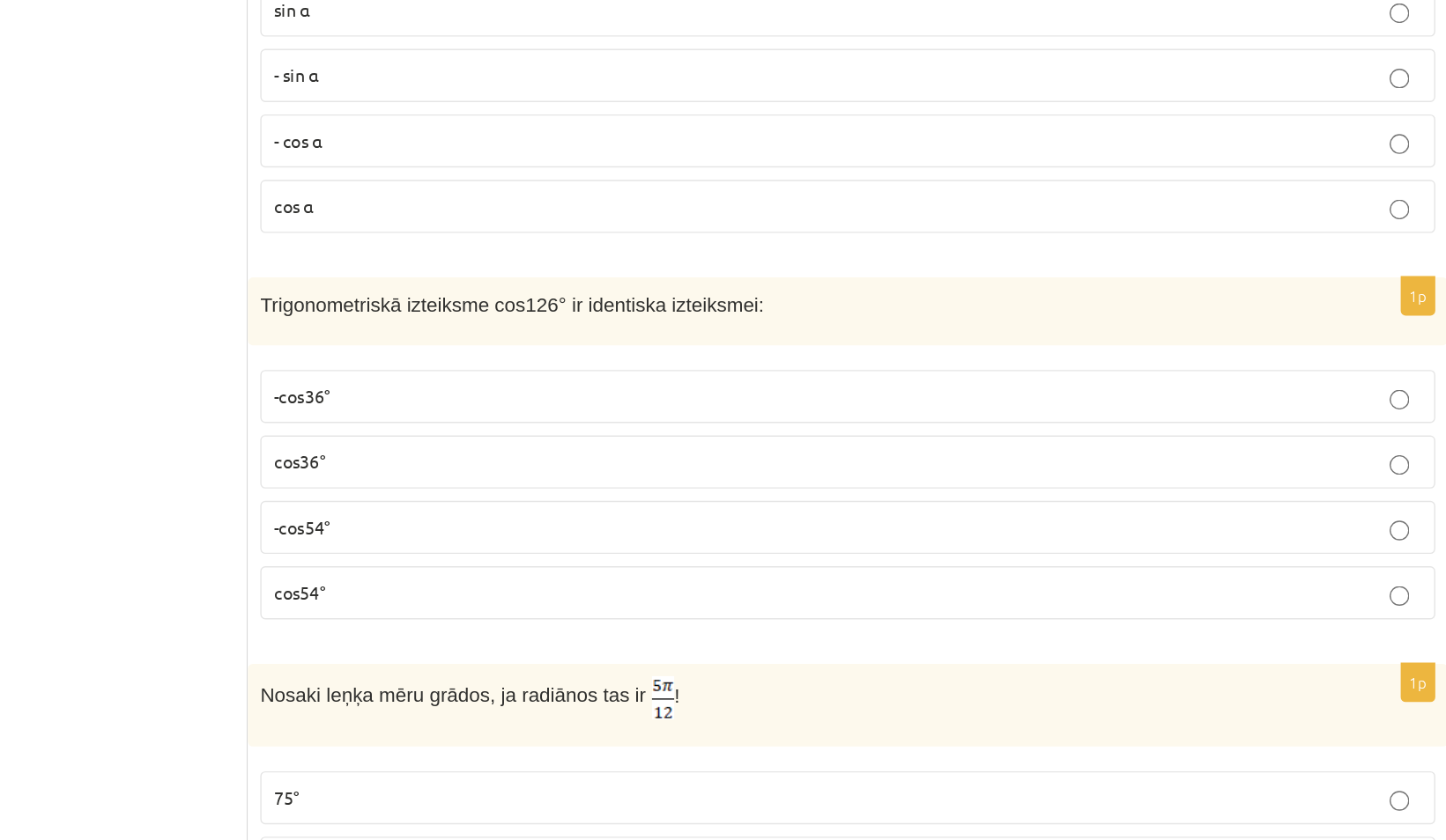
scroll to position [7983, 0]
click at [655, 275] on p "-cos36°" at bounding box center [983, 284] width 819 height 18
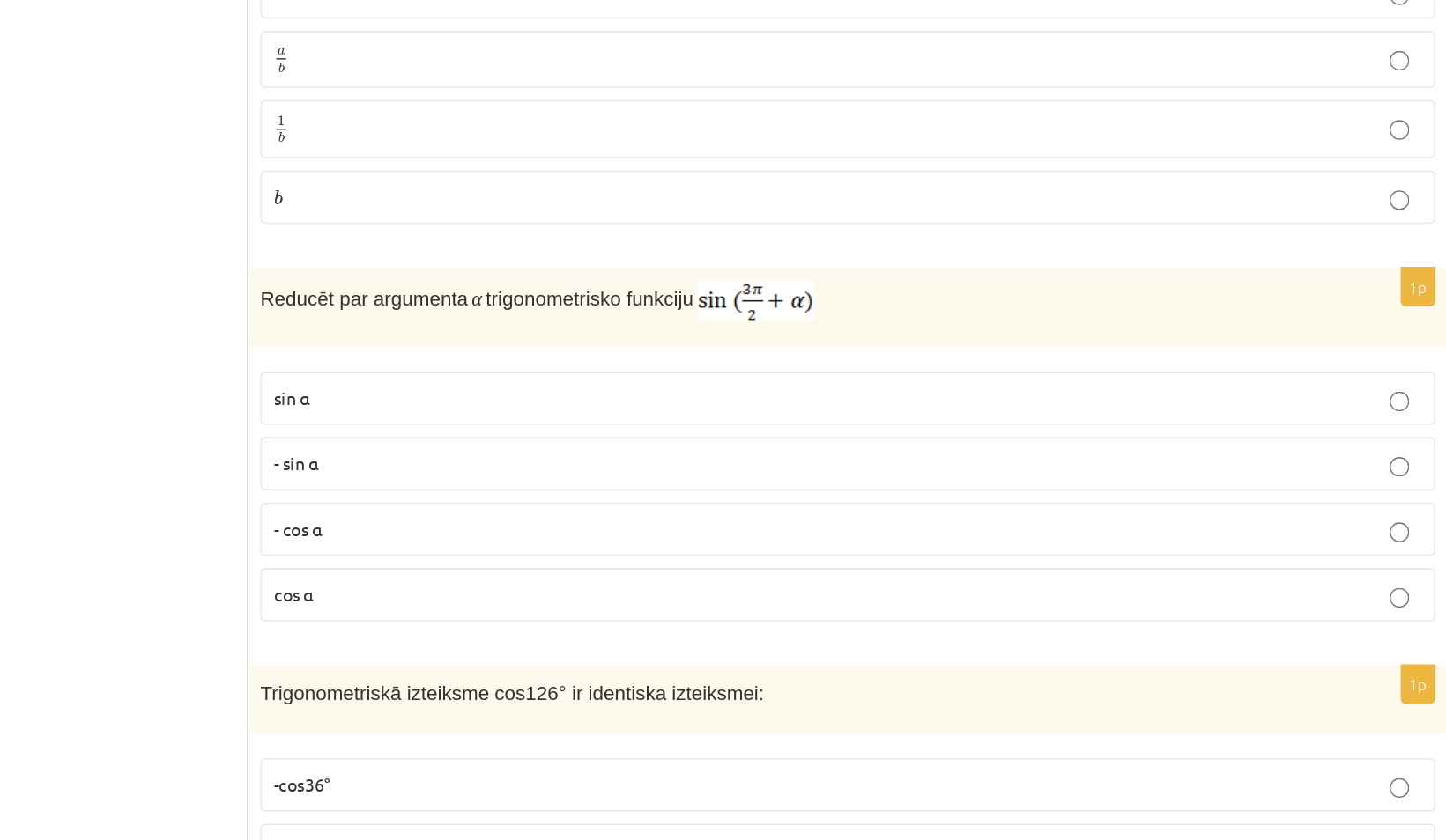
scroll to position [7703, 0]
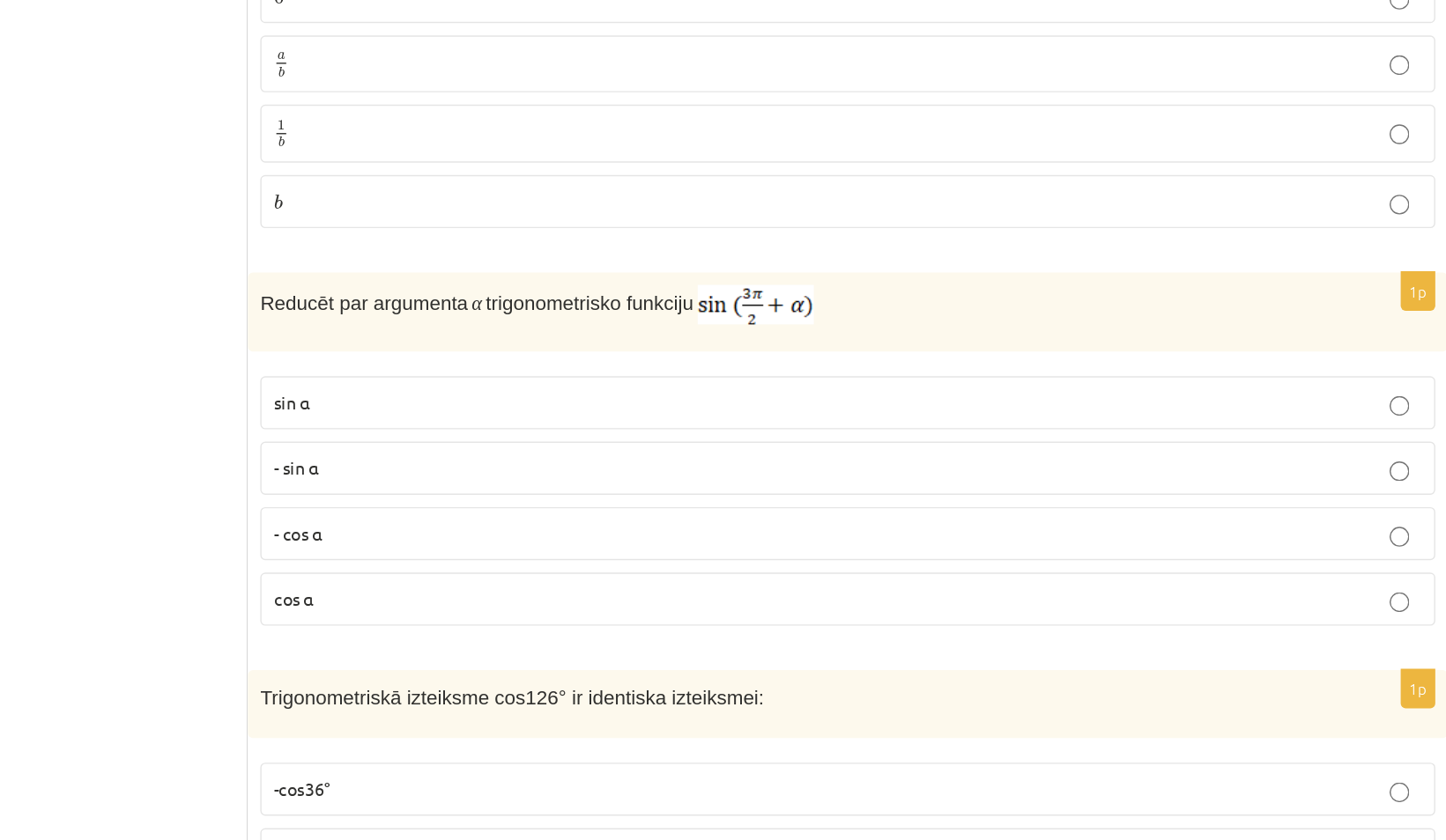
click at [632, 325] on p "- sin ⁡α" at bounding box center [983, 333] width 819 height 18
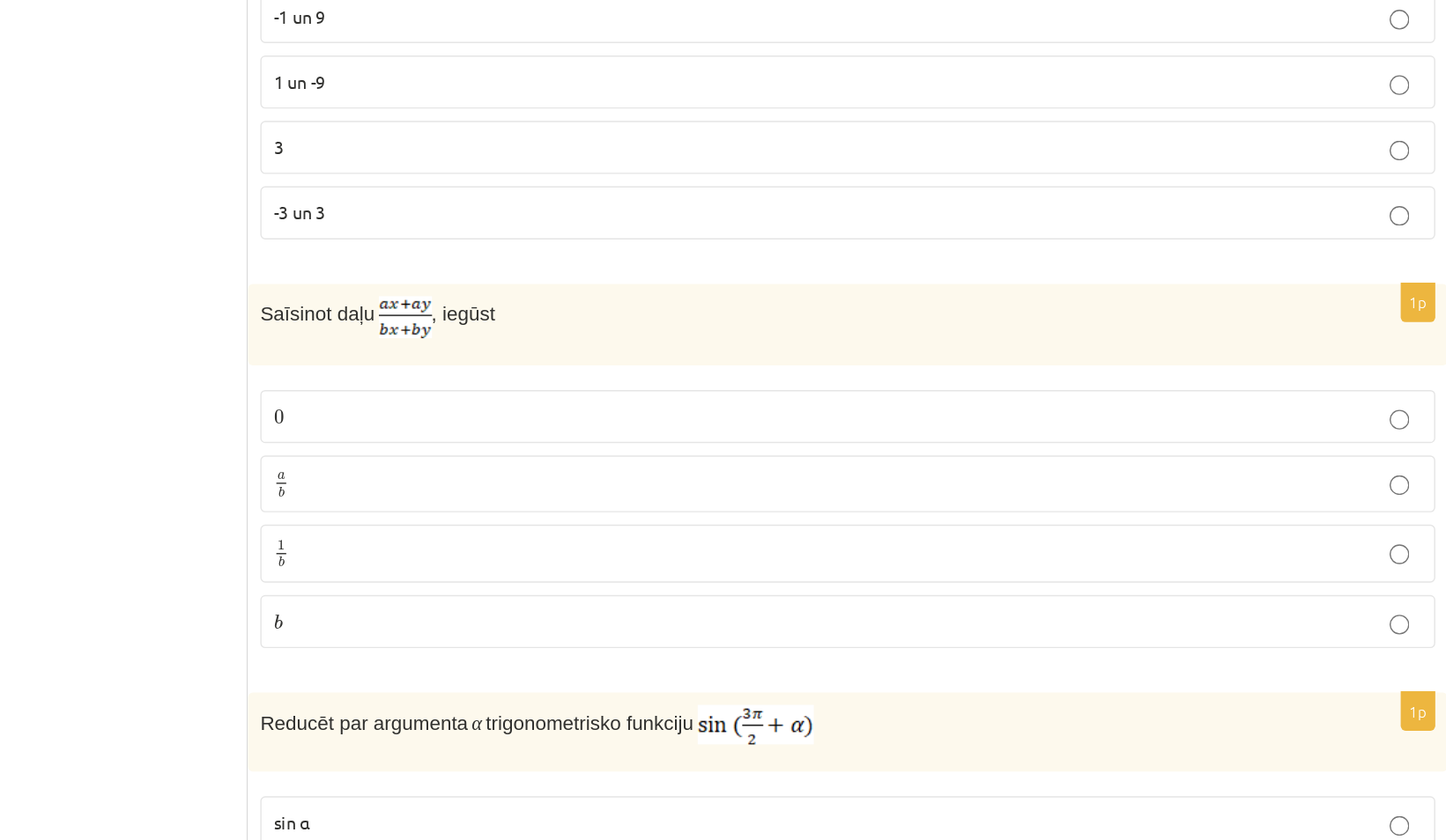
scroll to position [7403, 0]
click at [600, 334] on p "a b a b" at bounding box center [983, 345] width 819 height 22
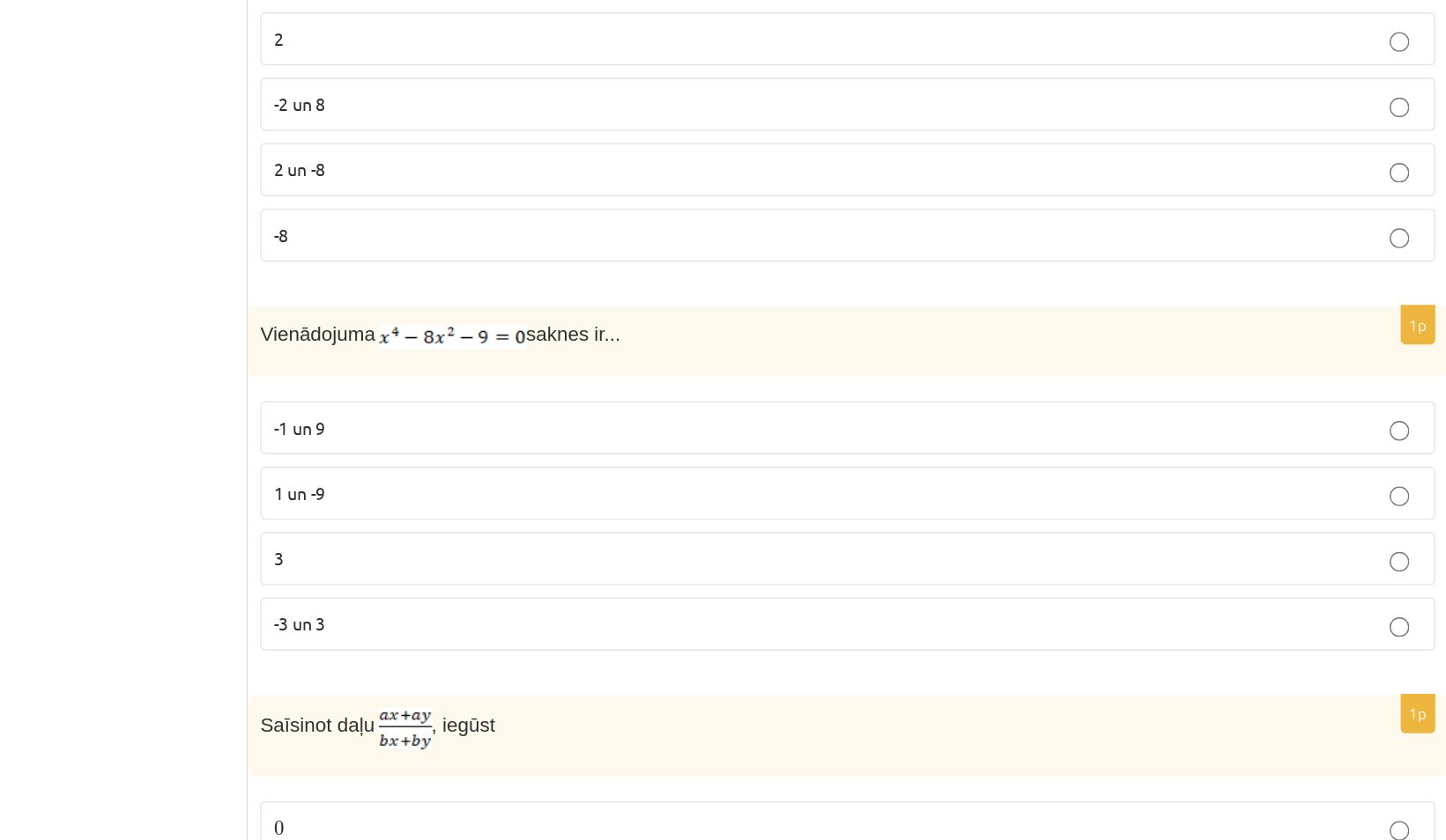
scroll to position [7110, 0]
click at [633, 333] on label "1 un -9" at bounding box center [983, 352] width 838 height 38
click at [598, 438] on span "-3 un 3" at bounding box center [592, 445] width 37 height 16
click at [596, 344] on span "1 un -9" at bounding box center [592, 352] width 37 height 16
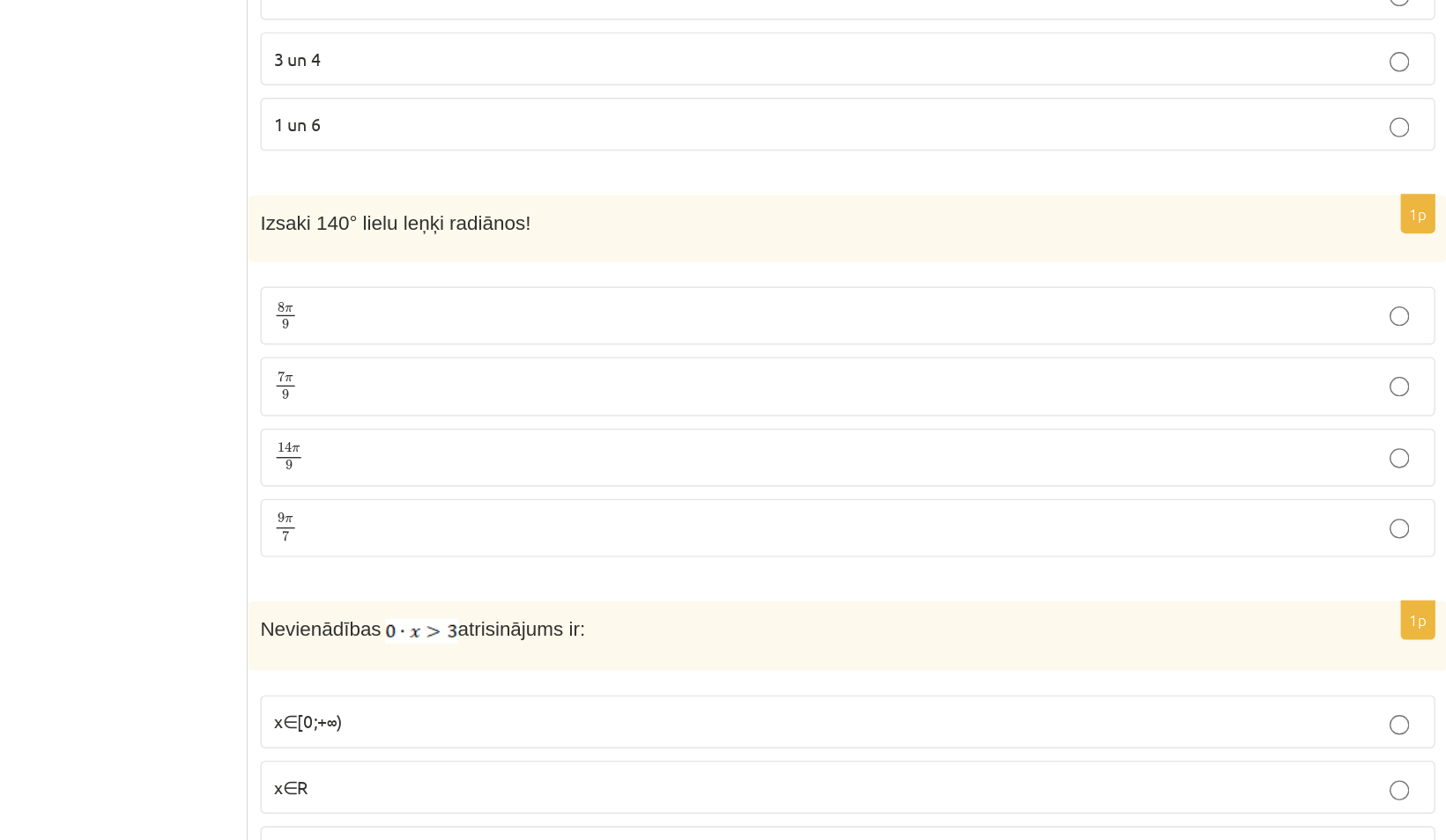
scroll to position [2353, 0]
click at [594, 264] on p "7 π 9 7 π 9" at bounding box center [983, 275] width 819 height 22
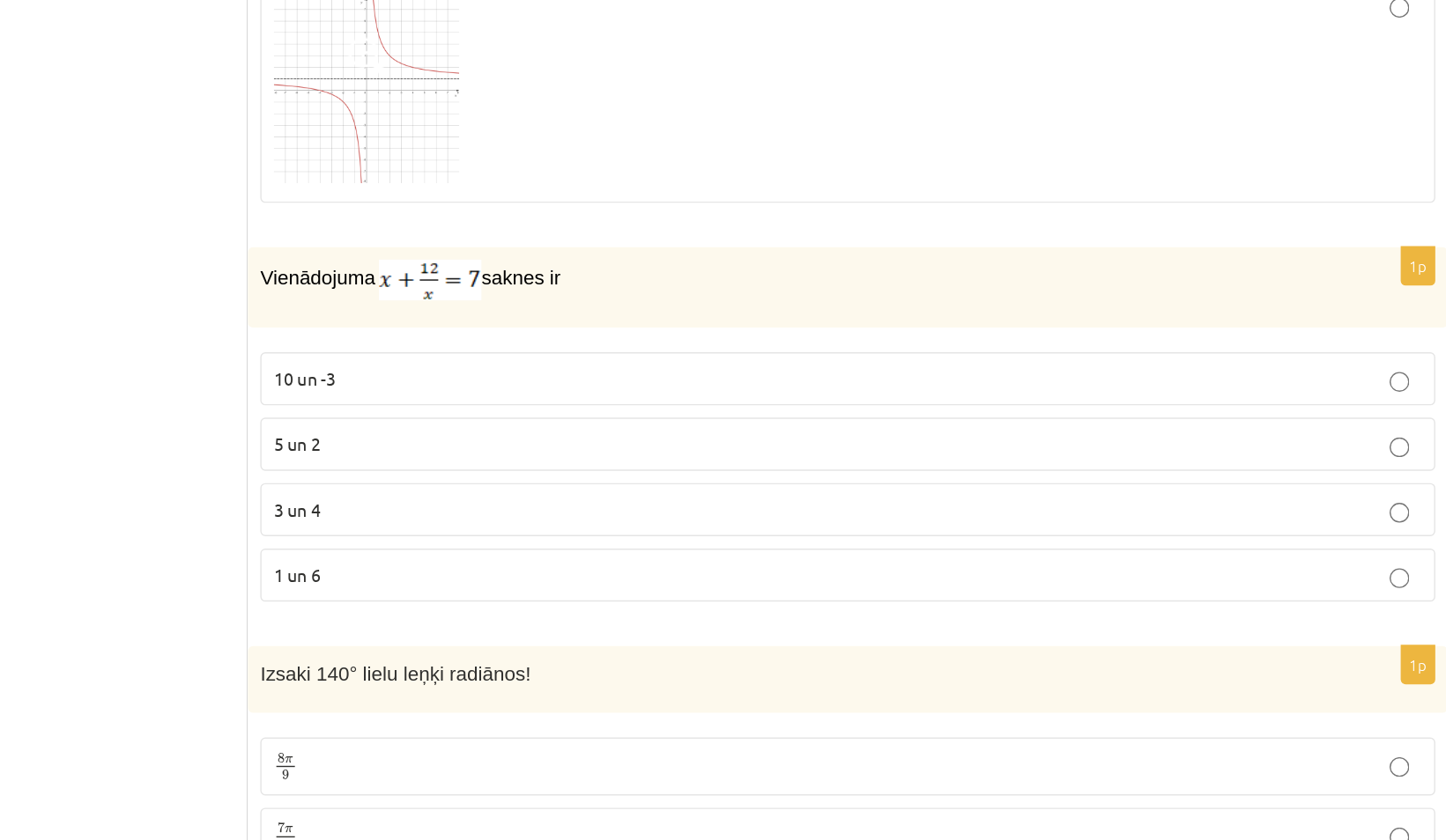
scroll to position [2032, 0]
click at [597, 402] on span "1 un 6" at bounding box center [590, 409] width 33 height 16
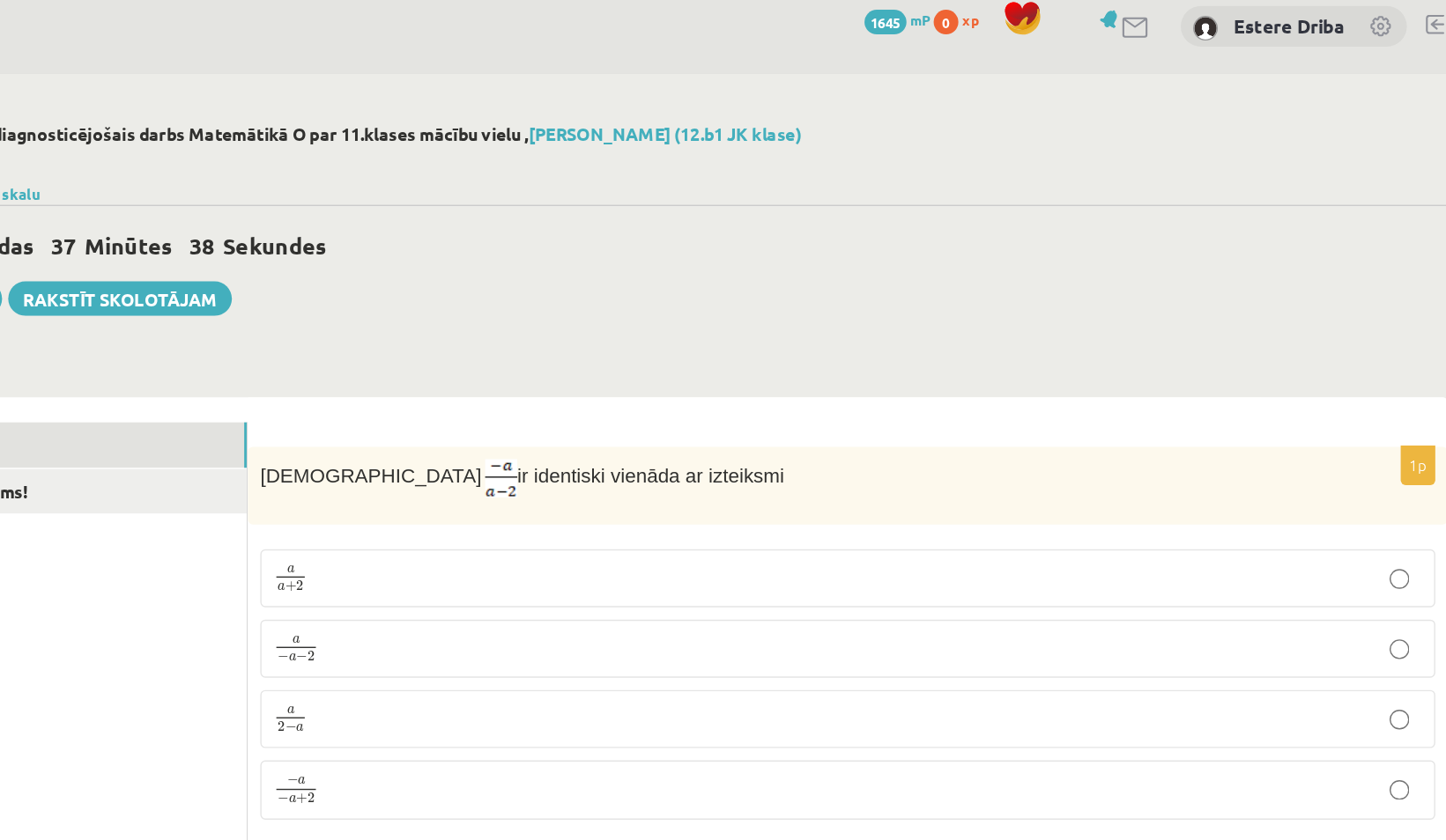
scroll to position [0, 0]
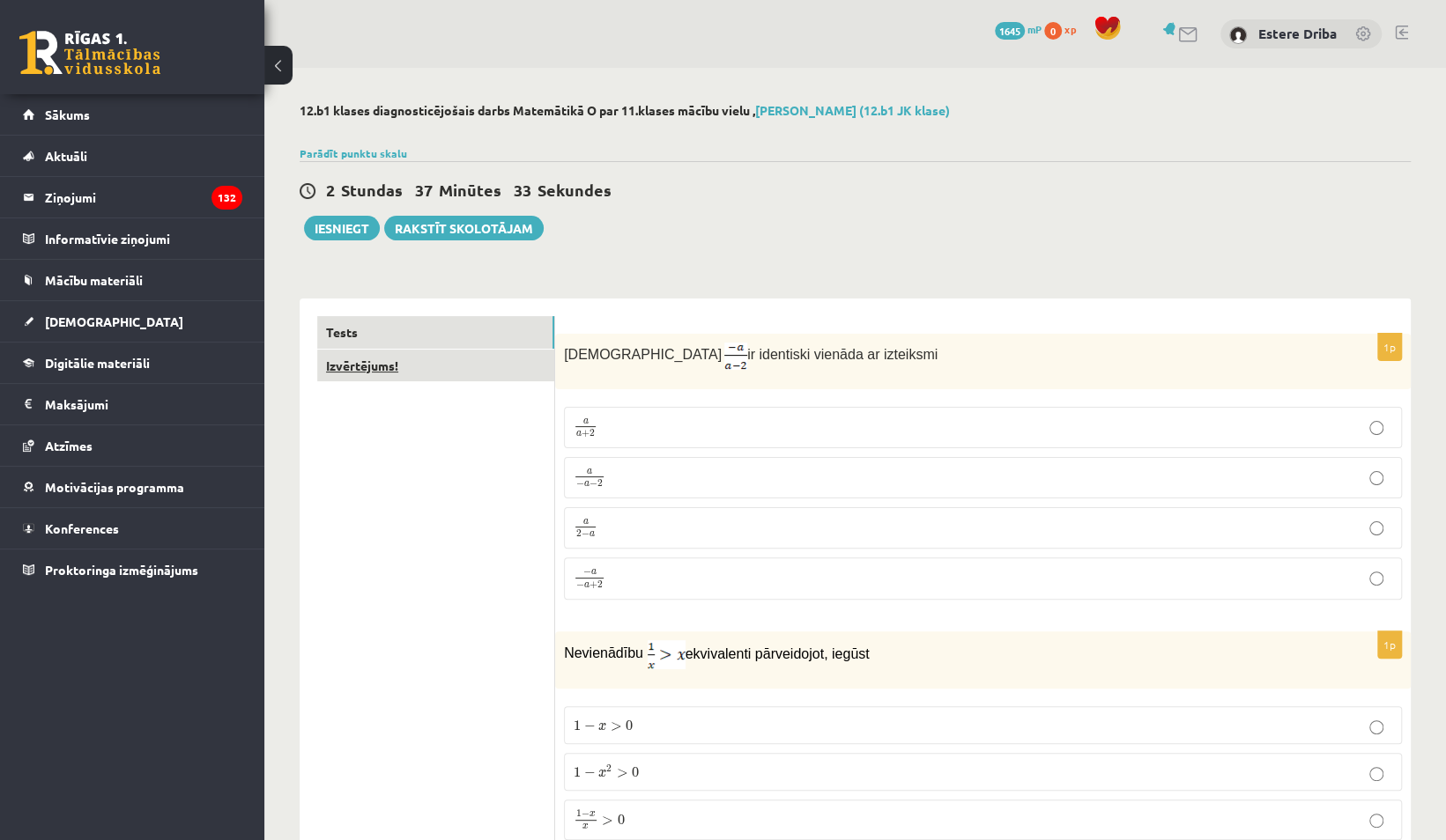
click at [393, 368] on link "Izvērtējums!" at bounding box center [436, 367] width 237 height 33
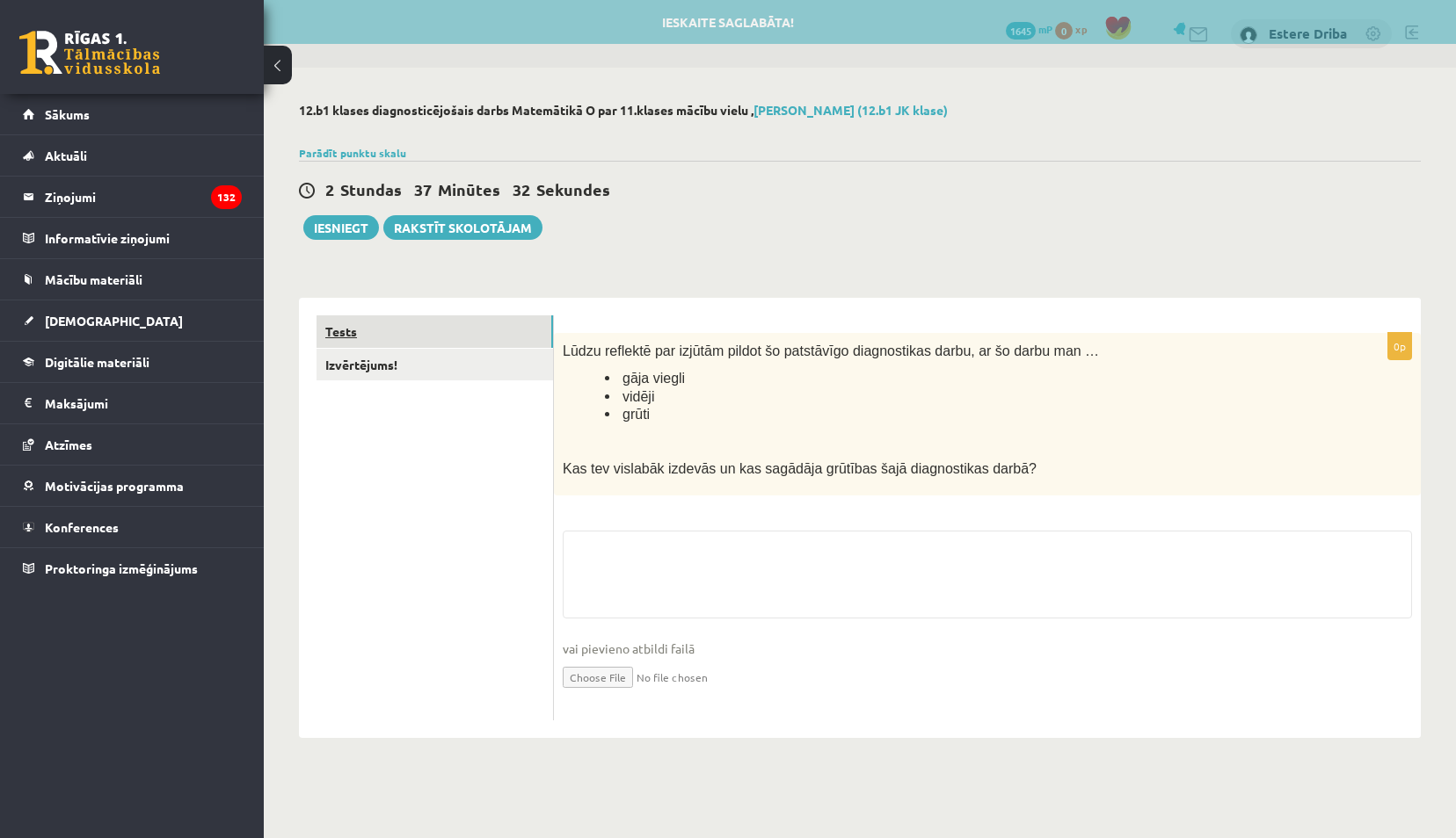
click at [392, 341] on link "Tests" at bounding box center [435, 332] width 237 height 33
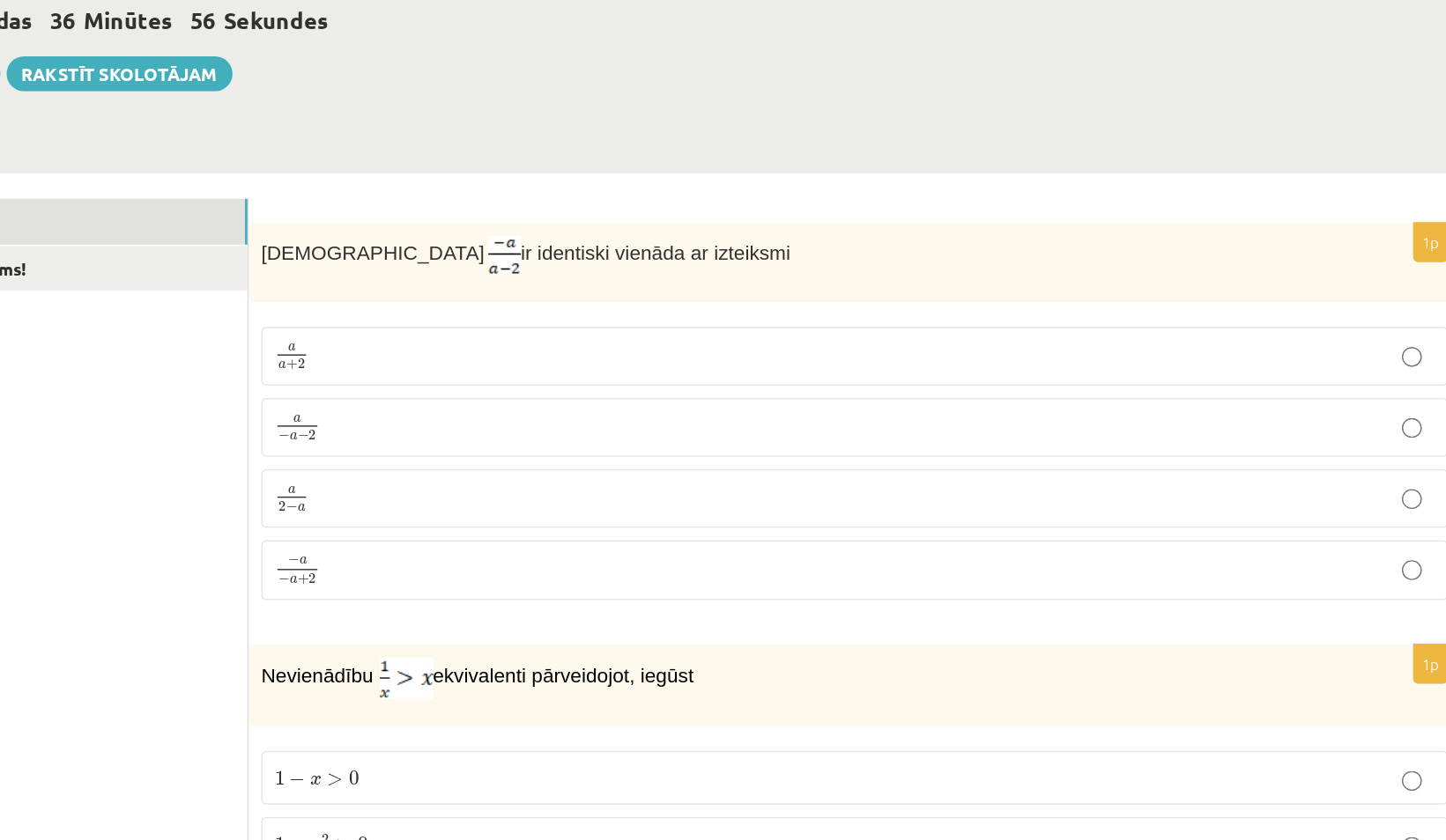
click at [614, 578] on p "− a − a + 2 − a − a + 2" at bounding box center [983, 579] width 819 height 23
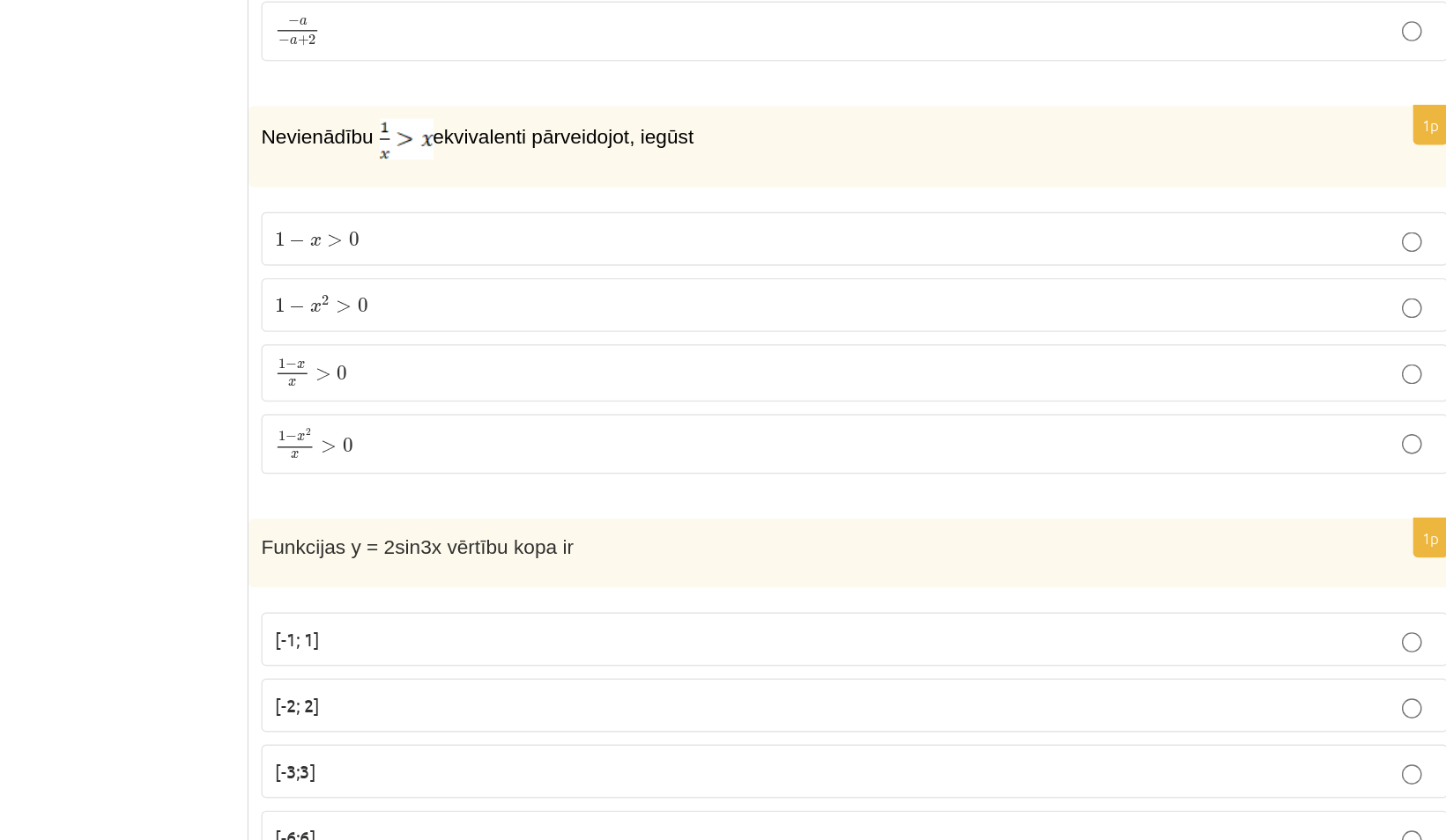
scroll to position [320, 0]
click at [658, 443] on p "1 − x 2 > 0 1 − x 2 > 0" at bounding box center [983, 452] width 819 height 18
click at [634, 497] on p "1 − x x > 0 1 − x x > 0" at bounding box center [983, 501] width 819 height 21
click at [644, 548] on p "1 − x 2 x > 0 1 − x 2 x > 0" at bounding box center [983, 551] width 819 height 23
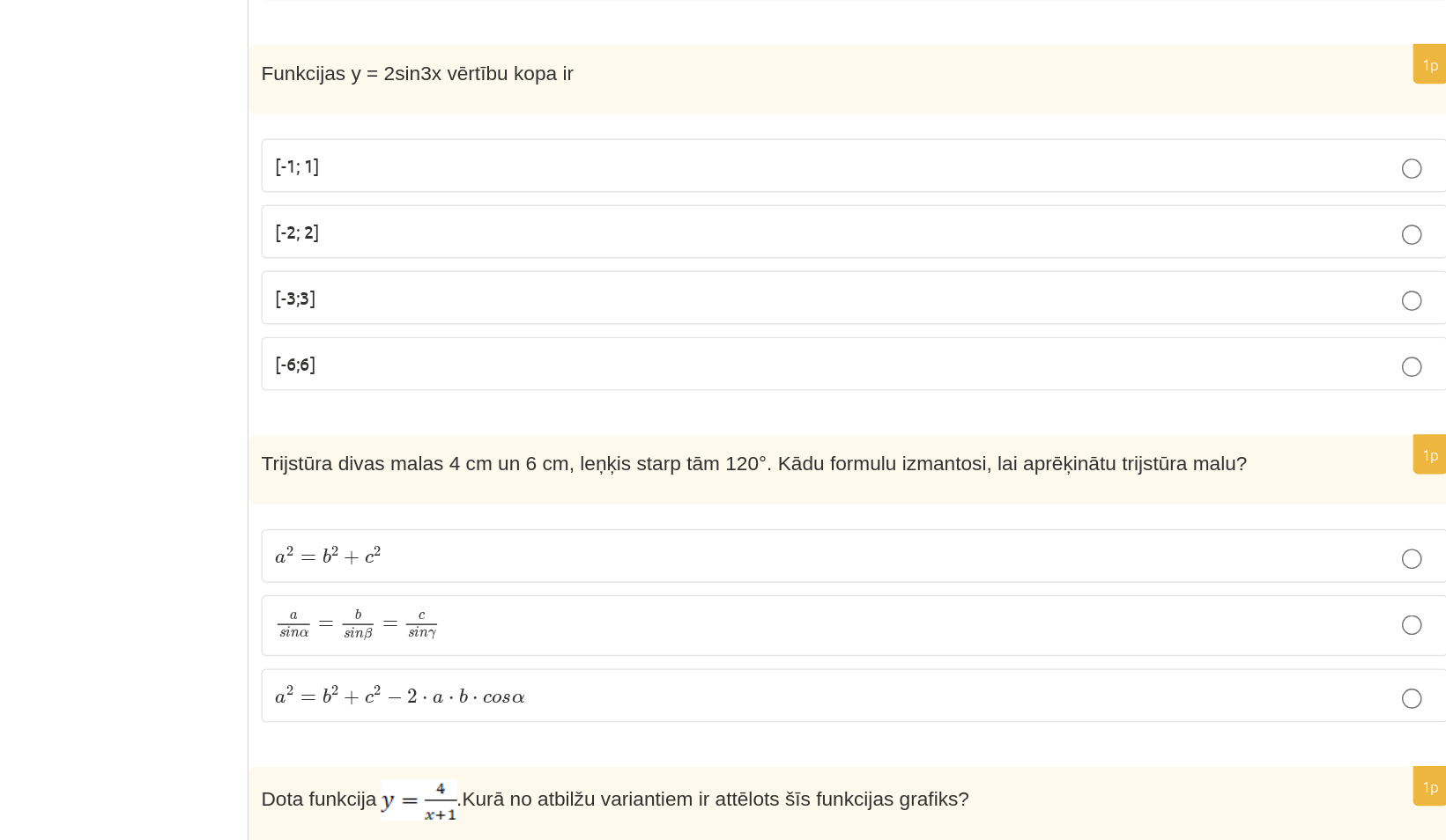
scroll to position [646, 0]
click at [611, 493] on p "[-6;6]" at bounding box center [983, 502] width 819 height 18
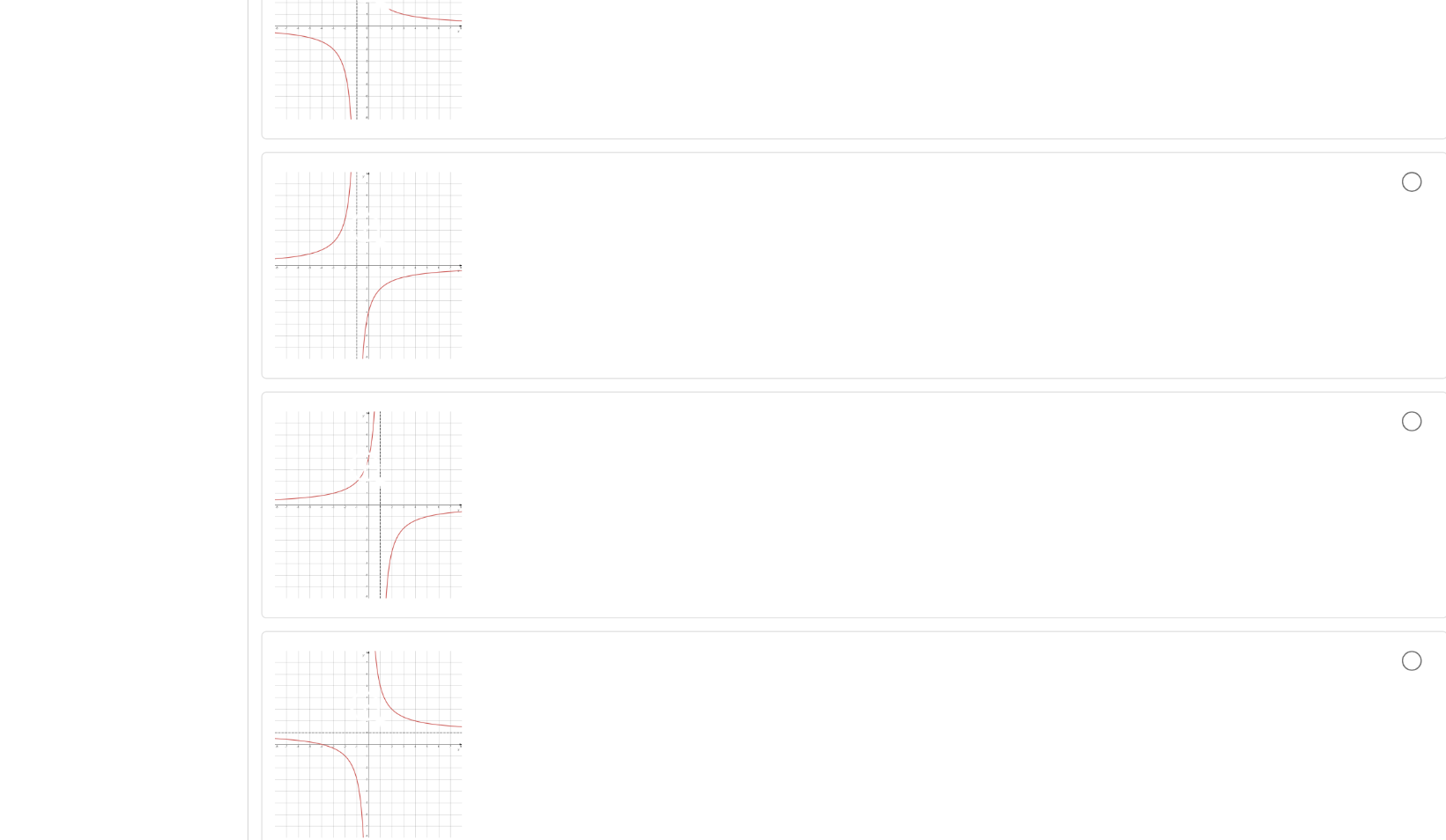
scroll to position [1570, 0]
click at [658, 360] on img at bounding box center [640, 357] width 132 height 132
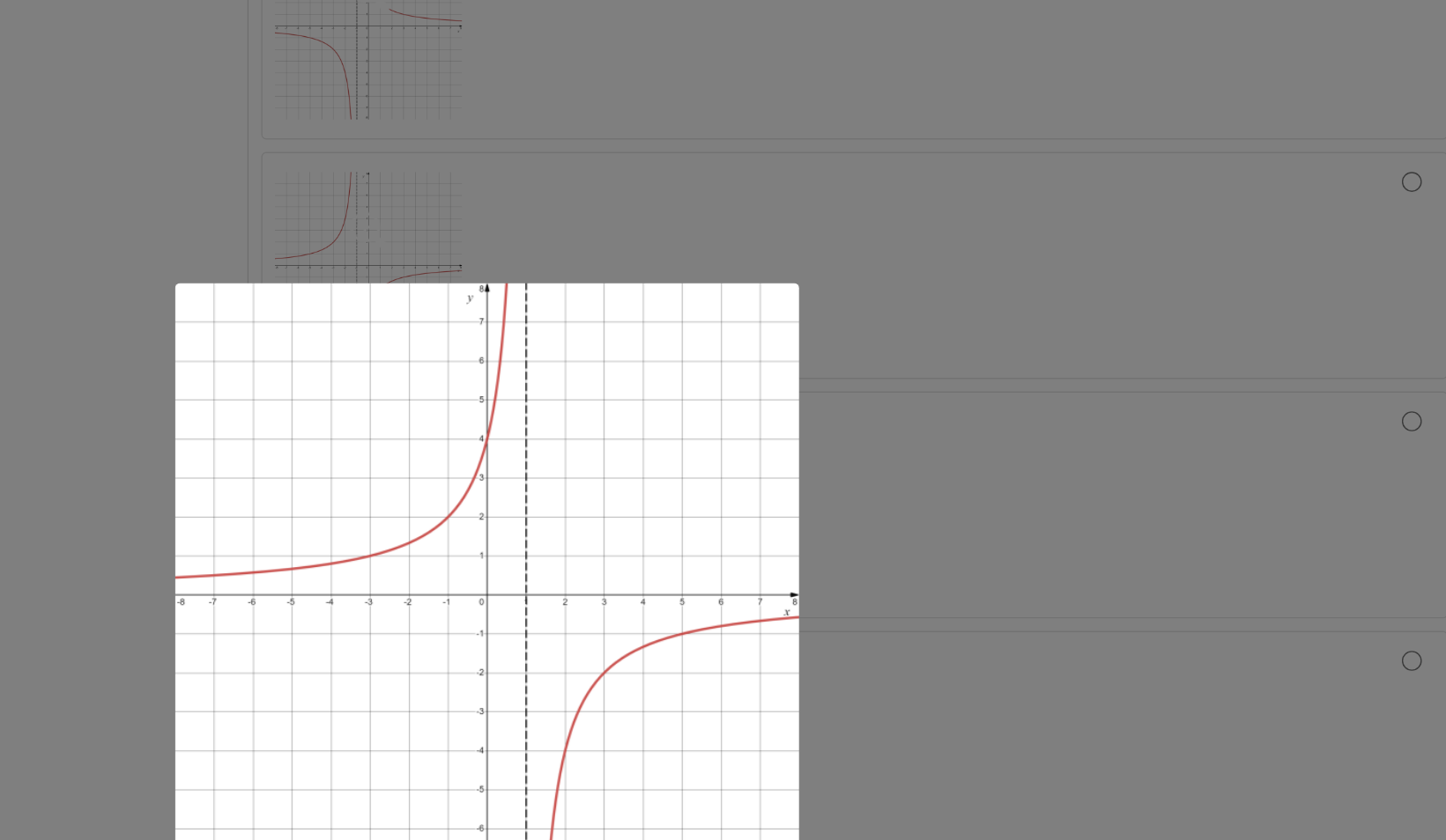
click at [1072, 413] on div at bounding box center [723, 420] width 1446 height 840
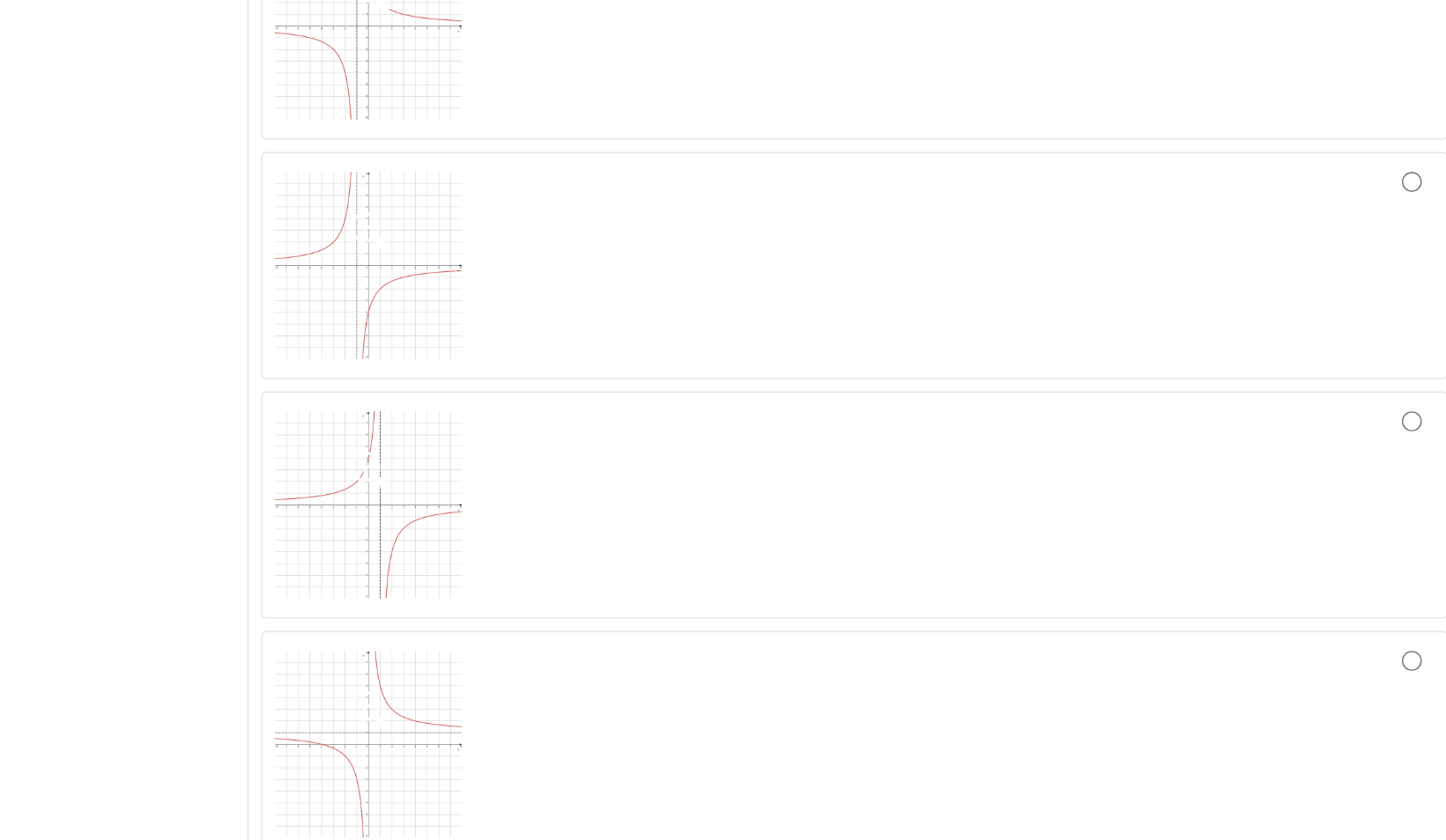
click at [1366, 314] on div at bounding box center [983, 356] width 819 height 141
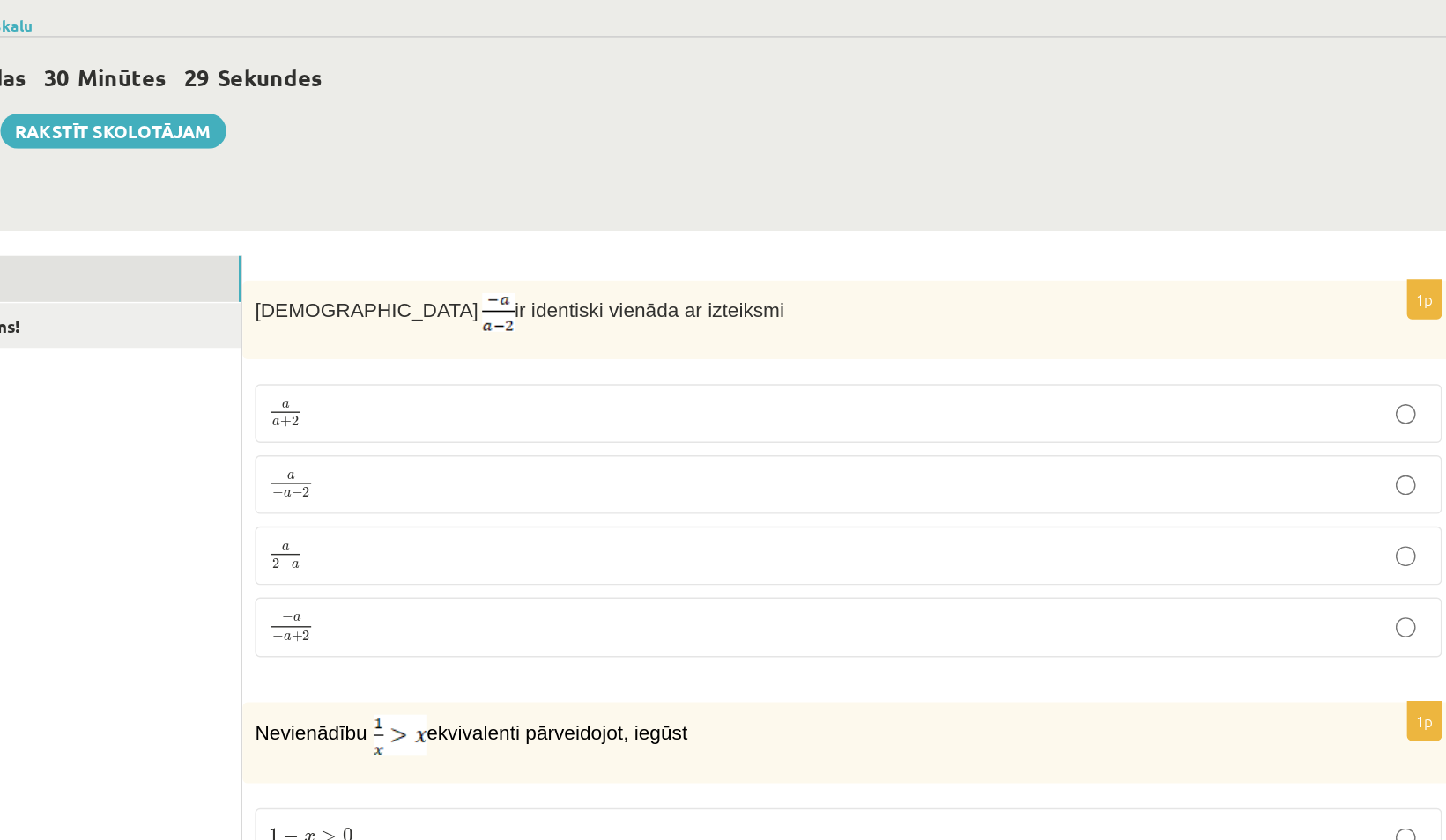
scroll to position [0, 0]
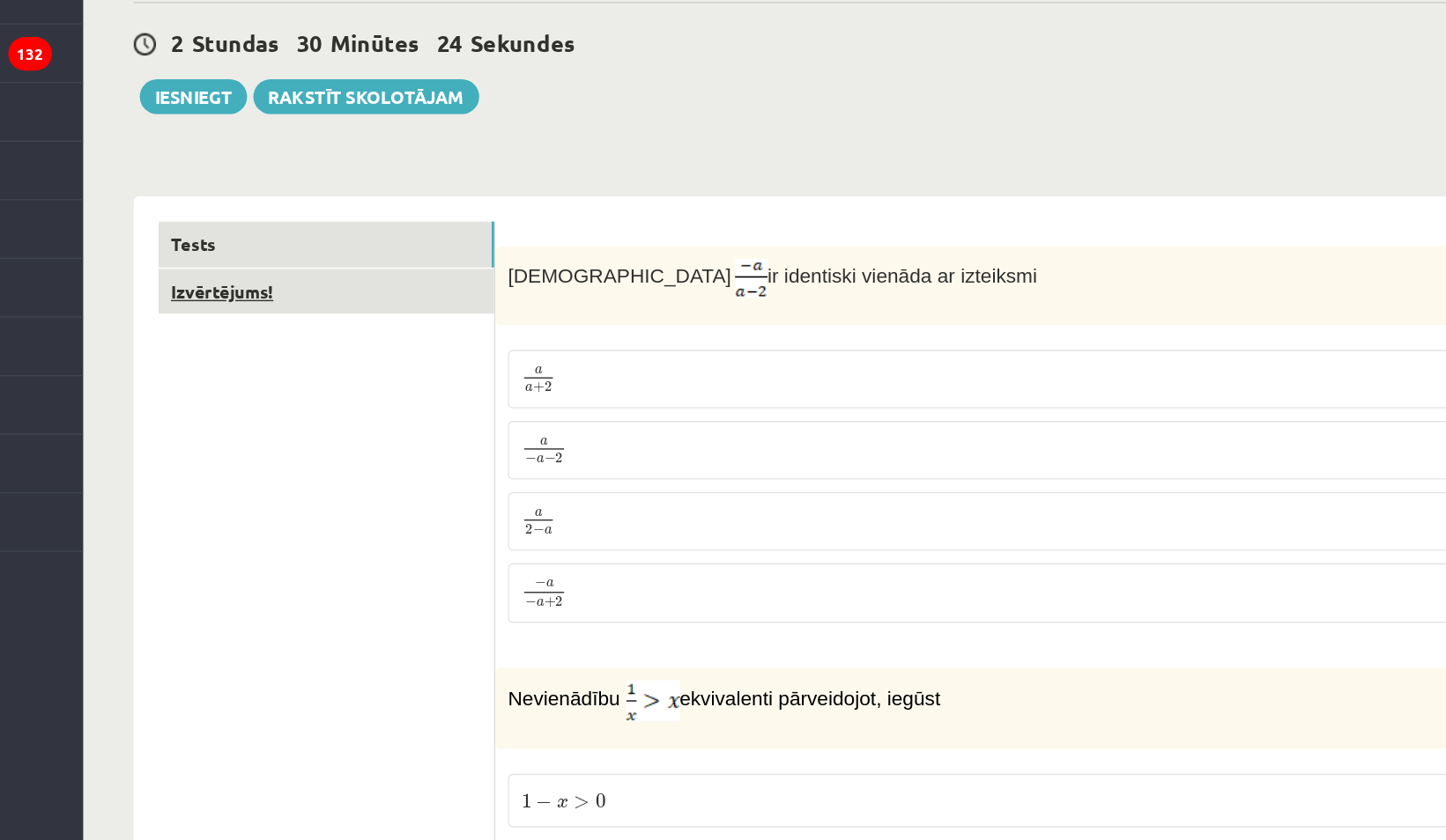
click at [363, 360] on link "Izvērtējums!" at bounding box center [436, 367] width 237 height 33
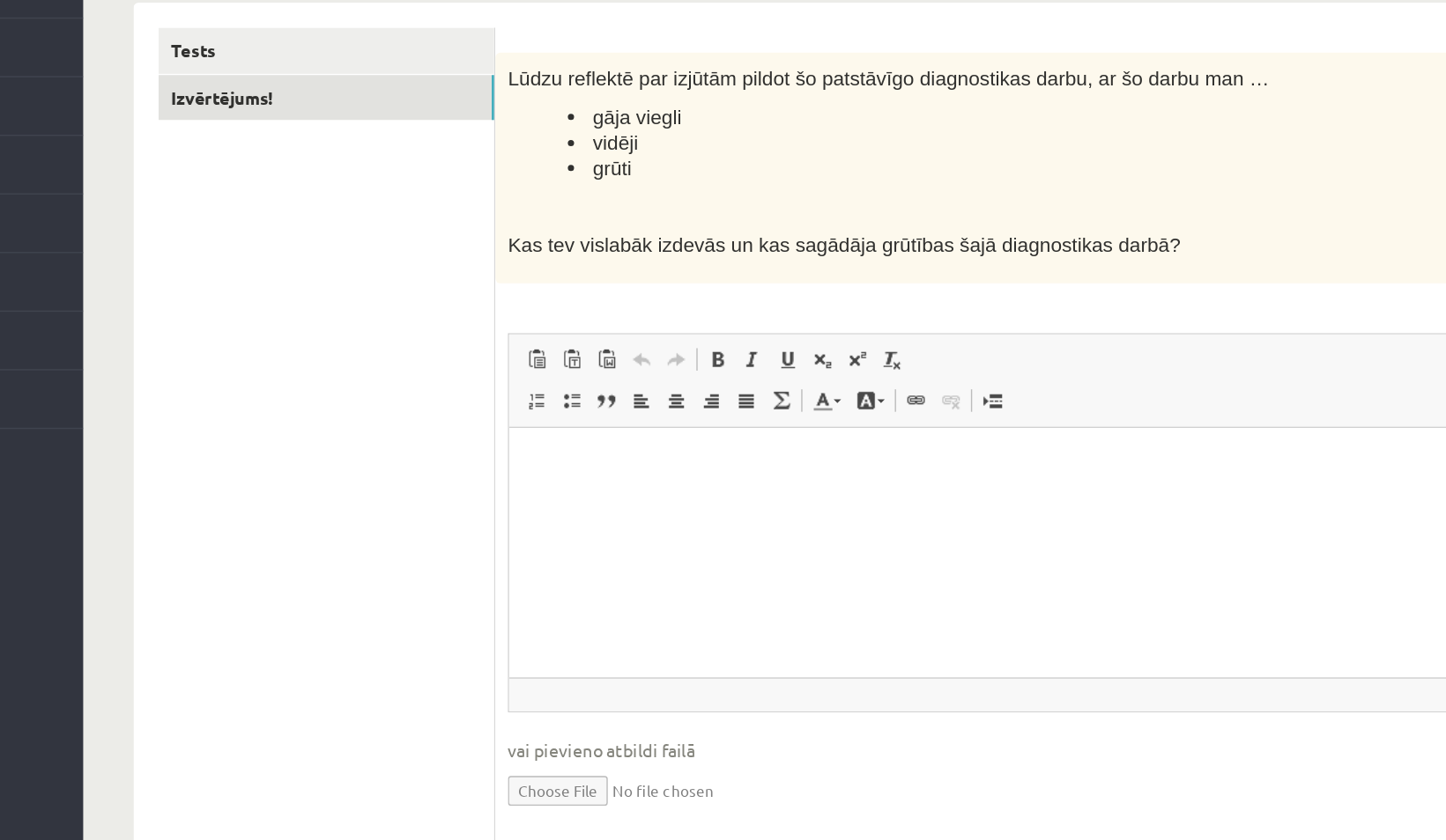
scroll to position [70, 0]
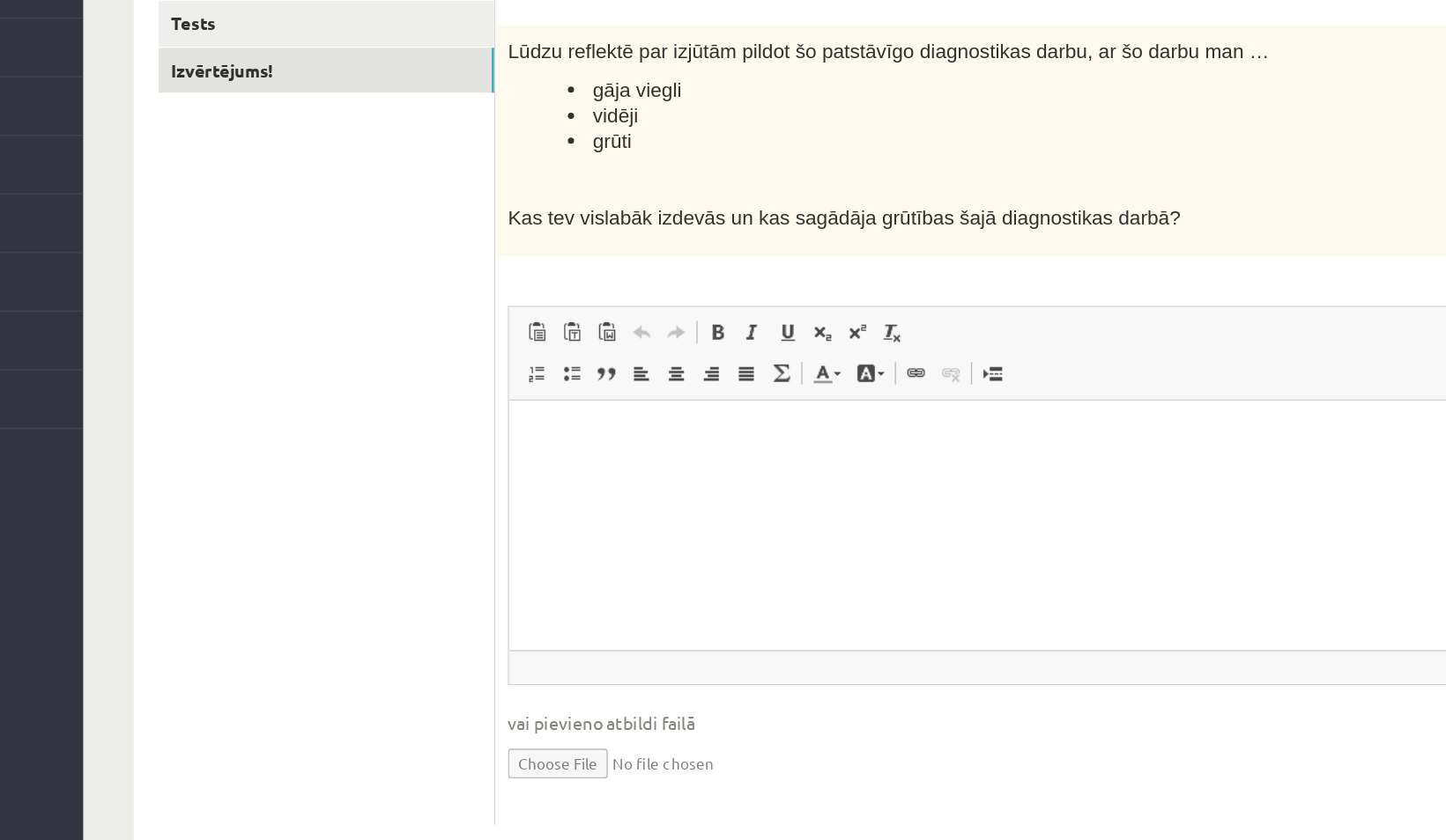
click at [699, 424] on p "Editor, wiswyg-editor-user-answer-47024780278760" at bounding box center [927, 427] width 801 height 18
click at [794, 427] on p "**********" at bounding box center [927, 427] width 801 height 18
click at [918, 423] on p "**********" at bounding box center [927, 427] width 801 height 18
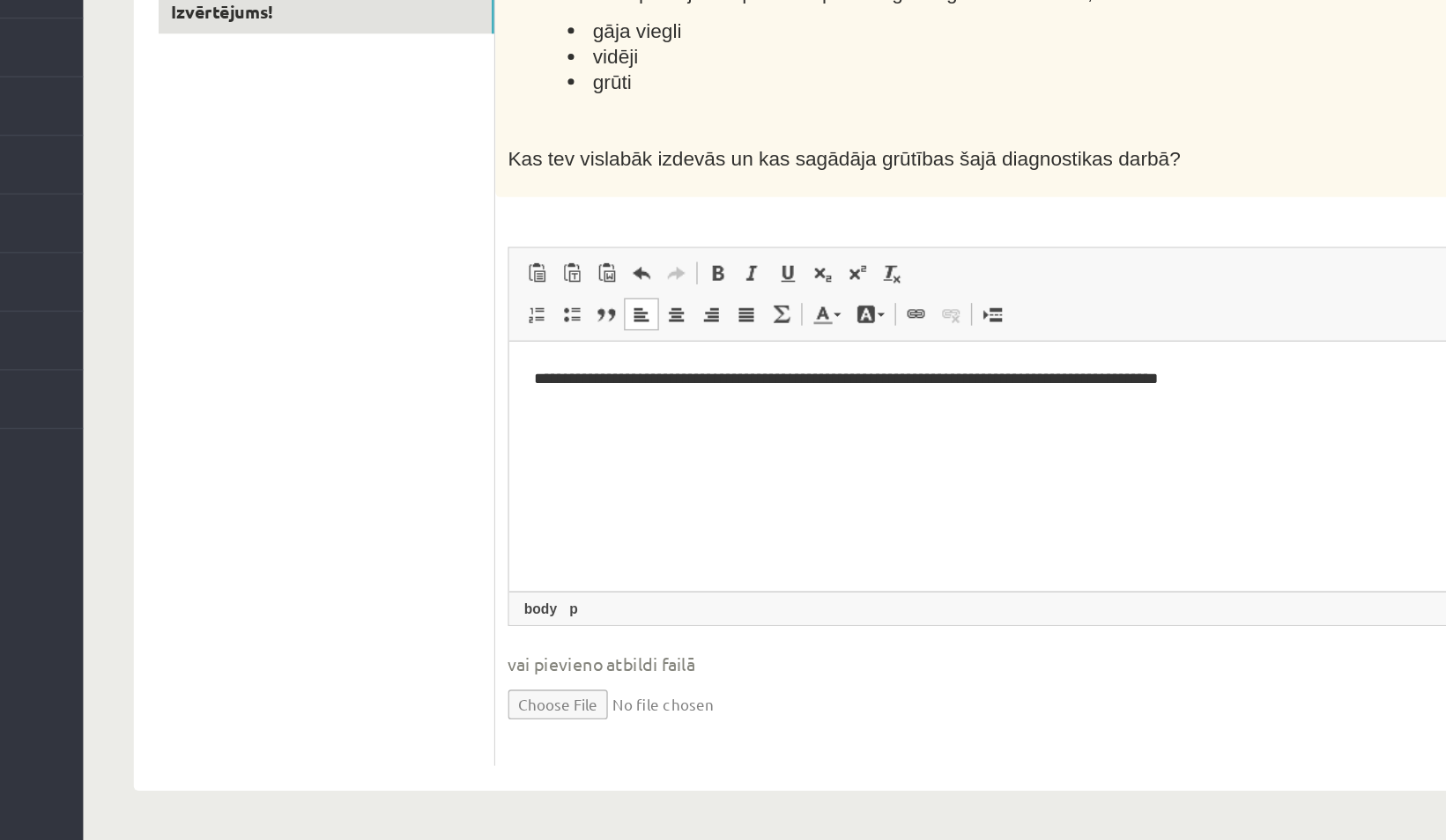
scroll to position [0, 0]
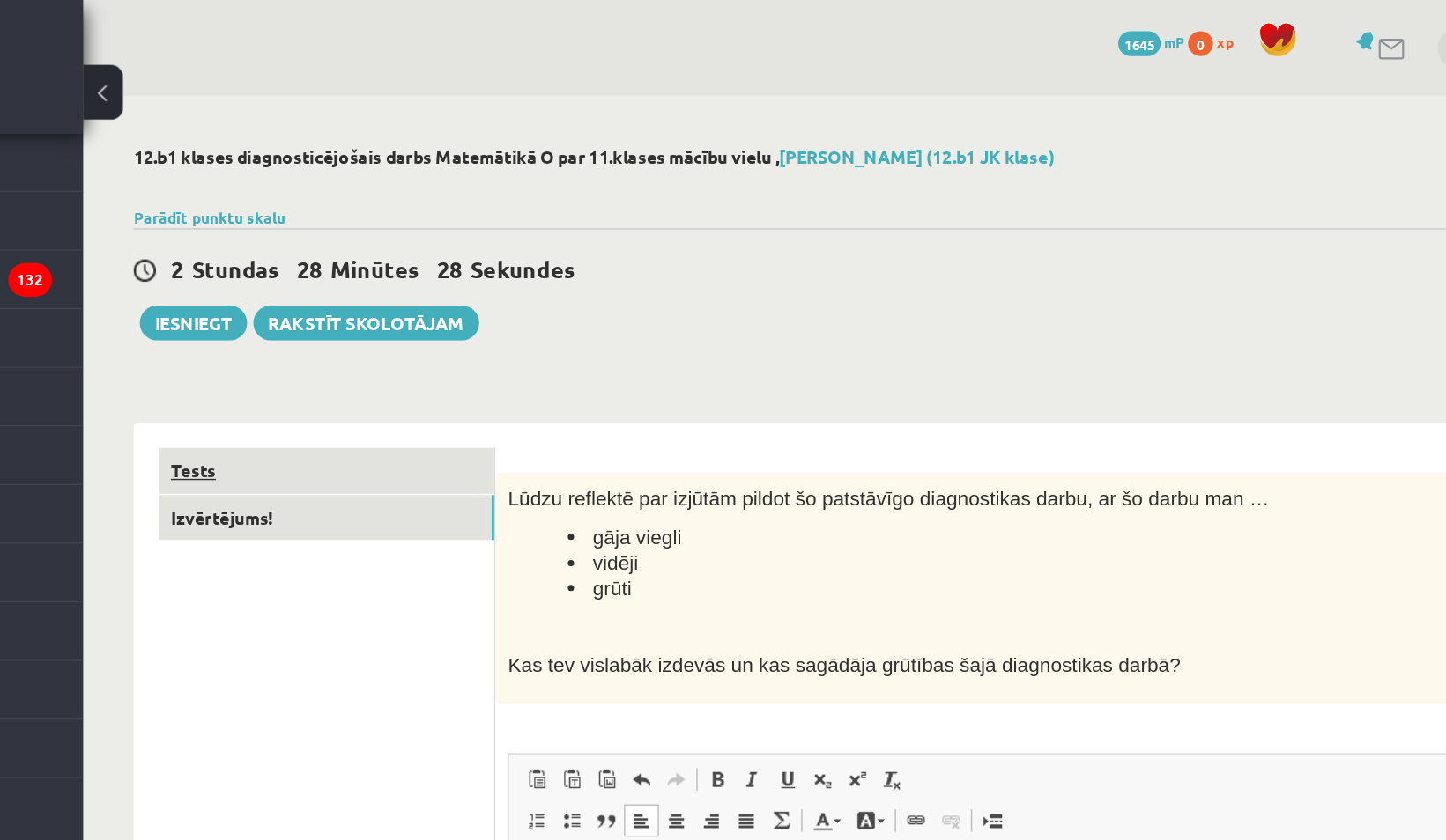
click at [395, 340] on link "Tests" at bounding box center [436, 332] width 237 height 33
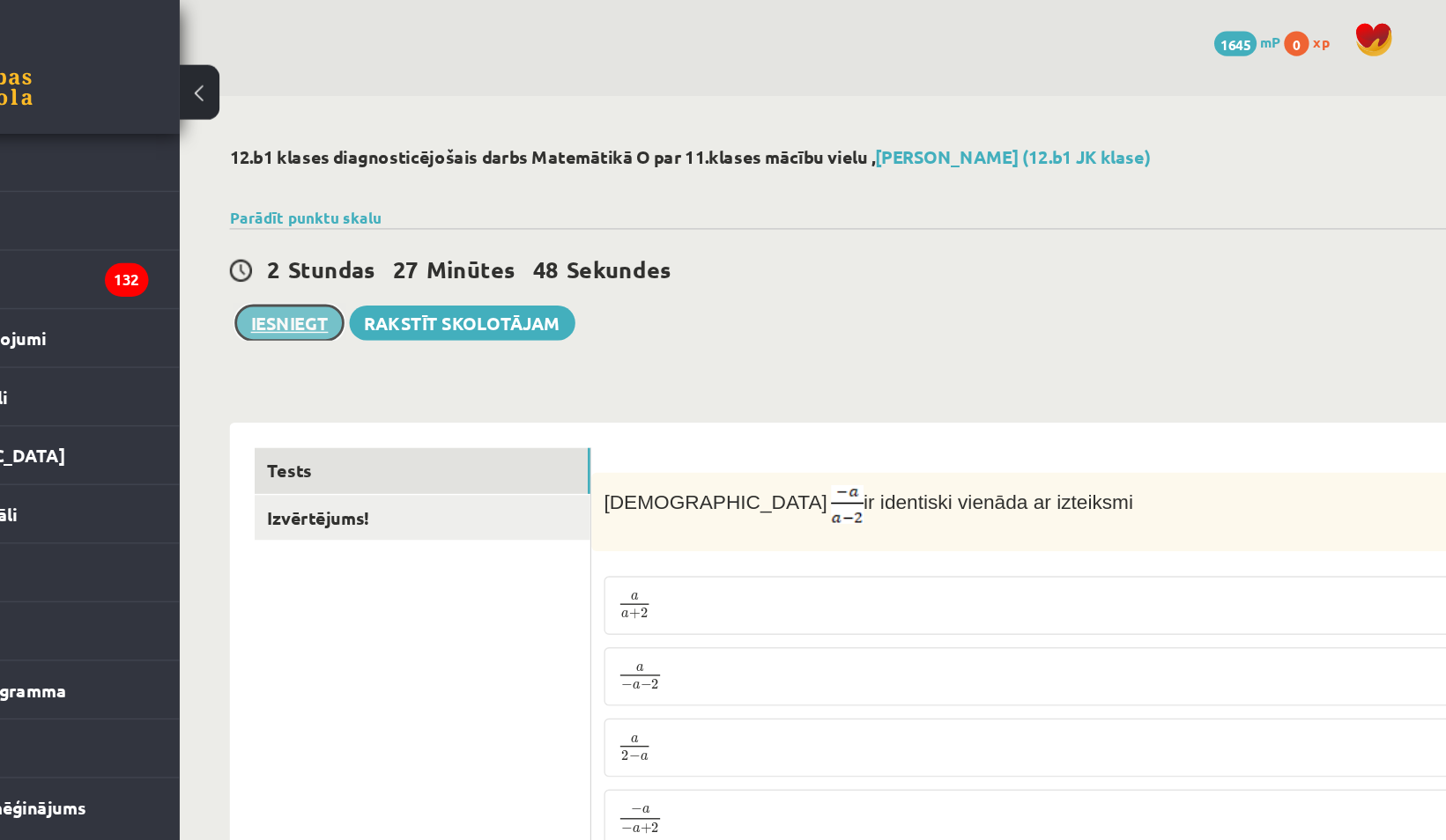
click at [342, 230] on button "Iesniegt" at bounding box center [342, 228] width 76 height 24
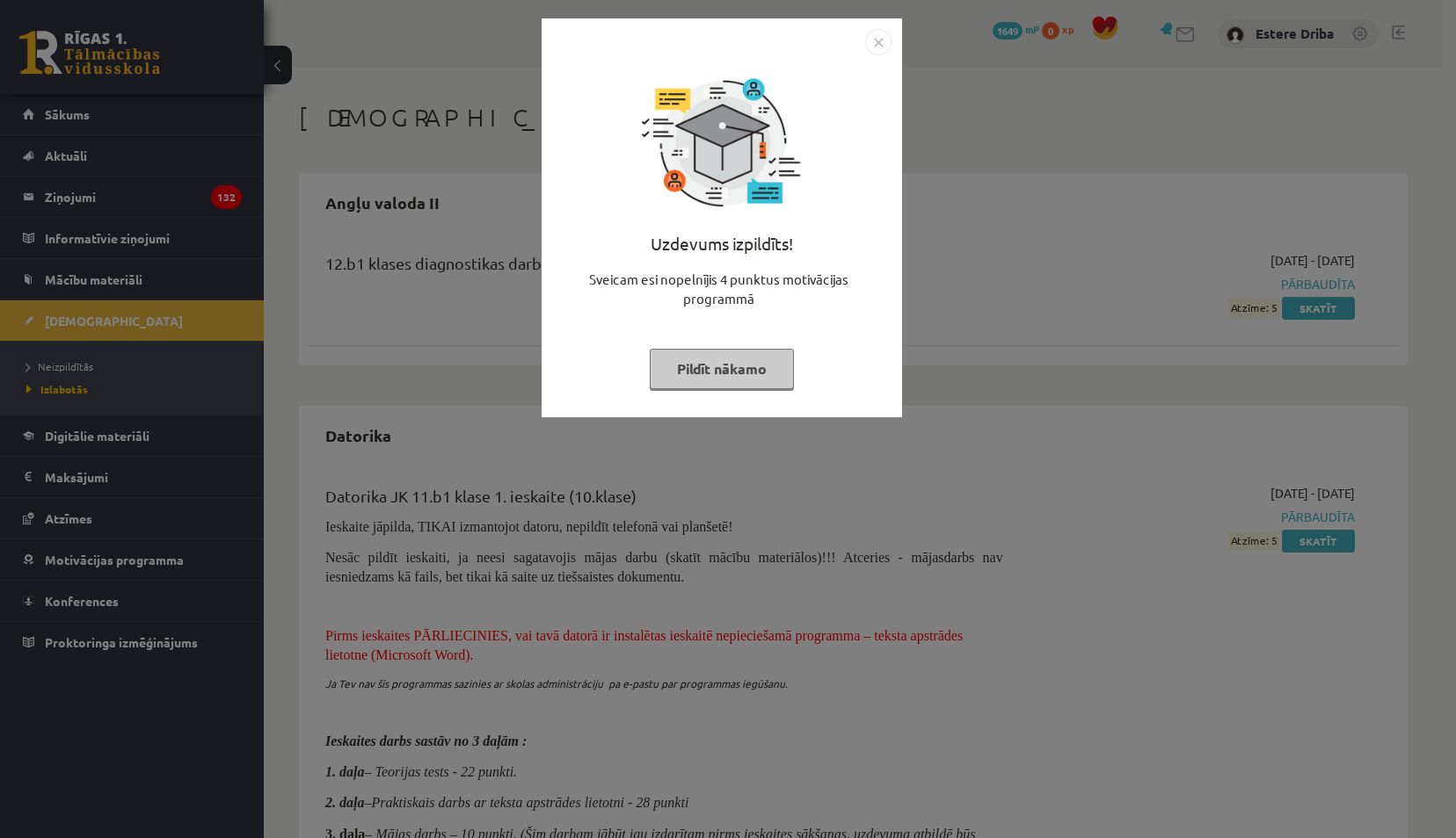
click at [744, 375] on button "Pildīt nākamo" at bounding box center [722, 370] width 145 height 41
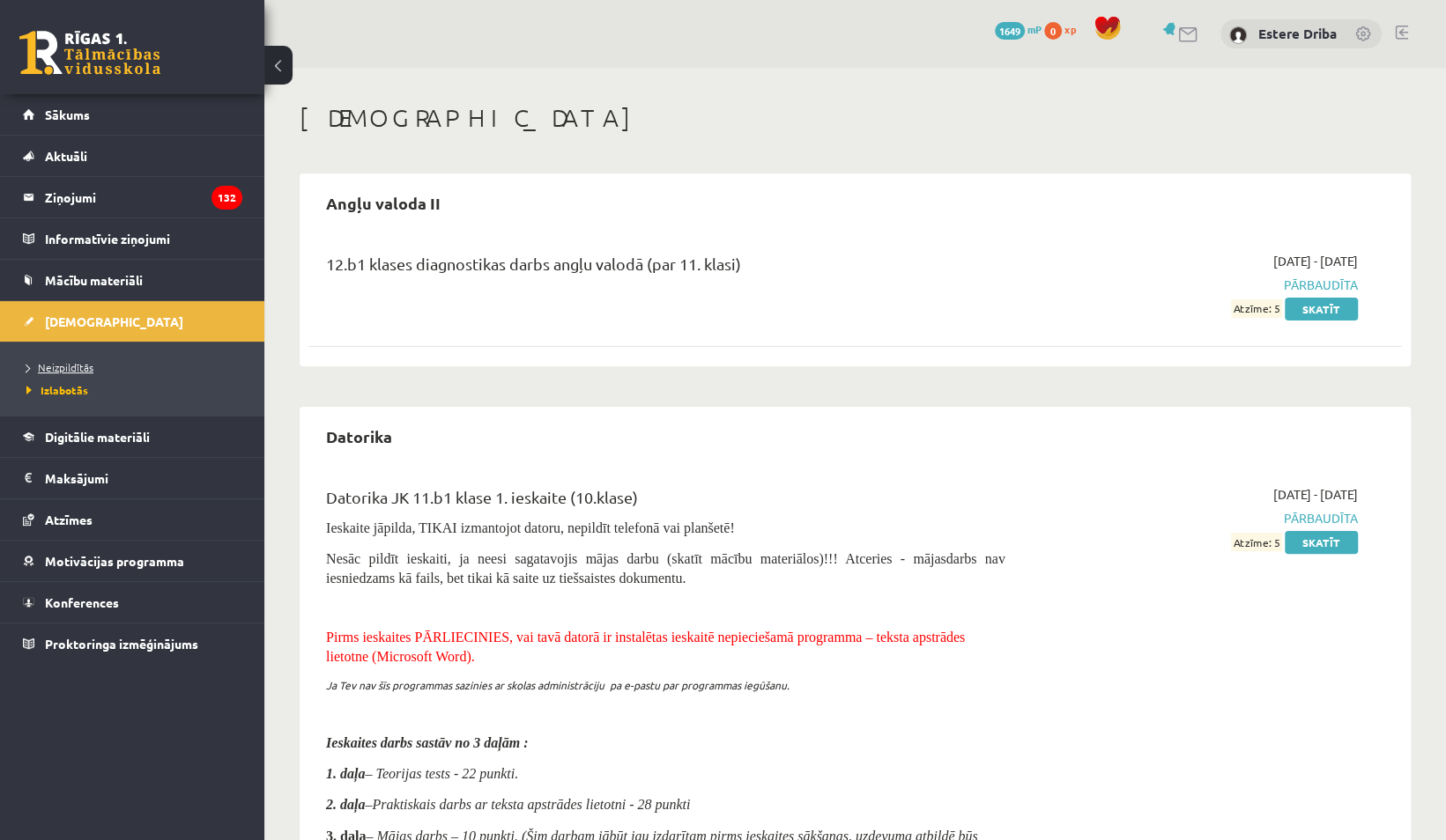
click at [83, 370] on span "Neizpildītās" at bounding box center [59, 368] width 67 height 14
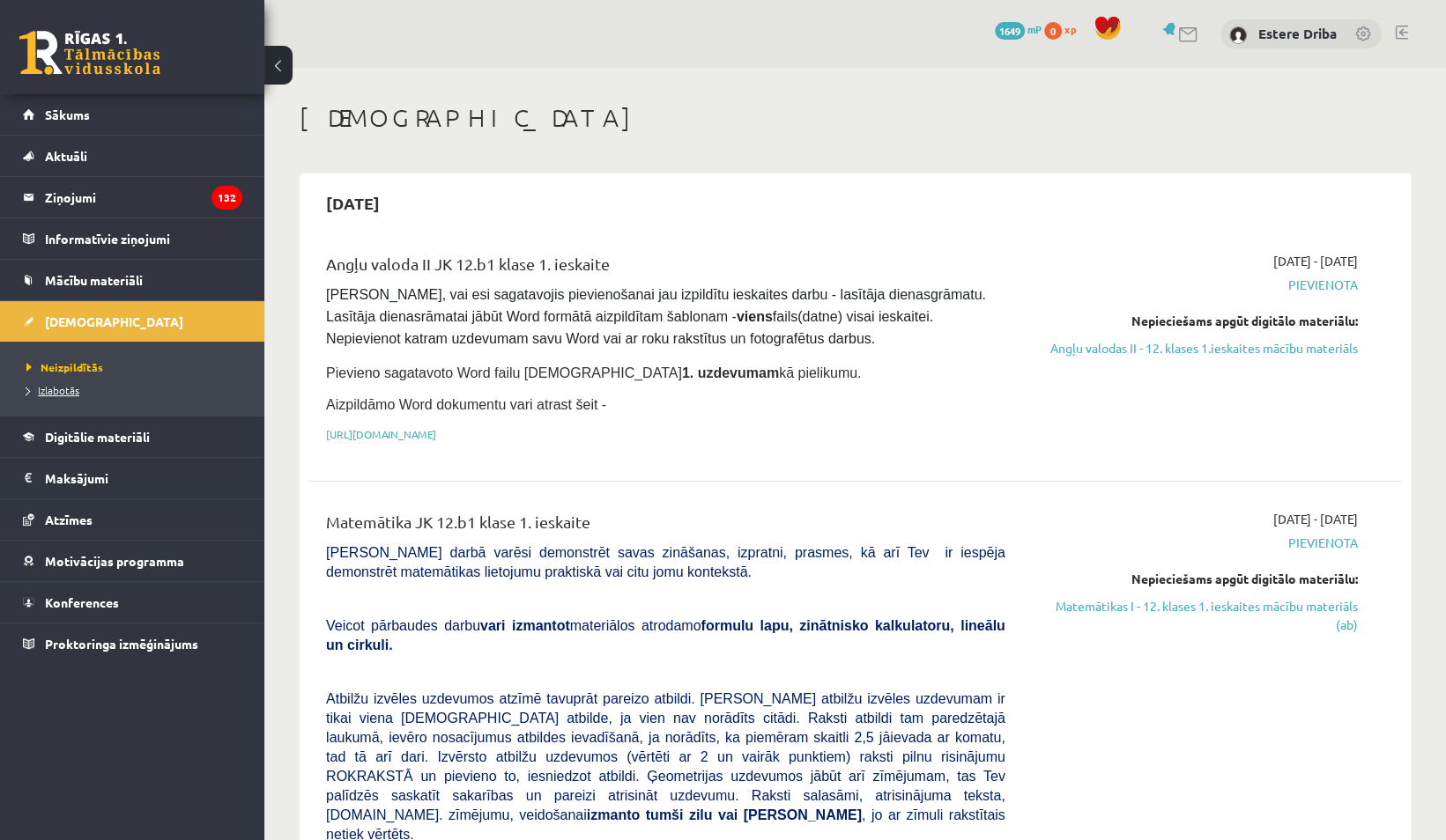
click at [78, 395] on link "Izlabotās" at bounding box center [136, 390] width 221 height 16
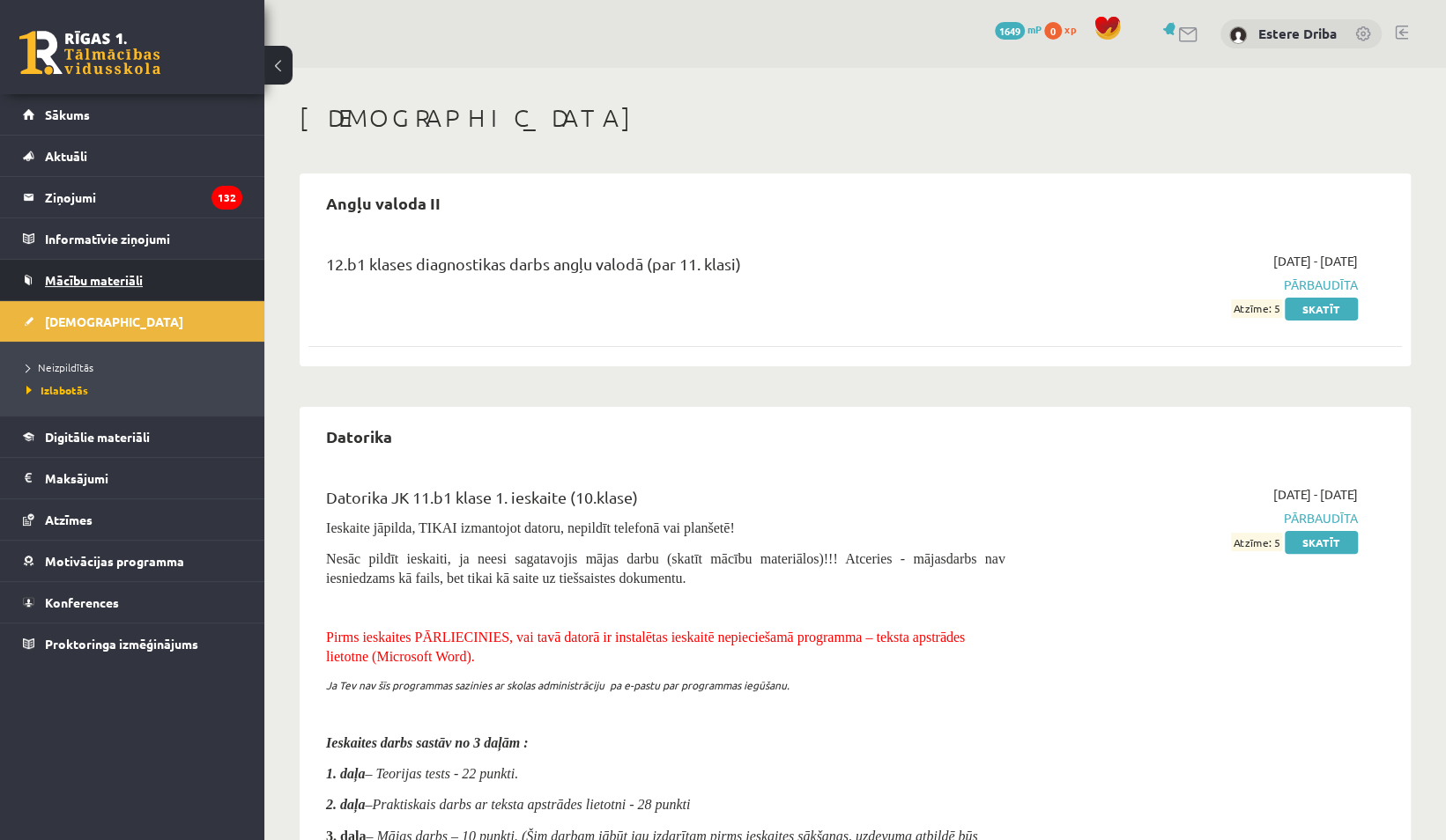
click at [123, 282] on span "Mācību materiāli" at bounding box center [93, 280] width 98 height 16
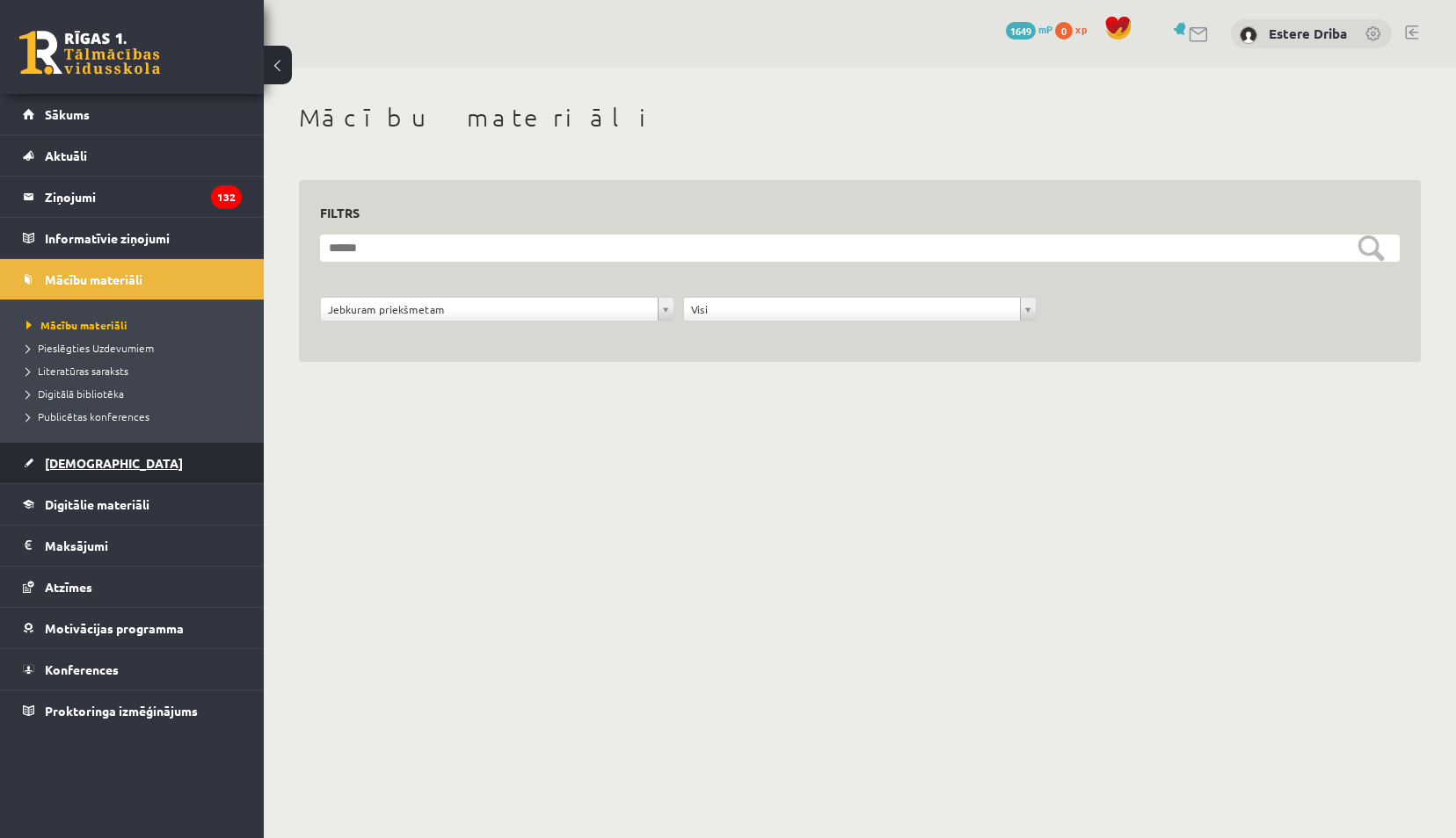
click at [108, 459] on link "[DEMOGRAPHIC_DATA]" at bounding box center [133, 464] width 219 height 41
